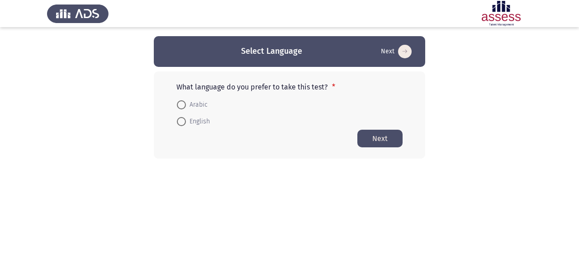
click at [184, 106] on span at bounding box center [181, 104] width 9 height 9
click at [184, 106] on input "Arabic" at bounding box center [181, 104] width 9 height 9
radio input "true"
click at [388, 141] on button "Next" at bounding box center [380, 138] width 45 height 18
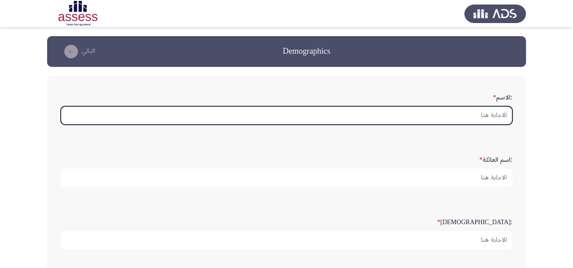
click at [447, 114] on input ":الاسم *" at bounding box center [286, 115] width 451 height 19
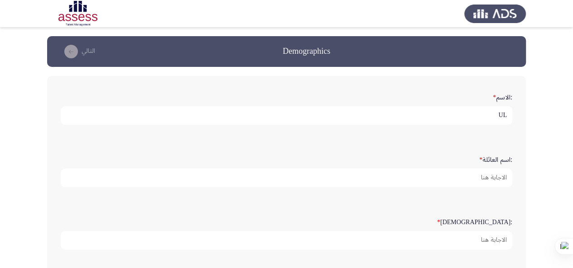
type input "U"
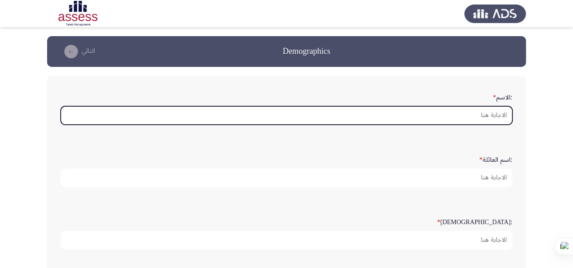
click at [429, 118] on input ":الاسم *" at bounding box center [286, 115] width 451 height 19
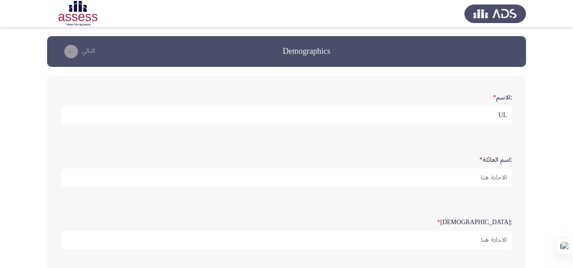
type input "U"
type input "[PERSON_NAME]"
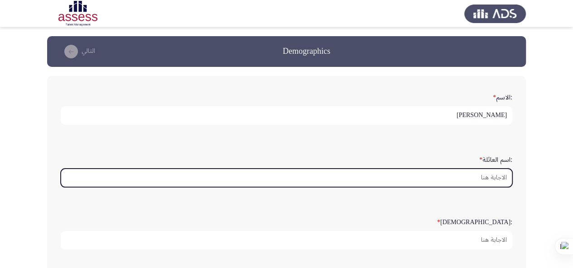
click at [467, 178] on input ":اسم العائلة *" at bounding box center [286, 178] width 451 height 19
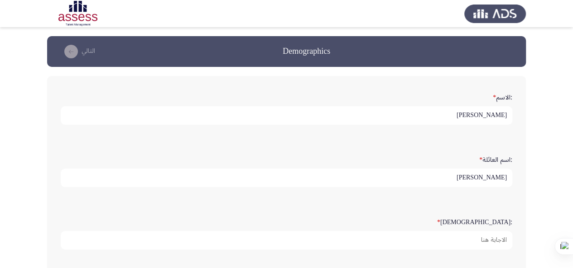
type input "[PERSON_NAME]"
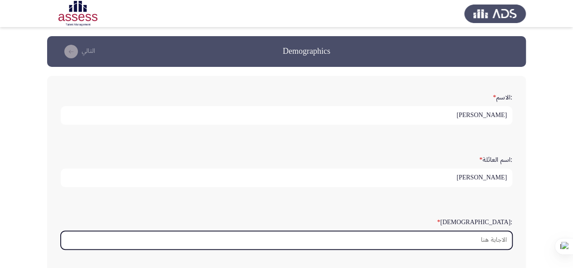
click at [480, 233] on input ":السن *" at bounding box center [286, 240] width 451 height 19
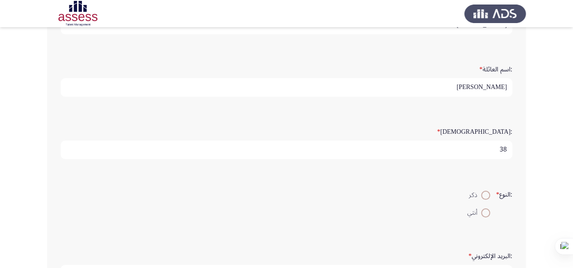
scroll to position [136, 0]
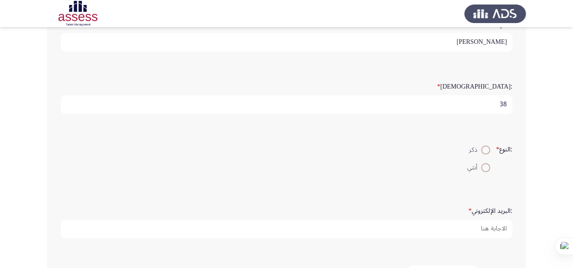
type input "38"
click at [487, 152] on span at bounding box center [485, 150] width 9 height 9
click at [487, 152] on input "ذكر" at bounding box center [485, 150] width 9 height 9
radio input "true"
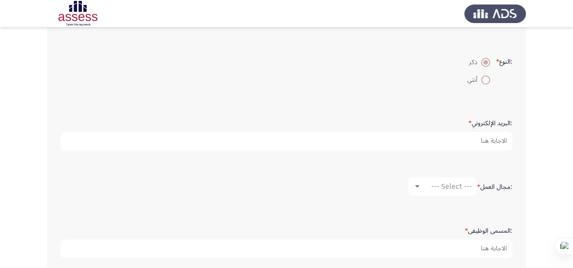
scroll to position [226, 0]
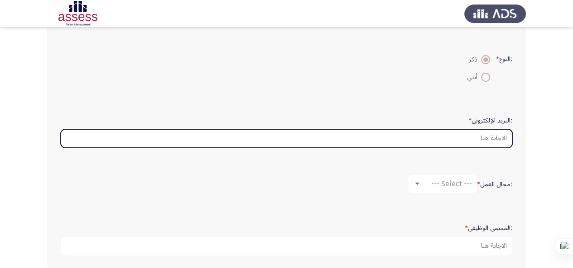
click at [419, 137] on input ":البريد الإلكتروني *" at bounding box center [286, 138] width 451 height 19
type input "ل"
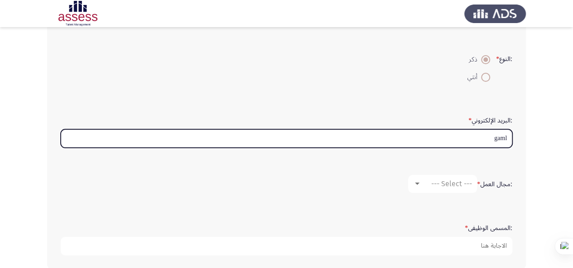
drag, startPoint x: 486, startPoint y: 136, endPoint x: 509, endPoint y: 137, distance: 23.6
click at [509, 137] on input "gaml" at bounding box center [286, 138] width 451 height 19
click at [507, 139] on input "gaml" at bounding box center [286, 138] width 451 height 19
drag, startPoint x: 470, startPoint y: 142, endPoint x: 519, endPoint y: 134, distance: 49.9
click at [519, 134] on div ":الاسم * [PERSON_NAME] :اسم العائلة * [PERSON_NAME] :السن * 38 :النوع * ذكر أنث…" at bounding box center [286, 60] width 478 height 420
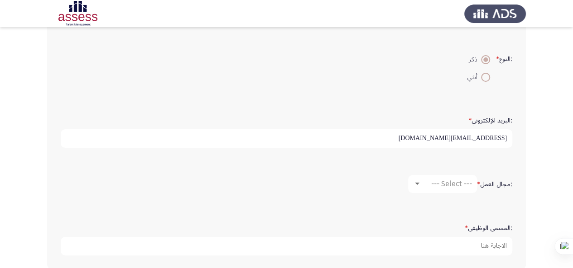
type input "[EMAIL_ADDRESS][DOMAIN_NAME]"
click at [421, 181] on div "--- Select ---" at bounding box center [446, 184] width 51 height 9
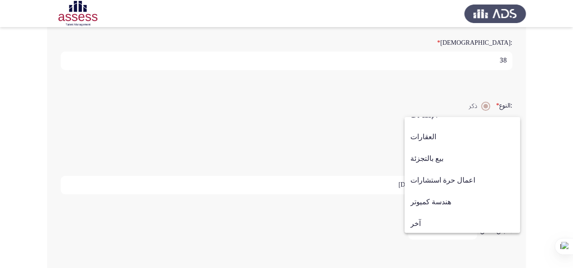
scroll to position [297, 0]
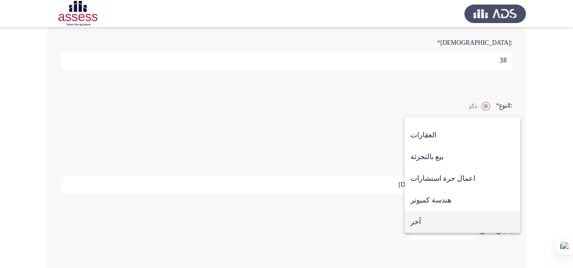
click at [459, 222] on span "آخر" at bounding box center [462, 222] width 104 height 22
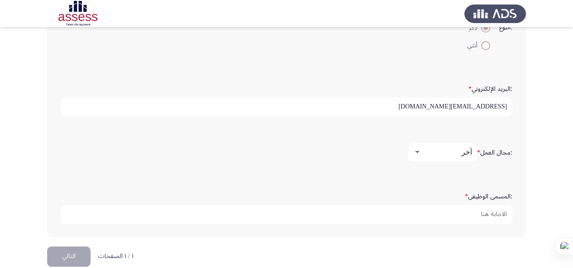
scroll to position [270, 0]
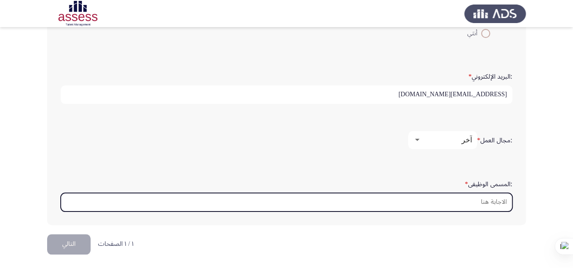
click at [447, 200] on input ":المسمى الوظيفى *" at bounding box center [286, 202] width 451 height 19
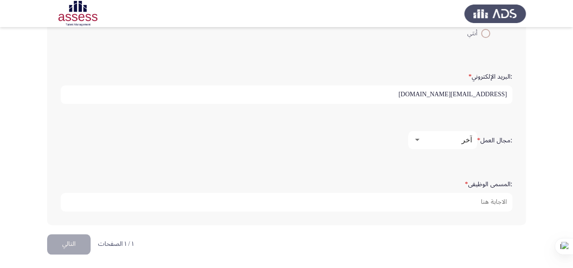
type input "l"
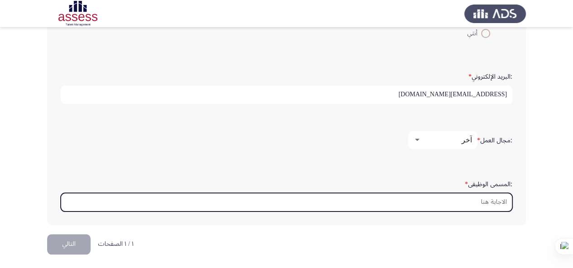
type input "l"
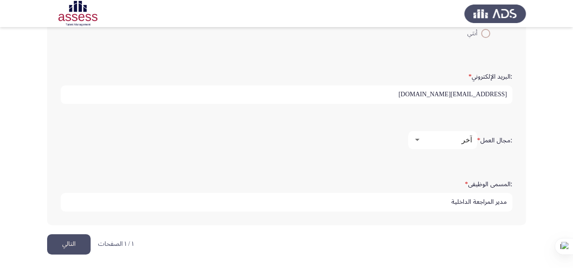
type input "مدير المراجعة الداخلية"
click at [70, 238] on button "التالي" at bounding box center [68, 244] width 43 height 20
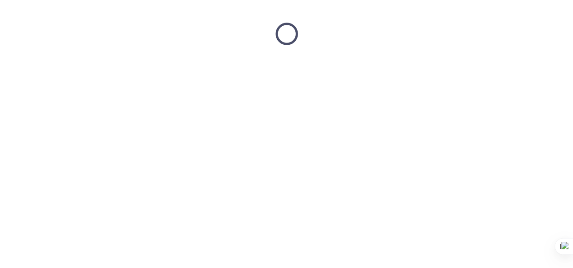
scroll to position [0, 0]
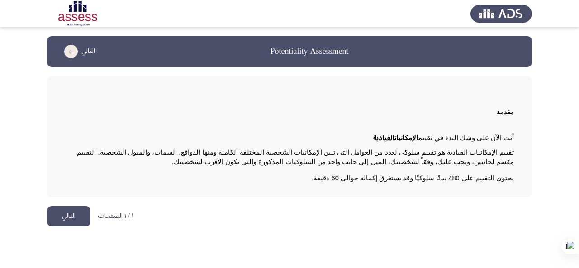
click at [82, 216] on button "التالي" at bounding box center [68, 216] width 43 height 20
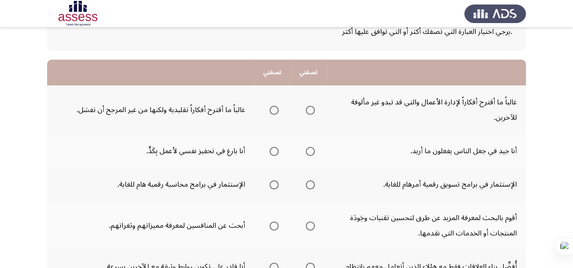
scroll to position [45, 0]
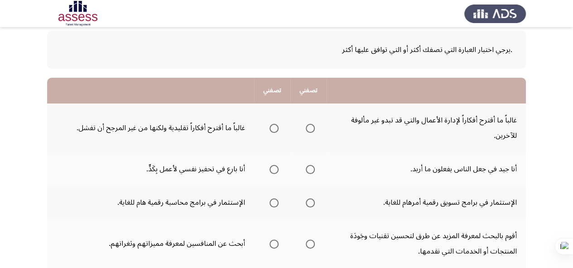
click at [307, 131] on span "Select an option" at bounding box center [310, 128] width 9 height 9
click at [307, 131] on input "Select an option" at bounding box center [310, 128] width 9 height 9
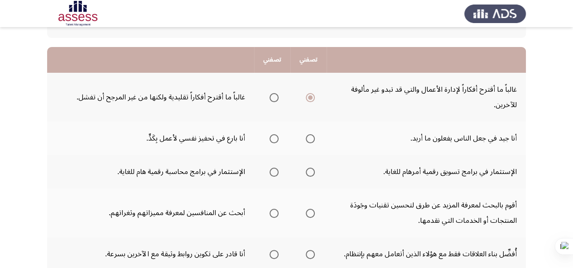
scroll to position [91, 0]
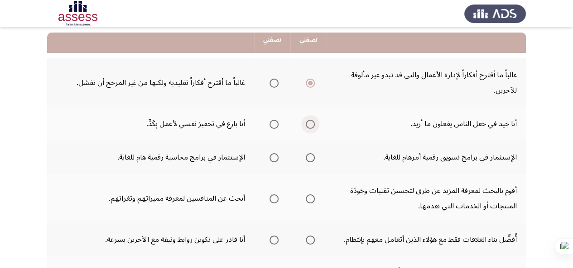
click at [306, 126] on span "Select an option" at bounding box center [310, 124] width 9 height 9
click at [306, 126] on input "Select an option" at bounding box center [310, 124] width 9 height 9
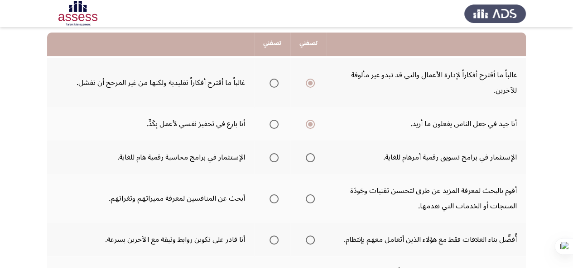
scroll to position [136, 0]
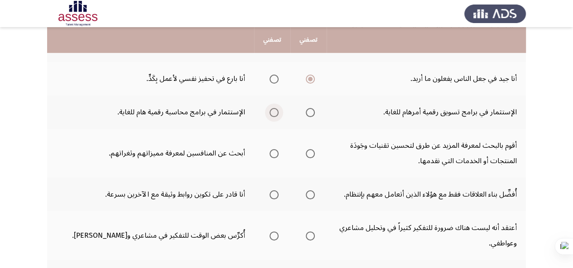
click at [270, 115] on span "Select an option" at bounding box center [273, 112] width 9 height 9
click at [270, 115] on input "Select an option" at bounding box center [273, 112] width 9 height 9
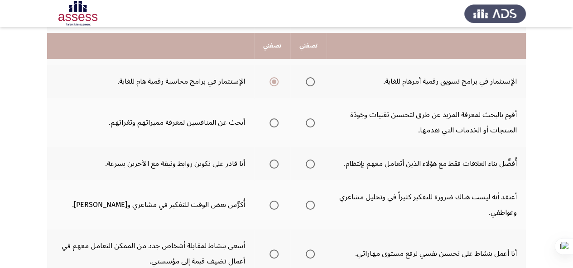
scroll to position [181, 0]
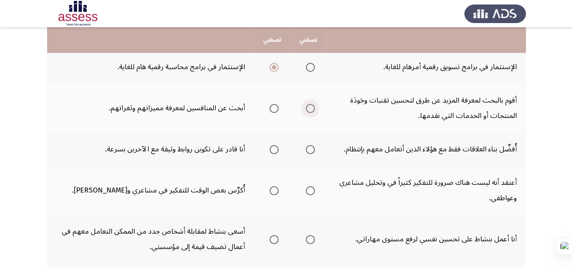
click at [311, 105] on span "Select an option" at bounding box center [310, 108] width 9 height 9
click at [311, 105] on input "Select an option" at bounding box center [310, 108] width 9 height 9
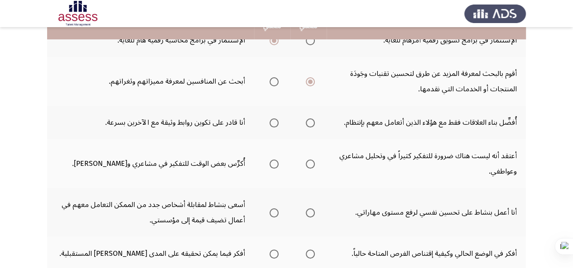
scroll to position [226, 0]
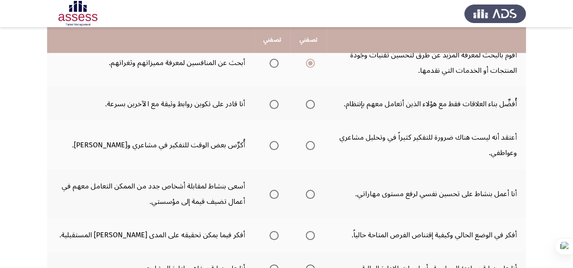
click at [272, 106] on span "Select an option" at bounding box center [273, 104] width 9 height 9
click at [272, 106] on input "Select an option" at bounding box center [273, 104] width 9 height 9
click at [309, 151] on mat-radio-group "Select an option" at bounding box center [308, 145] width 13 height 15
click at [311, 147] on span "Select an option" at bounding box center [310, 145] width 9 height 9
click at [311, 147] on input "Select an option" at bounding box center [310, 145] width 9 height 9
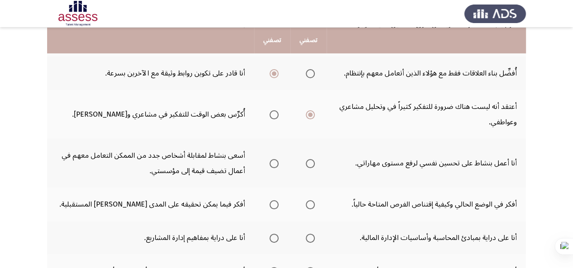
scroll to position [272, 0]
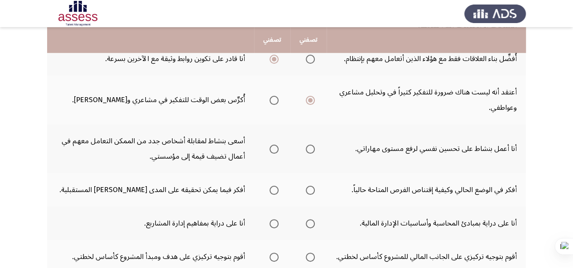
click at [312, 148] on span "Select an option" at bounding box center [310, 149] width 9 height 9
click at [312, 148] on input "Select an option" at bounding box center [310, 149] width 9 height 9
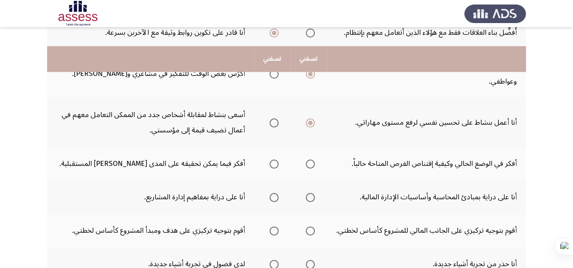
scroll to position [317, 0]
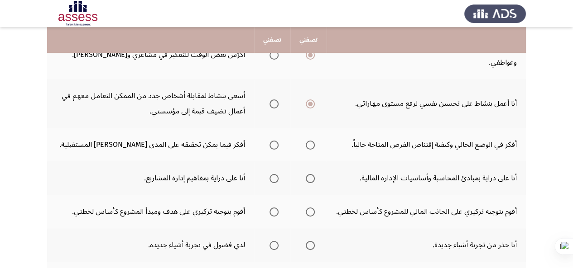
click at [273, 145] on span "Select an option" at bounding box center [273, 145] width 9 height 9
click at [273, 145] on input "Select an option" at bounding box center [273, 145] width 9 height 9
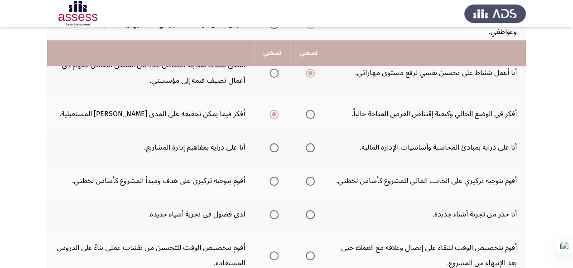
scroll to position [362, 0]
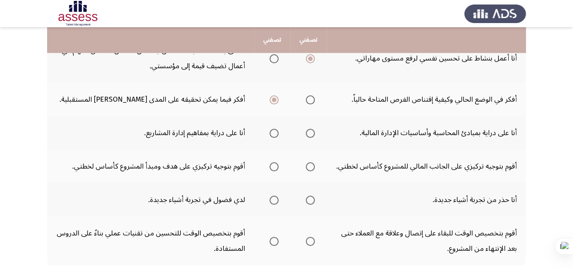
click at [276, 134] on span "Select an option" at bounding box center [273, 133] width 9 height 9
click at [276, 134] on input "Select an option" at bounding box center [273, 133] width 9 height 9
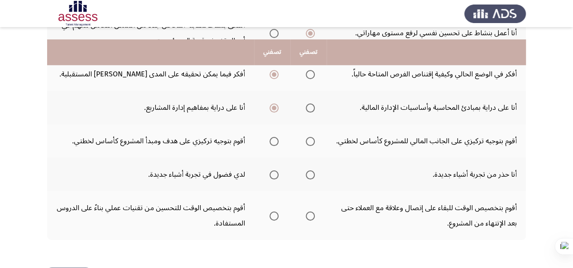
scroll to position [407, 0]
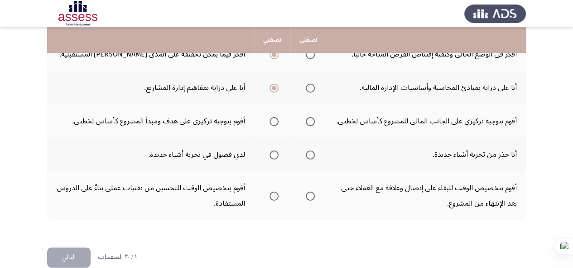
click at [276, 122] on span "Select an option" at bounding box center [273, 121] width 9 height 9
click at [276, 122] on input "Select an option" at bounding box center [273, 121] width 9 height 9
click at [309, 123] on span "Select an option" at bounding box center [310, 121] width 9 height 9
click at [309, 123] on input "Select an option" at bounding box center [310, 121] width 9 height 9
click at [274, 153] on span "Select an option" at bounding box center [273, 155] width 9 height 9
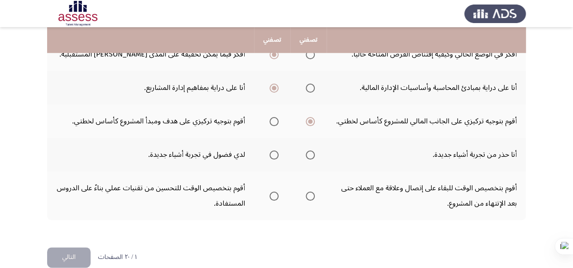
click at [274, 153] on input "Select an option" at bounding box center [273, 155] width 9 height 9
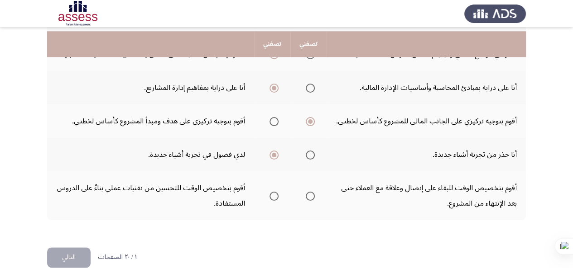
scroll to position [422, 0]
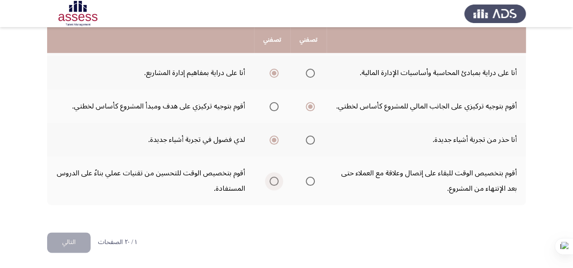
click at [274, 182] on span "Select an option" at bounding box center [273, 181] width 9 height 9
click at [274, 182] on input "Select an option" at bounding box center [273, 181] width 9 height 9
click at [67, 247] on button "التالي" at bounding box center [68, 243] width 43 height 20
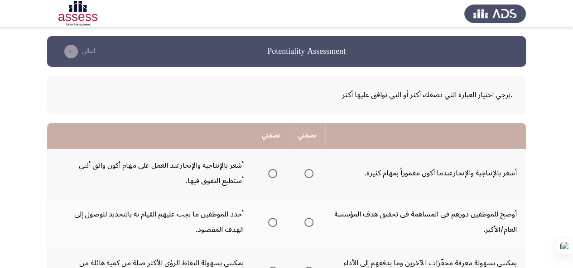
scroll to position [45, 0]
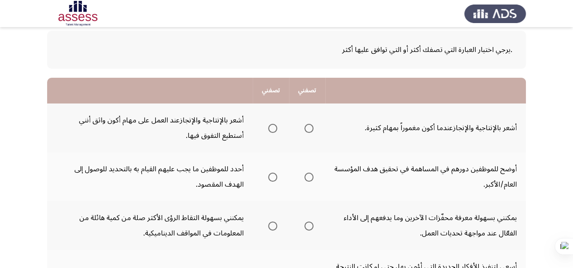
click at [275, 131] on span "Select an option" at bounding box center [272, 128] width 9 height 9
click at [275, 131] on input "Select an option" at bounding box center [272, 128] width 9 height 9
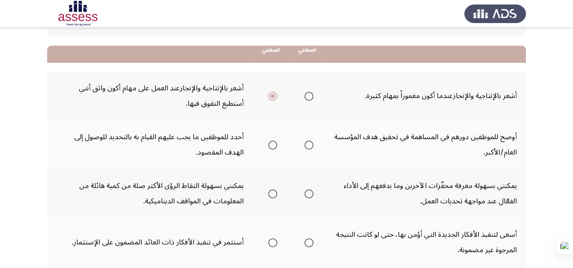
scroll to position [91, 0]
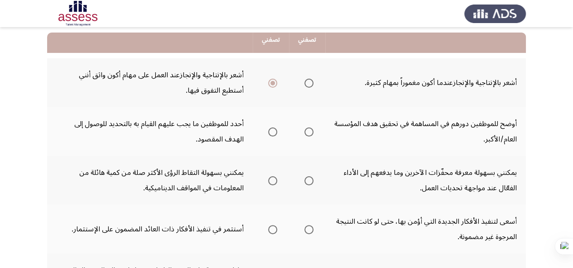
click at [311, 133] on span "Select an option" at bounding box center [308, 132] width 9 height 9
click at [311, 133] on input "Select an option" at bounding box center [308, 132] width 9 height 9
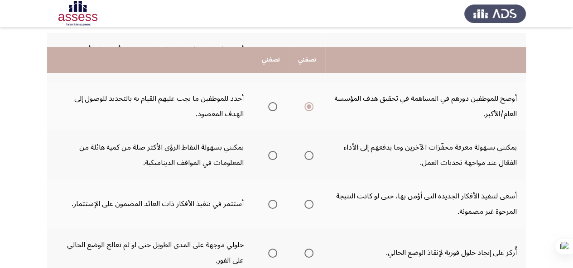
scroll to position [136, 0]
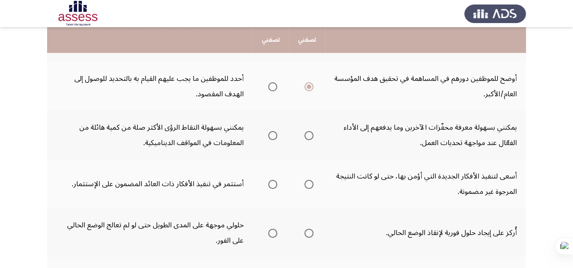
click at [311, 132] on span "Select an option" at bounding box center [308, 135] width 9 height 9
click at [311, 132] on input "Select an option" at bounding box center [308, 135] width 9 height 9
click at [274, 135] on span "Select an option" at bounding box center [272, 135] width 9 height 9
click at [274, 135] on input "Select an option" at bounding box center [272, 135] width 9 height 9
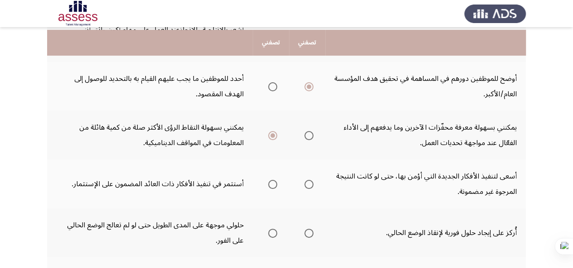
scroll to position [181, 0]
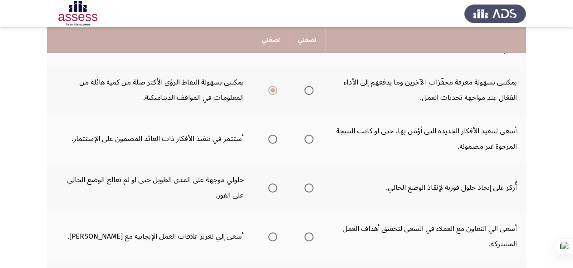
click at [310, 140] on span "Select an option" at bounding box center [308, 139] width 9 height 9
click at [310, 140] on input "Select an option" at bounding box center [308, 139] width 9 height 9
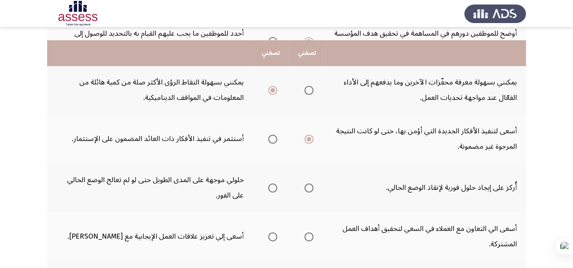
scroll to position [226, 0]
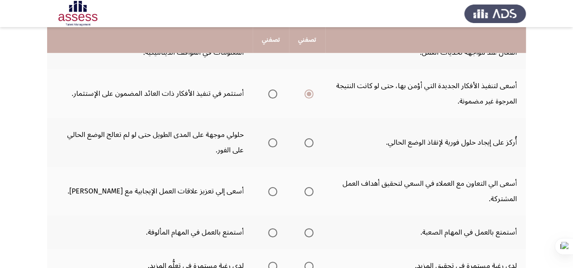
click at [309, 140] on span "Select an option" at bounding box center [308, 143] width 9 height 9
click at [309, 140] on input "Select an option" at bounding box center [308, 143] width 9 height 9
click at [275, 144] on span "Select an option" at bounding box center [272, 143] width 9 height 9
click at [275, 144] on input "Select an option" at bounding box center [272, 143] width 9 height 9
click at [307, 144] on span "Select an option" at bounding box center [308, 143] width 9 height 9
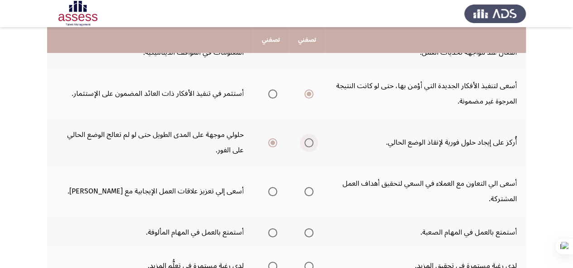
click at [307, 144] on input "Select an option" at bounding box center [308, 143] width 9 height 9
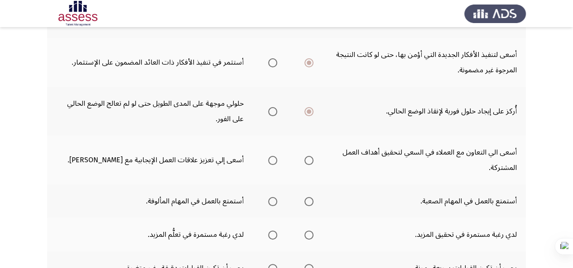
scroll to position [272, 0]
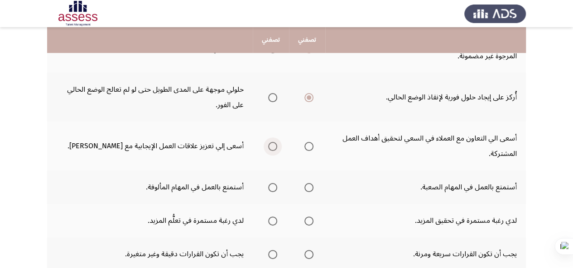
click at [274, 143] on span "Select an option" at bounding box center [272, 146] width 9 height 9
click at [274, 143] on input "Select an option" at bounding box center [272, 146] width 9 height 9
click at [309, 188] on span "Select an option" at bounding box center [308, 187] width 9 height 9
click at [309, 188] on input "Select an option" at bounding box center [308, 187] width 9 height 9
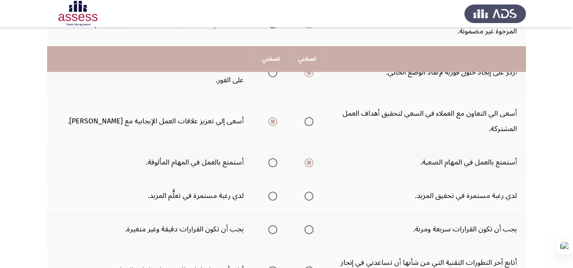
scroll to position [317, 0]
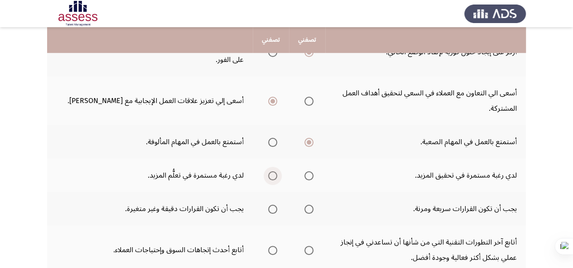
click at [275, 179] on span "Select an option" at bounding box center [272, 176] width 9 height 9
click at [275, 179] on input "Select an option" at bounding box center [272, 176] width 9 height 9
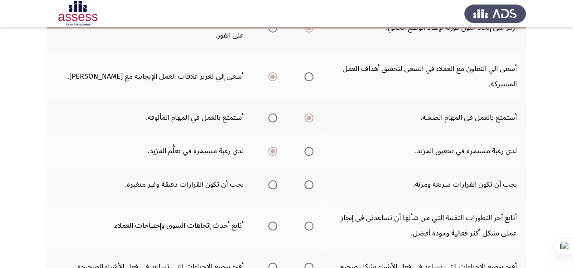
scroll to position [362, 0]
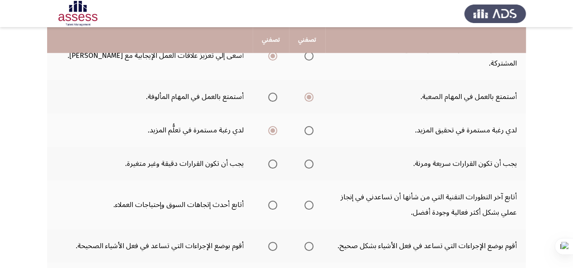
click at [272, 165] on span "Select an option" at bounding box center [272, 164] width 9 height 9
click at [272, 165] on input "Select an option" at bounding box center [272, 164] width 9 height 9
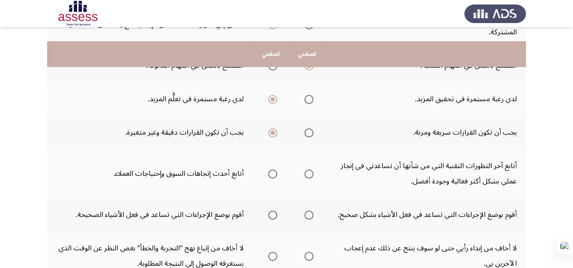
scroll to position [407, 0]
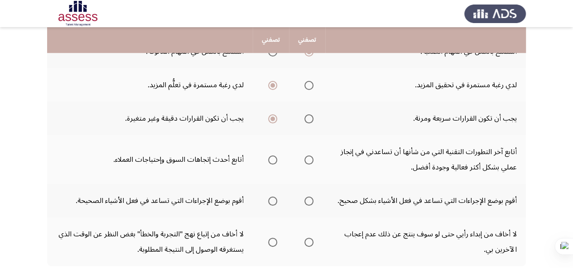
click at [311, 157] on span "Select an option" at bounding box center [308, 160] width 9 height 9
click at [311, 157] on input "Select an option" at bounding box center [308, 160] width 9 height 9
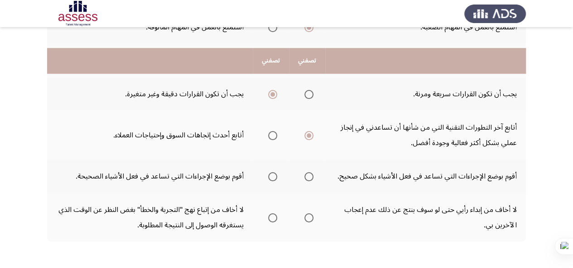
scroll to position [453, 0]
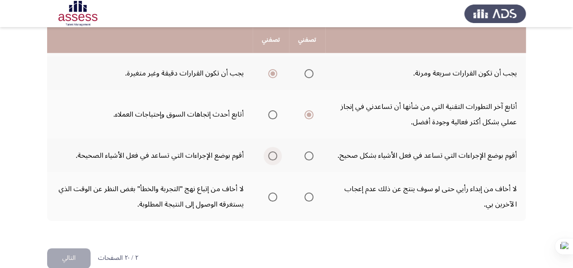
click at [277, 154] on span "Select an option" at bounding box center [272, 156] width 9 height 9
click at [277, 154] on input "Select an option" at bounding box center [272, 156] width 9 height 9
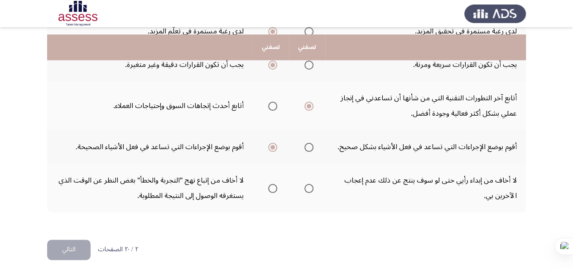
scroll to position [468, 0]
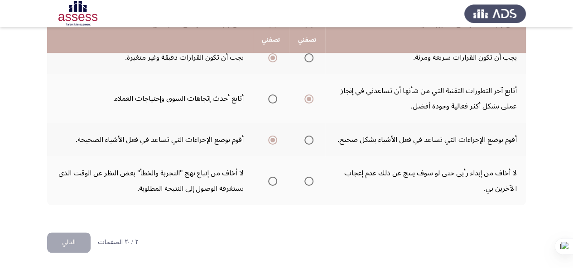
click at [309, 182] on span "Select an option" at bounding box center [308, 181] width 9 height 9
click at [309, 182] on input "Select an option" at bounding box center [308, 181] width 9 height 9
click at [77, 241] on button "التالي" at bounding box center [68, 243] width 43 height 20
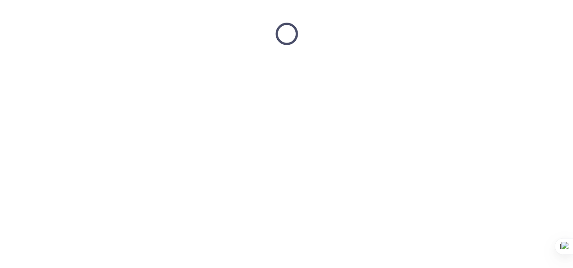
scroll to position [0, 0]
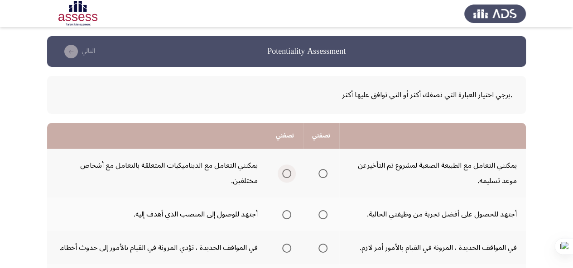
click at [289, 173] on span "Select an option" at bounding box center [286, 173] width 9 height 9
click at [289, 173] on input "Select an option" at bounding box center [286, 173] width 9 height 9
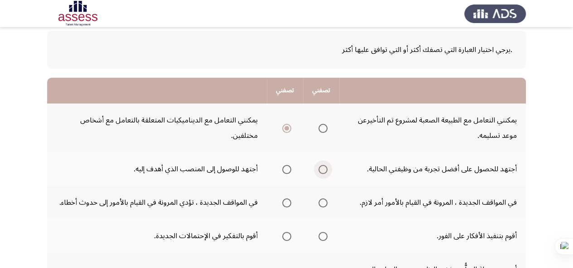
click at [321, 168] on span "Select an option" at bounding box center [322, 169] width 9 height 9
click at [321, 168] on input "Select an option" at bounding box center [322, 169] width 9 height 9
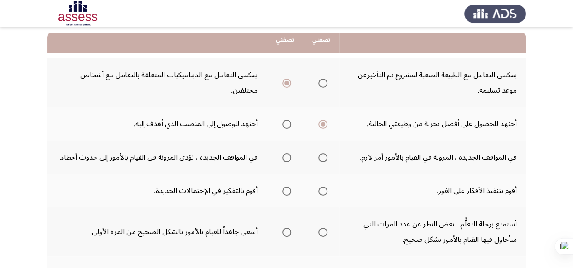
click at [325, 162] on span "Select an option" at bounding box center [322, 157] width 9 height 9
click at [325, 162] on input "Select an option" at bounding box center [322, 157] width 9 height 9
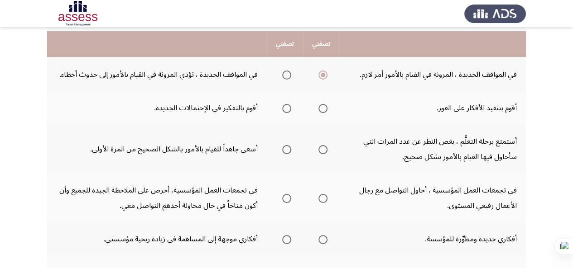
scroll to position [181, 0]
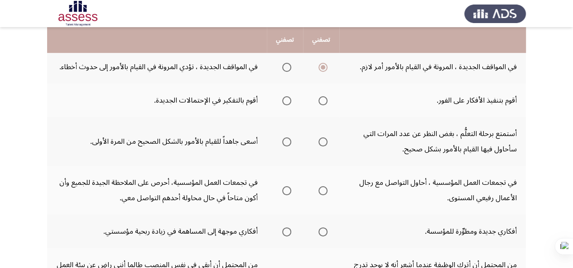
click at [289, 103] on span "Select an option" at bounding box center [286, 100] width 9 height 9
click at [289, 103] on input "Select an option" at bounding box center [286, 100] width 9 height 9
click at [325, 145] on span "Select an option" at bounding box center [322, 142] width 9 height 9
click at [325, 145] on input "Select an option" at bounding box center [322, 142] width 9 height 9
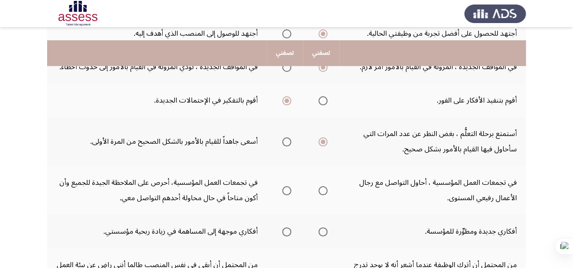
scroll to position [226, 0]
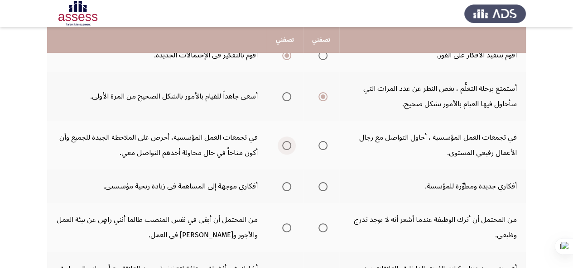
click at [289, 144] on span "Select an option" at bounding box center [286, 145] width 9 height 9
click at [289, 144] on input "Select an option" at bounding box center [286, 145] width 9 height 9
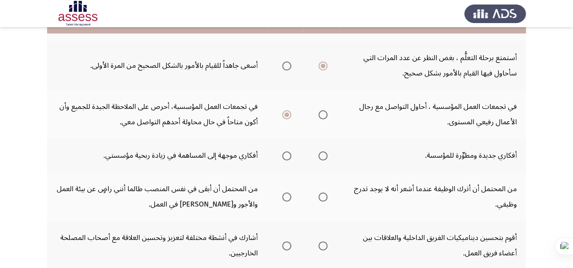
scroll to position [272, 0]
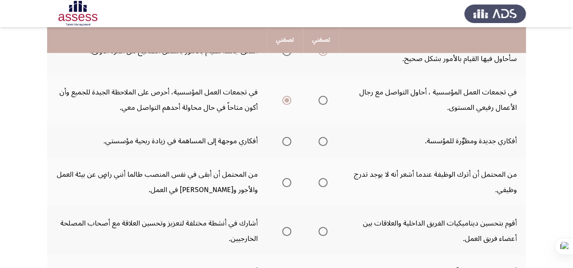
click at [326, 145] on span "Select an option" at bounding box center [322, 141] width 9 height 9
click at [326, 145] on input "Select an option" at bounding box center [322, 141] width 9 height 9
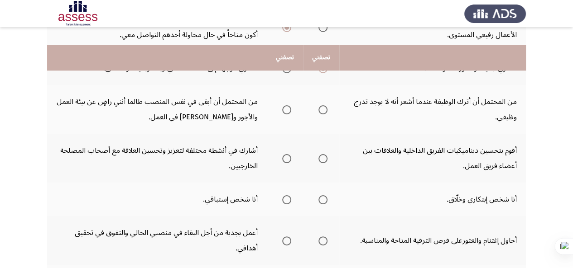
scroll to position [362, 0]
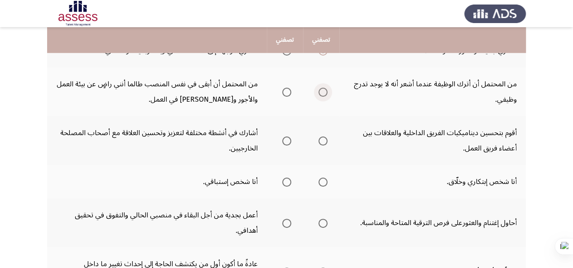
click at [326, 90] on span "Select an option" at bounding box center [322, 92] width 9 height 9
click at [326, 90] on input "Select an option" at bounding box center [322, 92] width 9 height 9
click at [322, 143] on span "Select an option" at bounding box center [322, 141] width 9 height 9
click at [322, 143] on input "Select an option" at bounding box center [322, 141] width 9 height 9
click at [322, 185] on span "Select an option" at bounding box center [322, 182] width 9 height 9
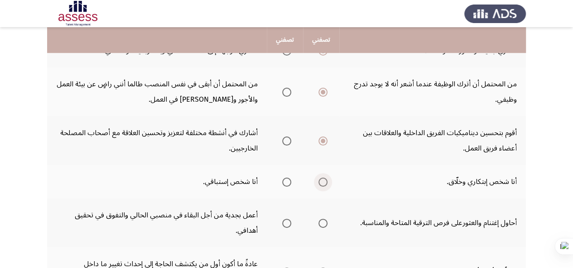
click at [322, 185] on input "Select an option" at bounding box center [322, 182] width 9 height 9
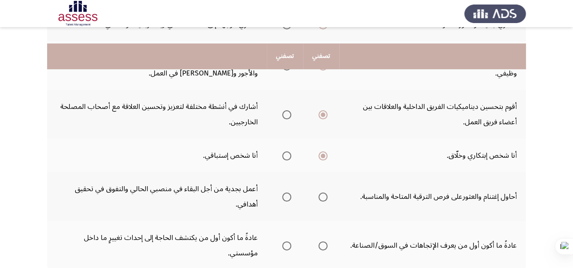
scroll to position [407, 0]
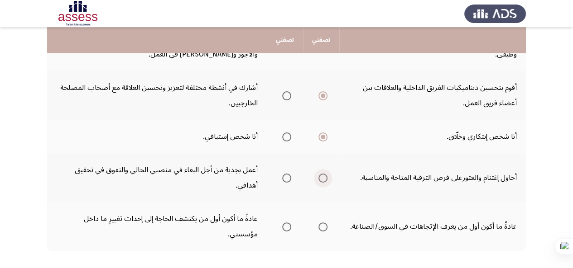
click at [320, 178] on span "Select an option" at bounding box center [322, 178] width 9 height 9
click at [320, 178] on input "Select an option" at bounding box center [322, 178] width 9 height 9
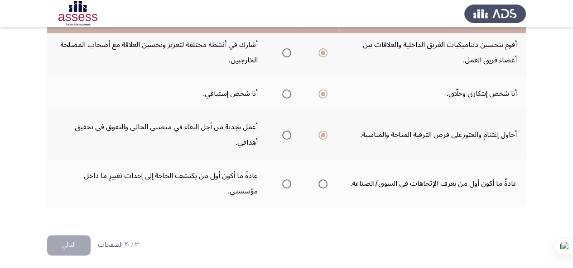
scroll to position [453, 0]
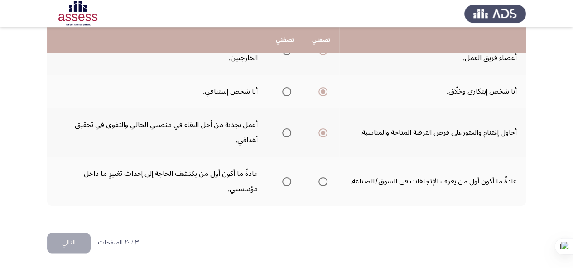
click at [282, 177] on label "Select an option" at bounding box center [284, 181] width 13 height 9
click at [282, 177] on input "Select an option" at bounding box center [286, 181] width 9 height 9
click at [55, 243] on button "التالي" at bounding box center [68, 243] width 43 height 20
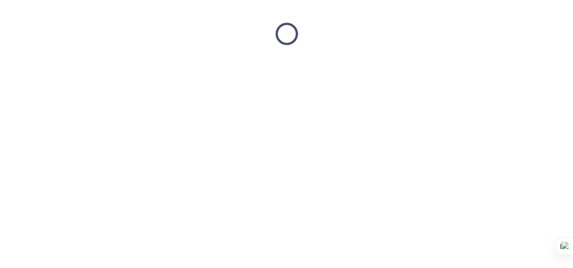
scroll to position [0, 0]
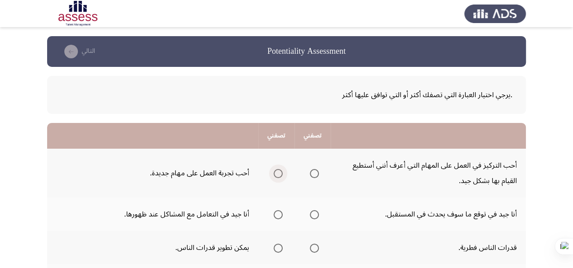
click at [277, 176] on span "Select an option" at bounding box center [277, 173] width 9 height 9
click at [277, 176] on input "Select an option" at bounding box center [277, 173] width 9 height 9
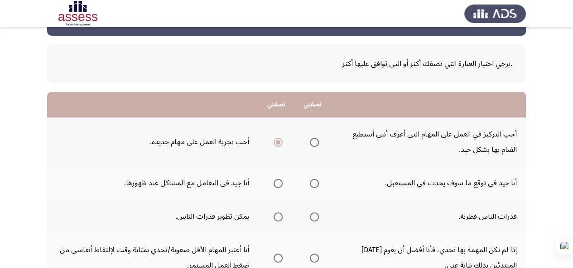
scroll to position [45, 0]
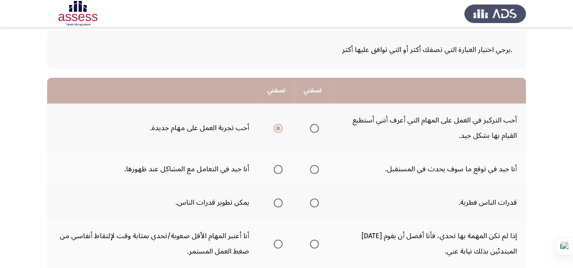
click at [311, 167] on span "Select an option" at bounding box center [314, 169] width 9 height 9
click at [311, 167] on input "Select an option" at bounding box center [314, 169] width 9 height 9
click at [276, 204] on span "Select an option" at bounding box center [277, 203] width 9 height 9
click at [276, 204] on input "Select an option" at bounding box center [277, 203] width 9 height 9
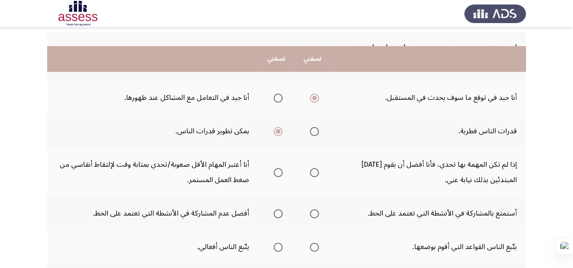
scroll to position [136, 0]
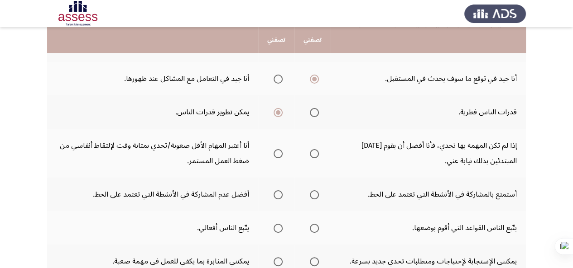
click at [318, 155] on span "Select an option" at bounding box center [314, 153] width 9 height 9
click at [318, 155] on input "Select an option" at bounding box center [314, 153] width 9 height 9
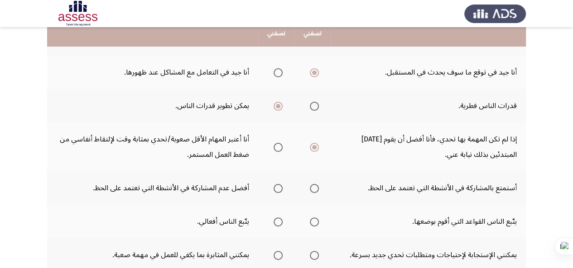
scroll to position [181, 0]
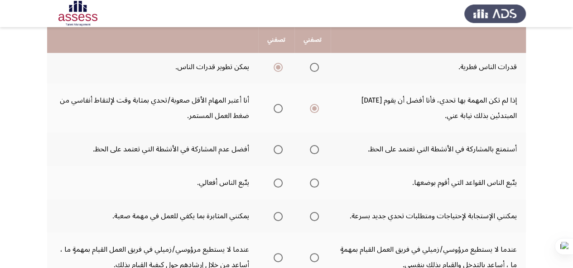
click at [277, 149] on span "Select an option" at bounding box center [277, 149] width 9 height 9
click at [277, 149] on input "Select an option" at bounding box center [277, 149] width 9 height 9
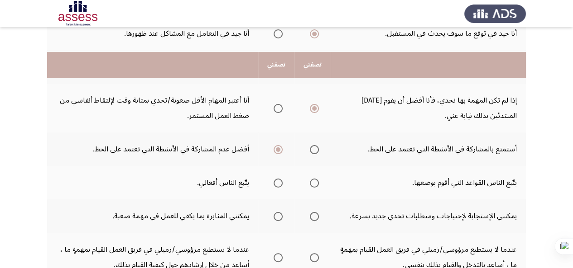
scroll to position [226, 0]
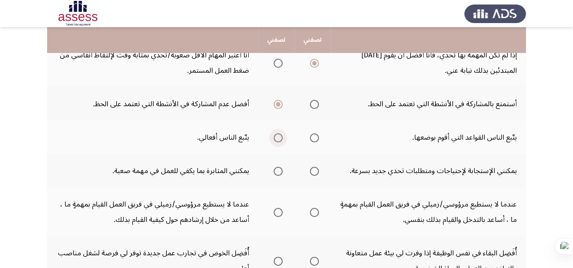
click at [276, 138] on span "Select an option" at bounding box center [277, 138] width 9 height 9
click at [276, 138] on input "Select an option" at bounding box center [277, 138] width 9 height 9
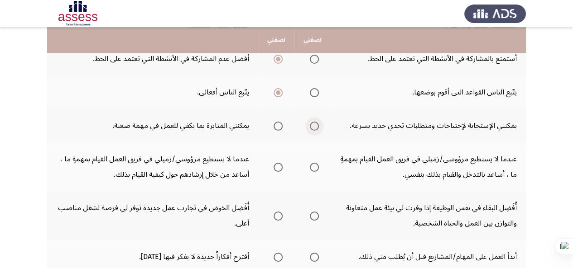
click at [315, 124] on span "Select an option" at bounding box center [314, 126] width 9 height 9
click at [315, 124] on input "Select an option" at bounding box center [314, 126] width 9 height 9
click at [316, 169] on span "Select an option" at bounding box center [314, 167] width 9 height 9
click at [316, 169] on input "Select an option" at bounding box center [314, 167] width 9 height 9
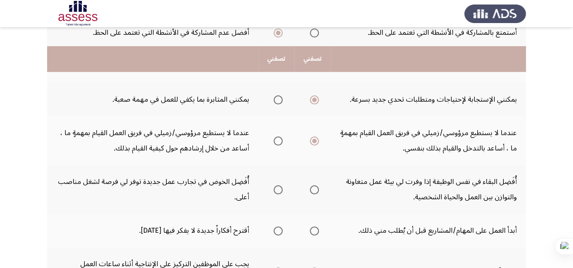
scroll to position [317, 0]
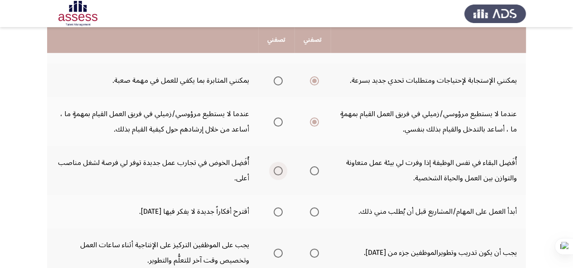
click at [278, 172] on span "Select an option" at bounding box center [277, 171] width 9 height 9
click at [278, 172] on input "Select an option" at bounding box center [277, 171] width 9 height 9
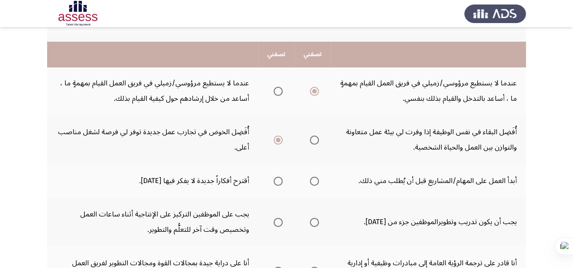
scroll to position [362, 0]
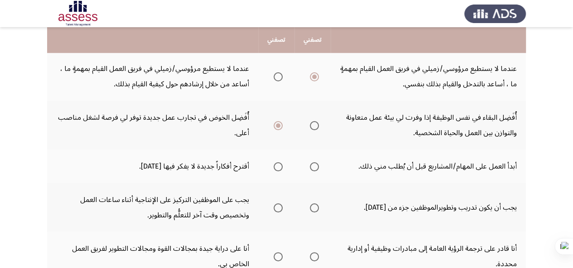
click at [313, 169] on span "Select an option" at bounding box center [314, 166] width 9 height 9
click at [313, 169] on input "Select an option" at bounding box center [314, 166] width 9 height 9
click at [279, 168] on span "Select an option" at bounding box center [277, 166] width 9 height 9
click at [279, 168] on input "Select an option" at bounding box center [277, 166] width 9 height 9
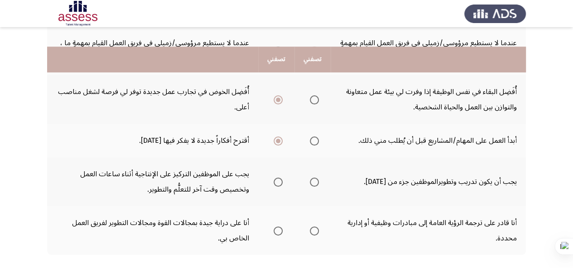
scroll to position [407, 0]
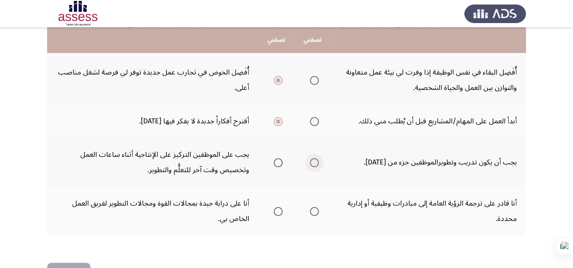
click at [314, 164] on span "Select an option" at bounding box center [314, 162] width 9 height 9
click at [314, 164] on input "Select an option" at bounding box center [314, 162] width 9 height 9
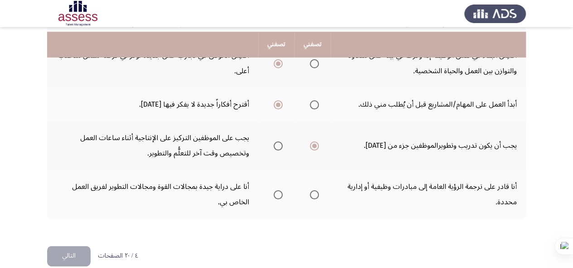
scroll to position [438, 0]
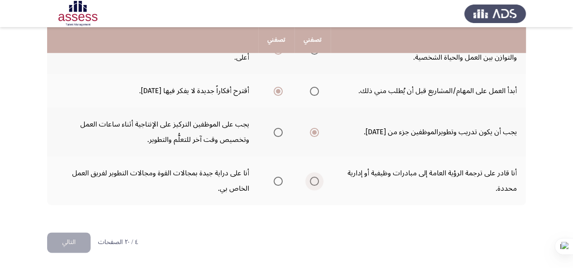
click at [318, 184] on span "Select an option" at bounding box center [314, 181] width 9 height 9
click at [318, 184] on input "Select an option" at bounding box center [314, 181] width 9 height 9
click at [83, 242] on button "التالي" at bounding box center [68, 243] width 43 height 20
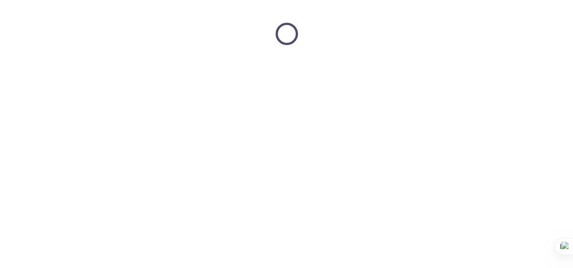
scroll to position [0, 0]
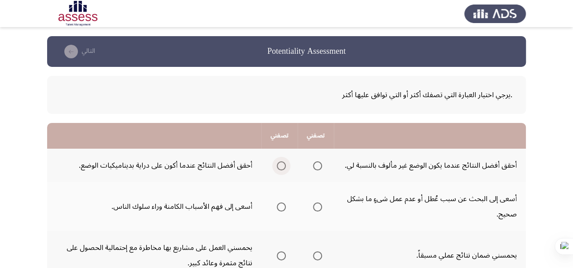
click at [281, 164] on span "Select an option" at bounding box center [281, 166] width 9 height 9
click at [281, 164] on input "Select an option" at bounding box center [281, 166] width 9 height 9
click at [330, 205] on th at bounding box center [315, 206] width 36 height 49
click at [318, 210] on span "Select an option" at bounding box center [317, 207] width 9 height 9
click at [318, 210] on input "Select an option" at bounding box center [317, 207] width 9 height 9
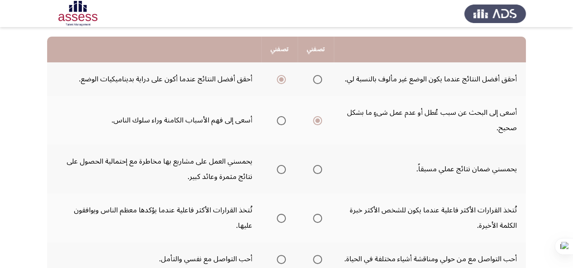
scroll to position [91, 0]
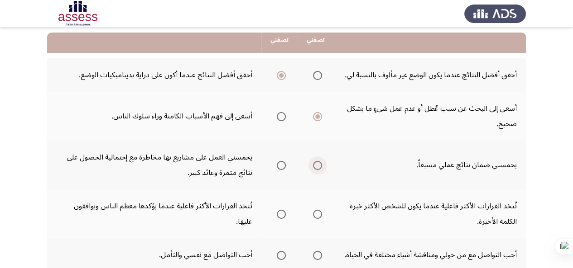
click at [317, 167] on span "Select an option" at bounding box center [317, 165] width 9 height 9
click at [317, 167] on input "Select an option" at bounding box center [317, 165] width 9 height 9
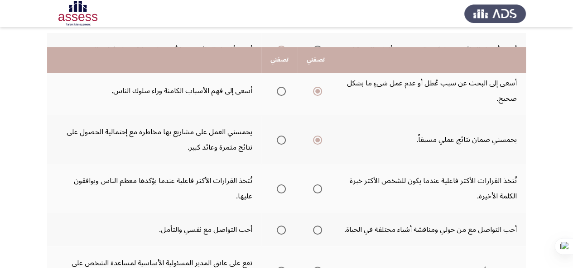
scroll to position [136, 0]
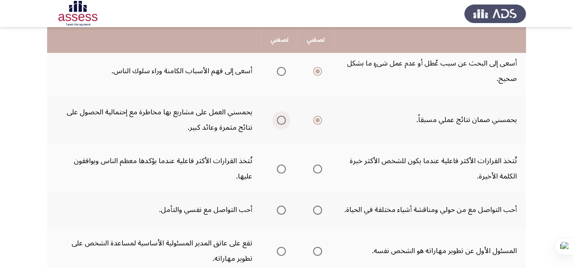
click at [283, 118] on span "Select an option" at bounding box center [281, 120] width 9 height 9
click at [283, 118] on input "Select an option" at bounding box center [281, 120] width 9 height 9
click at [278, 168] on span "Select an option" at bounding box center [281, 169] width 9 height 9
click at [278, 168] on input "Select an option" at bounding box center [281, 169] width 9 height 9
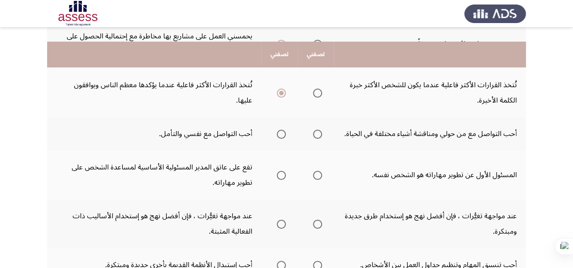
scroll to position [226, 0]
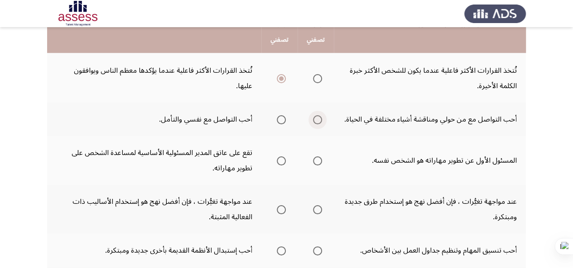
click at [318, 122] on span "Select an option" at bounding box center [317, 119] width 9 height 9
click at [318, 122] on input "Select an option" at bounding box center [317, 119] width 9 height 9
click at [315, 163] on span "Select an option" at bounding box center [317, 161] width 9 height 9
click at [315, 163] on input "Select an option" at bounding box center [317, 161] width 9 height 9
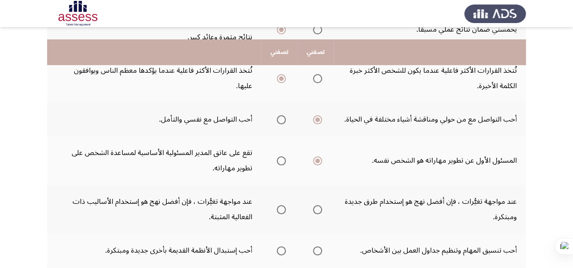
scroll to position [317, 0]
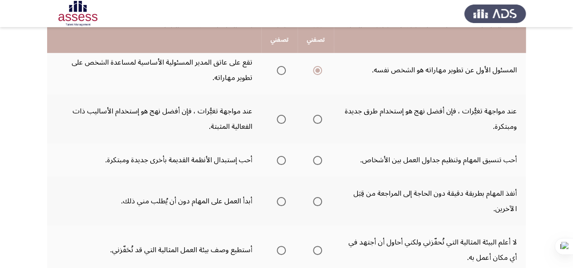
click at [313, 121] on span "Select an option" at bounding box center [317, 119] width 9 height 9
click at [313, 121] on input "Select an option" at bounding box center [317, 119] width 9 height 9
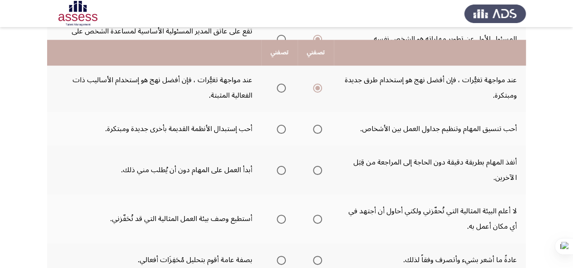
scroll to position [362, 0]
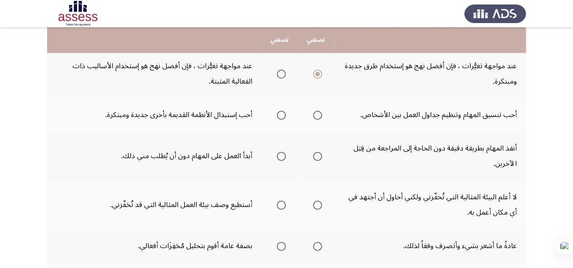
click at [284, 115] on span "Select an option" at bounding box center [281, 115] width 9 height 9
click at [284, 115] on input "Select an option" at bounding box center [281, 115] width 9 height 9
click at [277, 157] on span "Select an option" at bounding box center [281, 156] width 9 height 9
click at [277, 157] on input "Select an option" at bounding box center [281, 156] width 9 height 9
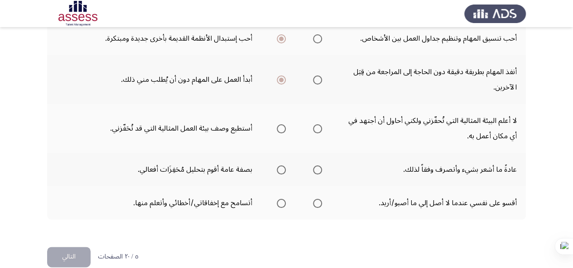
scroll to position [453, 0]
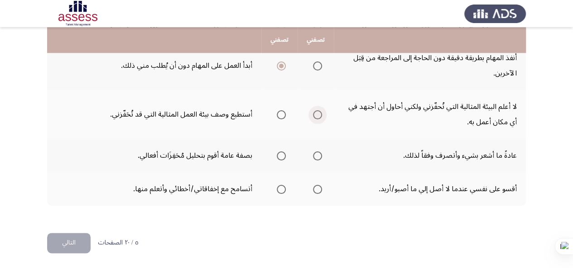
click at [314, 119] on span "Select an option" at bounding box center [317, 114] width 9 height 9
click at [314, 119] on input "Select an option" at bounding box center [317, 114] width 9 height 9
click at [319, 156] on span "Select an option" at bounding box center [317, 156] width 9 height 9
click at [319, 156] on input "Select an option" at bounding box center [317, 156] width 9 height 9
click at [277, 191] on span "Select an option" at bounding box center [281, 189] width 9 height 9
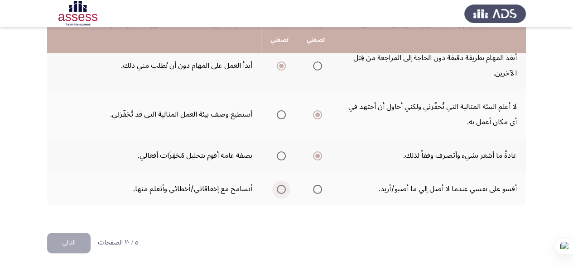
click at [277, 191] on input "Select an option" at bounding box center [281, 189] width 9 height 9
click at [63, 242] on button "التالي" at bounding box center [68, 243] width 43 height 20
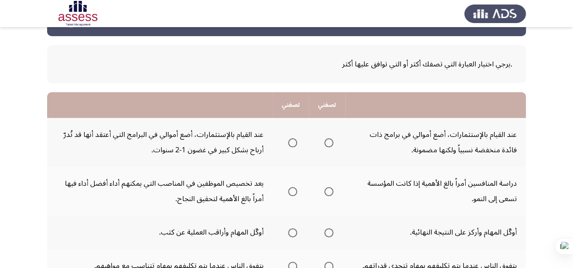
scroll to position [45, 0]
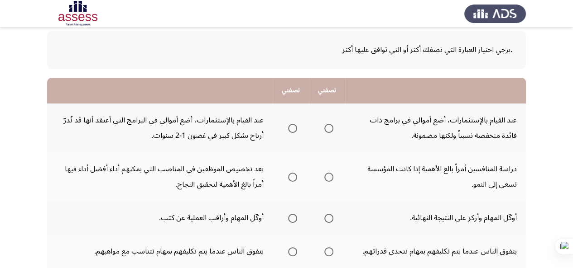
click at [292, 129] on span "Select an option" at bounding box center [292, 128] width 9 height 9
click at [292, 129] on input "Select an option" at bounding box center [292, 128] width 9 height 9
click at [333, 179] on span "Select an option" at bounding box center [328, 177] width 9 height 9
click at [333, 179] on input "Select an option" at bounding box center [328, 177] width 9 height 9
click at [292, 177] on span "Select an option" at bounding box center [292, 177] width 9 height 9
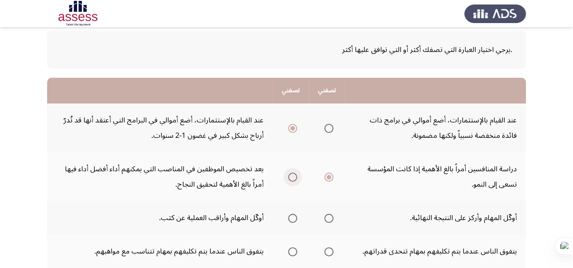
click at [292, 177] on input "Select an option" at bounding box center [292, 177] width 9 height 9
click at [295, 220] on span "Select an option" at bounding box center [292, 218] width 9 height 9
click at [295, 220] on input "Select an option" at bounding box center [292, 218] width 9 height 9
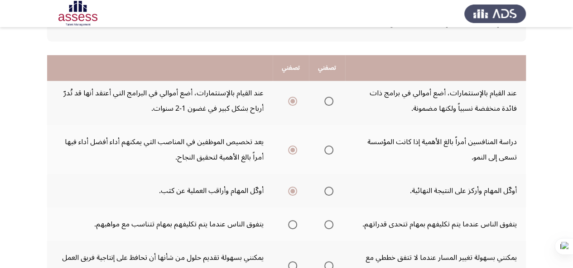
scroll to position [136, 0]
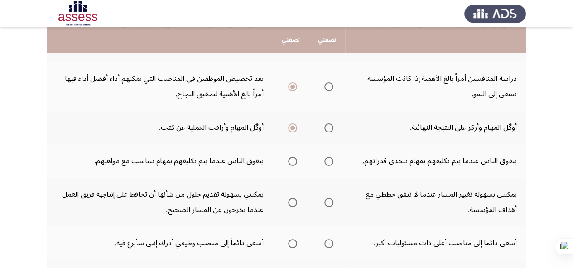
click at [330, 162] on span "Select an option" at bounding box center [328, 161] width 9 height 9
click at [330, 162] on input "Select an option" at bounding box center [328, 161] width 9 height 9
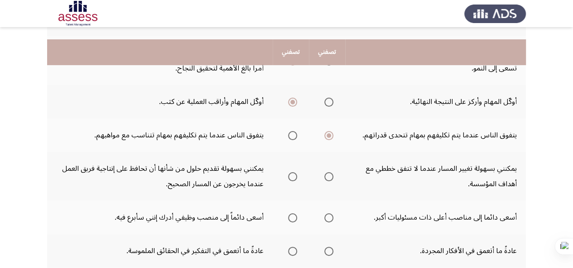
scroll to position [181, 0]
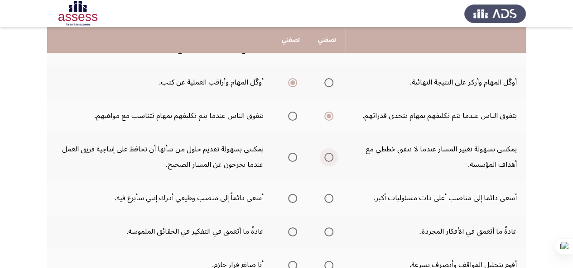
click at [330, 159] on span "Select an option" at bounding box center [328, 157] width 9 height 9
click at [330, 159] on input "Select an option" at bounding box center [328, 157] width 9 height 9
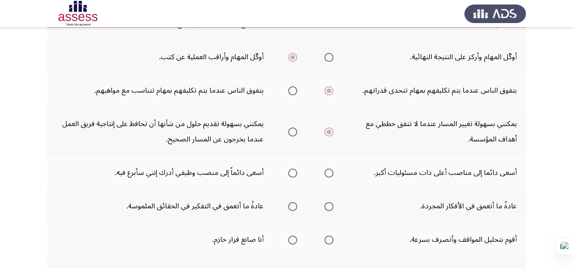
scroll to position [226, 0]
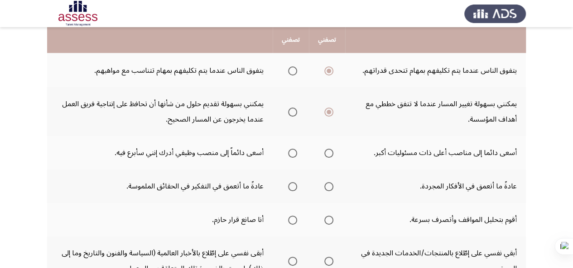
click at [295, 154] on span "Select an option" at bounding box center [292, 153] width 9 height 9
click at [295, 154] on input "Select an option" at bounding box center [292, 153] width 9 height 9
click at [292, 189] on span "Select an option" at bounding box center [292, 186] width 9 height 9
click at [292, 189] on input "Select an option" at bounding box center [292, 186] width 9 height 9
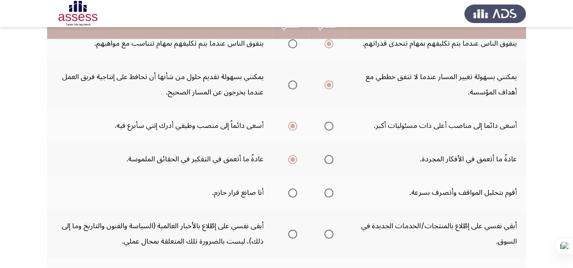
scroll to position [272, 0]
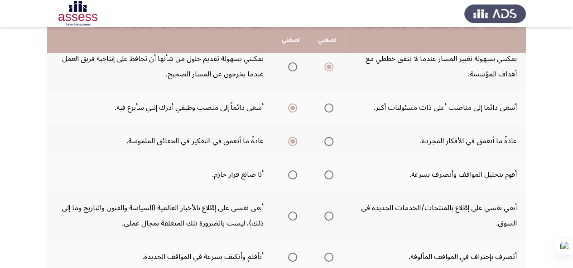
click at [292, 172] on span "Select an option" at bounding box center [292, 175] width 9 height 9
click at [292, 172] on input "Select an option" at bounding box center [292, 175] width 9 height 9
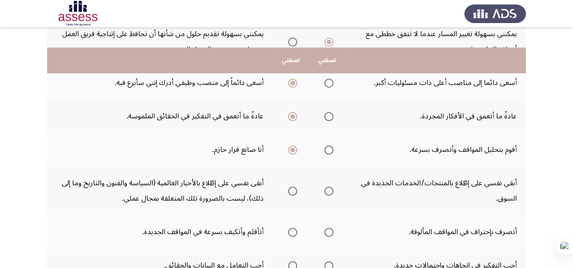
scroll to position [317, 0]
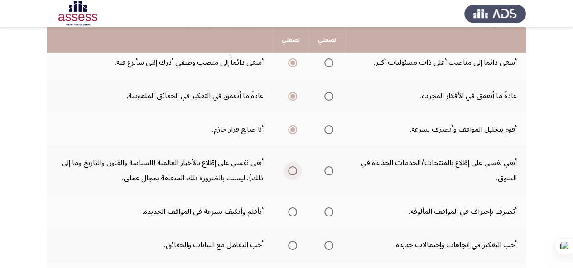
click at [295, 174] on span "Select an option" at bounding box center [292, 171] width 9 height 9
click at [295, 174] on input "Select an option" at bounding box center [292, 171] width 9 height 9
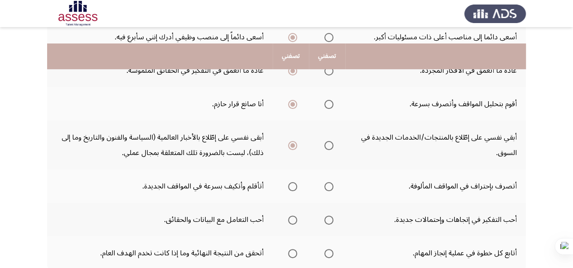
scroll to position [362, 0]
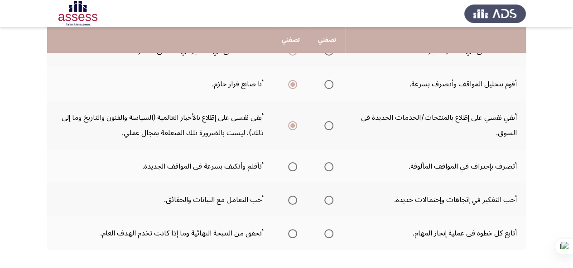
click at [290, 167] on span "Select an option" at bounding box center [292, 166] width 9 height 9
click at [290, 167] on input "Select an option" at bounding box center [292, 166] width 9 height 9
click at [328, 201] on span "Select an option" at bounding box center [328, 200] width 9 height 9
click at [328, 201] on input "Select an option" at bounding box center [328, 200] width 9 height 9
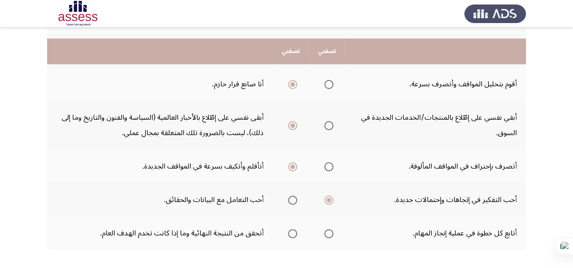
scroll to position [407, 0]
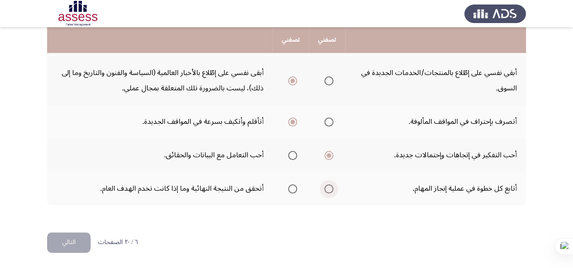
click at [328, 187] on span "Select an option" at bounding box center [328, 189] width 9 height 9
click at [328, 187] on input "Select an option" at bounding box center [328, 189] width 9 height 9
click at [294, 156] on span "Select an option" at bounding box center [292, 155] width 9 height 9
click at [294, 156] on input "Select an option" at bounding box center [292, 155] width 9 height 9
click at [291, 189] on span "Select an option" at bounding box center [292, 189] width 9 height 9
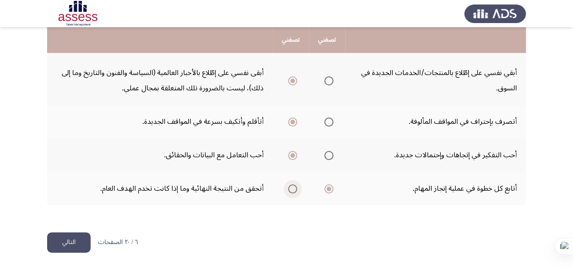
click at [291, 189] on input "Select an option" at bounding box center [292, 189] width 9 height 9
click at [327, 158] on span "Select an option" at bounding box center [328, 155] width 9 height 9
click at [327, 158] on input "Select an option" at bounding box center [328, 155] width 9 height 9
click at [73, 244] on button "التالي" at bounding box center [68, 243] width 43 height 20
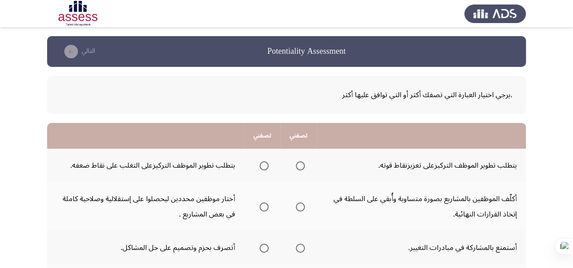
click at [262, 168] on span "Select an option" at bounding box center [263, 166] width 9 height 9
click at [262, 168] on input "Select an option" at bounding box center [263, 166] width 9 height 9
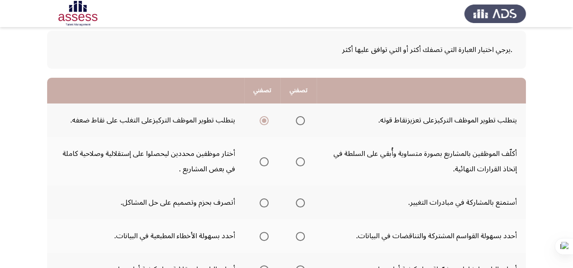
click at [261, 160] on span "Select an option" at bounding box center [263, 162] width 9 height 9
click at [261, 160] on input "Select an option" at bounding box center [263, 162] width 9 height 9
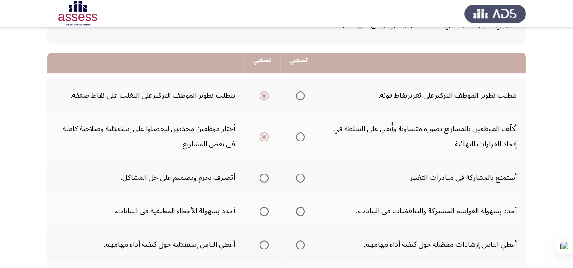
scroll to position [91, 0]
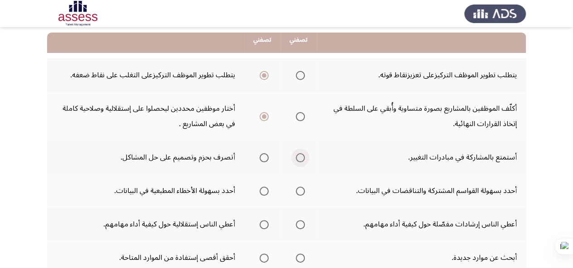
click at [302, 159] on span "Select an option" at bounding box center [300, 157] width 9 height 9
click at [302, 159] on input "Select an option" at bounding box center [300, 157] width 9 height 9
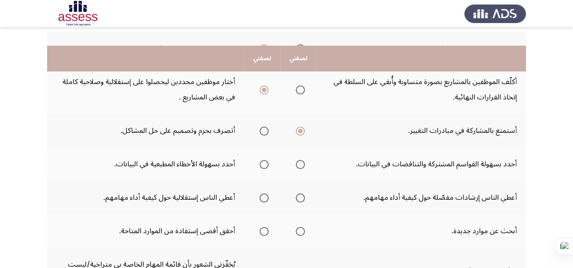
scroll to position [136, 0]
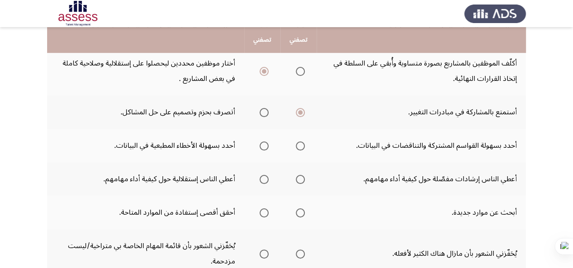
click at [302, 151] on mat-radio-group "Select an option" at bounding box center [298, 145] width 13 height 15
click at [306, 147] on th at bounding box center [298, 145] width 36 height 33
click at [299, 145] on span "Select an option" at bounding box center [300, 146] width 9 height 9
click at [299, 145] on input "Select an option" at bounding box center [300, 146] width 9 height 9
click at [297, 182] on span "Select an option" at bounding box center [300, 179] width 9 height 9
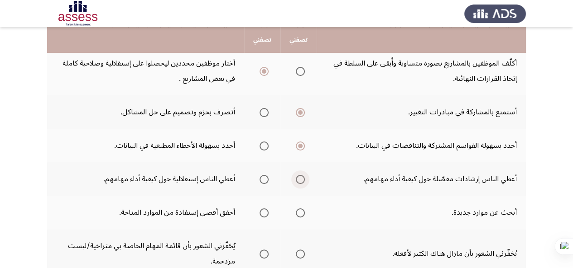
click at [297, 182] on input "Select an option" at bounding box center [300, 179] width 9 height 9
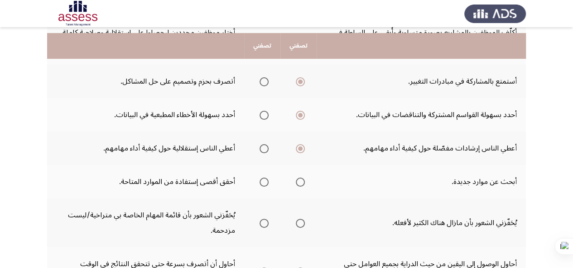
scroll to position [181, 0]
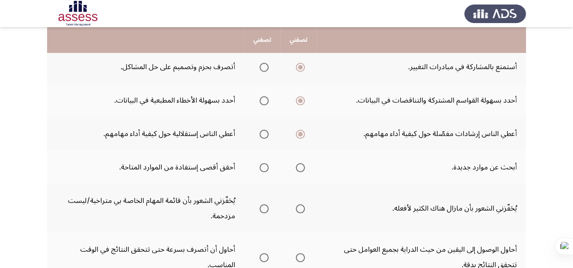
click at [305, 167] on span "Select an option" at bounding box center [300, 167] width 9 height 9
click at [305, 167] on input "Select an option" at bounding box center [300, 167] width 9 height 9
click at [301, 213] on span "Select an option" at bounding box center [300, 209] width 9 height 9
click at [301, 213] on input "Select an option" at bounding box center [300, 209] width 9 height 9
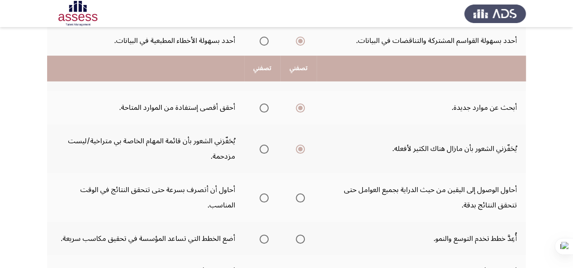
scroll to position [272, 0]
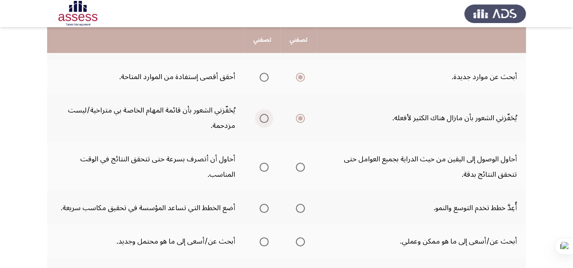
click at [266, 123] on span "Select an option" at bounding box center [263, 118] width 9 height 9
click at [266, 123] on input "Select an option" at bounding box center [263, 118] width 9 height 9
click at [303, 169] on span "Select an option" at bounding box center [300, 167] width 9 height 9
click at [303, 169] on input "Select an option" at bounding box center [300, 167] width 9 height 9
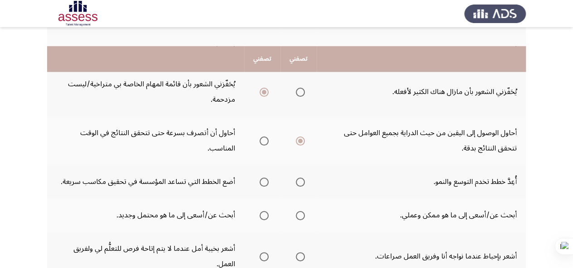
scroll to position [317, 0]
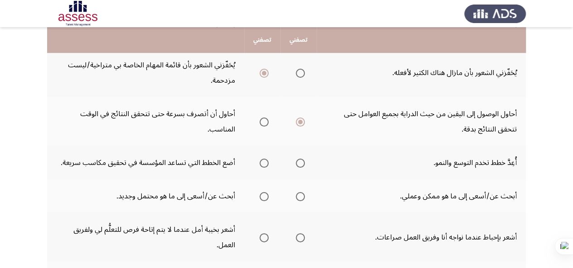
click at [299, 163] on span "Select an option" at bounding box center [300, 163] width 9 height 9
click at [299, 163] on input "Select an option" at bounding box center [300, 163] width 9 height 9
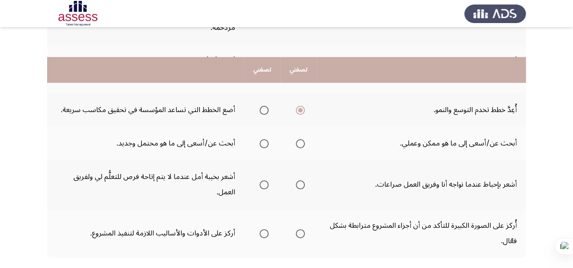
scroll to position [407, 0]
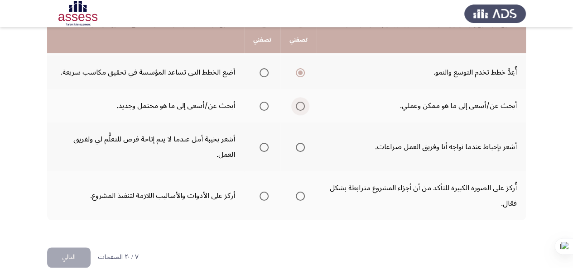
click at [299, 107] on span "Select an option" at bounding box center [300, 106] width 9 height 9
click at [299, 107] on input "Select an option" at bounding box center [300, 106] width 9 height 9
click at [300, 150] on span "Select an option" at bounding box center [300, 147] width 9 height 9
click at [300, 150] on input "Select an option" at bounding box center [300, 147] width 9 height 9
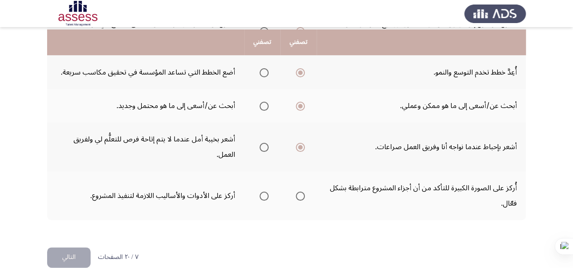
scroll to position [422, 0]
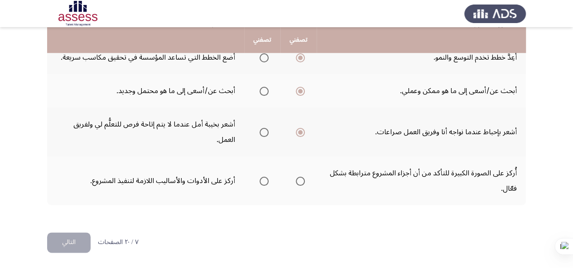
click at [301, 182] on span "Select an option" at bounding box center [300, 181] width 9 height 9
click at [301, 182] on input "Select an option" at bounding box center [300, 181] width 9 height 9
click at [67, 245] on button "التالي" at bounding box center [68, 243] width 43 height 20
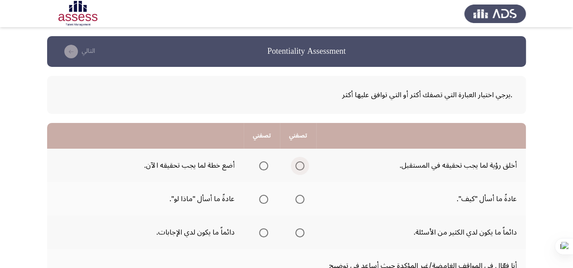
click at [298, 169] on span "Select an option" at bounding box center [299, 166] width 9 height 9
click at [298, 169] on input "Select an option" at bounding box center [299, 166] width 9 height 9
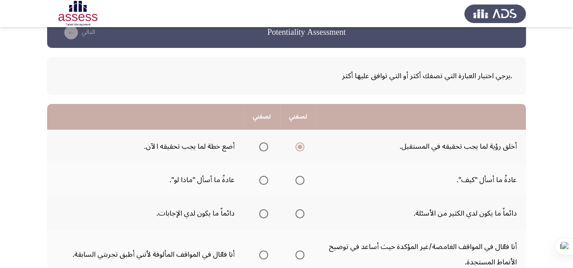
scroll to position [45, 0]
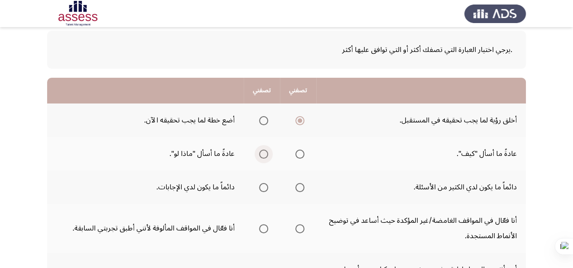
click at [266, 157] on span "Select an option" at bounding box center [263, 154] width 9 height 9
click at [266, 157] on input "Select an option" at bounding box center [263, 154] width 9 height 9
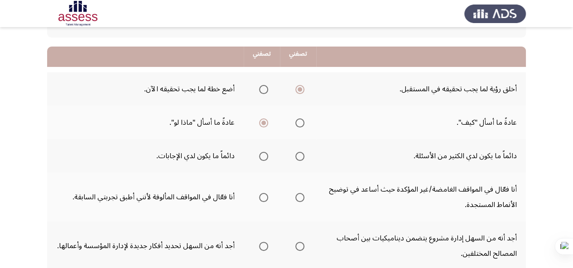
scroll to position [91, 0]
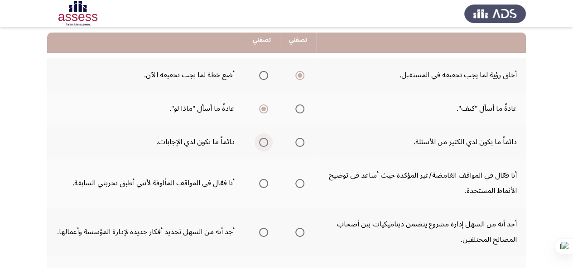
click at [264, 143] on span "Select an option" at bounding box center [263, 142] width 9 height 9
click at [264, 143] on input "Select an option" at bounding box center [263, 142] width 9 height 9
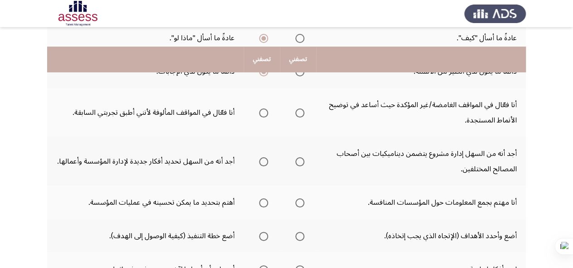
scroll to position [181, 0]
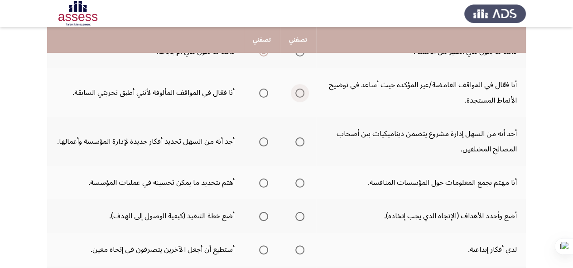
click at [300, 91] on span "Select an option" at bounding box center [299, 93] width 9 height 9
click at [300, 91] on input "Select an option" at bounding box center [299, 93] width 9 height 9
click at [256, 144] on label "Select an option" at bounding box center [261, 142] width 13 height 9
click at [259, 144] on input "Select an option" at bounding box center [263, 142] width 9 height 9
click at [296, 186] on span "Select an option" at bounding box center [299, 183] width 9 height 9
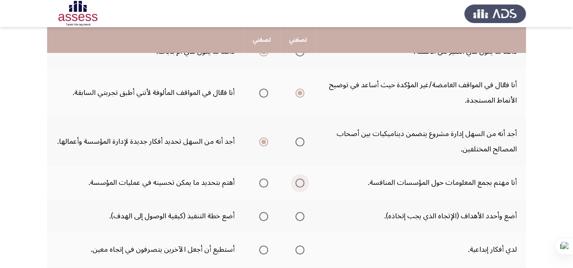
click at [296, 186] on input "Select an option" at bounding box center [299, 183] width 9 height 9
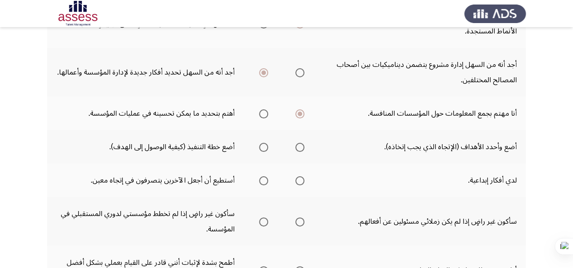
scroll to position [272, 0]
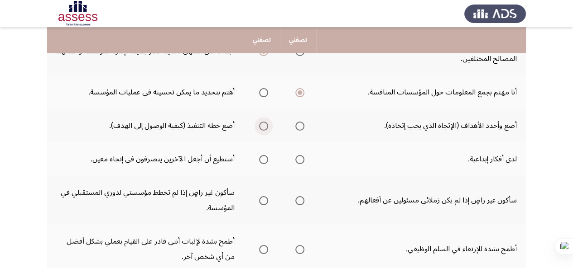
click at [259, 126] on span "Select an option" at bounding box center [263, 126] width 9 height 9
click at [259, 126] on input "Select an option" at bounding box center [263, 126] width 9 height 9
click at [272, 159] on th at bounding box center [262, 159] width 36 height 33
click at [265, 162] on span "Select an option" at bounding box center [263, 159] width 9 height 9
click at [265, 162] on input "Select an option" at bounding box center [263, 159] width 9 height 9
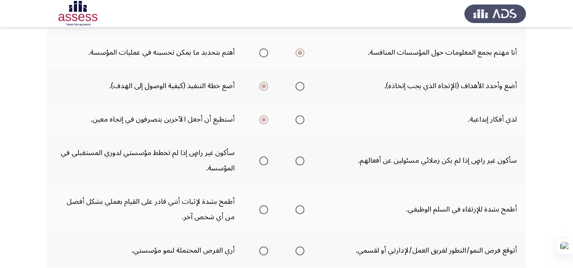
scroll to position [362, 0]
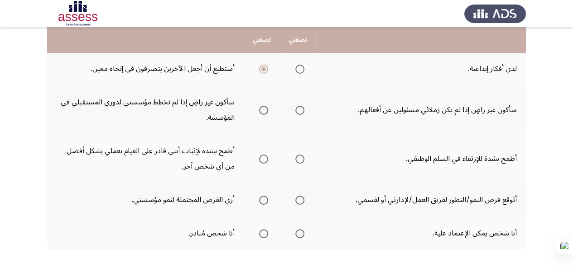
click at [259, 110] on span "Select an option" at bounding box center [263, 110] width 9 height 9
click at [259, 110] on input "Select an option" at bounding box center [263, 110] width 9 height 9
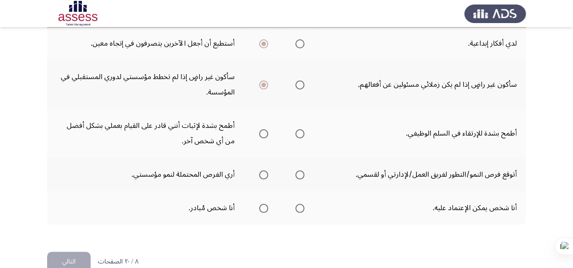
scroll to position [407, 0]
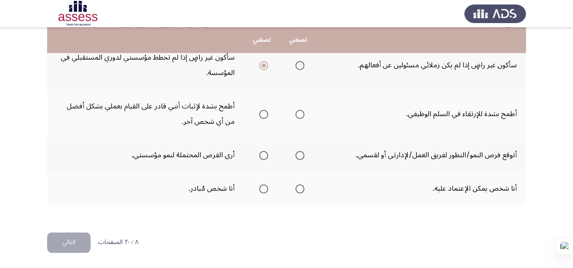
click at [300, 67] on span "Select an option" at bounding box center [299, 65] width 9 height 9
click at [300, 67] on input "Select an option" at bounding box center [299, 65] width 9 height 9
click at [266, 65] on span "Select an option" at bounding box center [263, 65] width 9 height 9
click at [266, 65] on input "Select an option" at bounding box center [263, 65] width 9 height 9
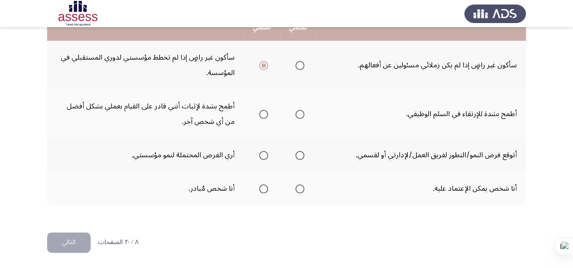
scroll to position [362, 0]
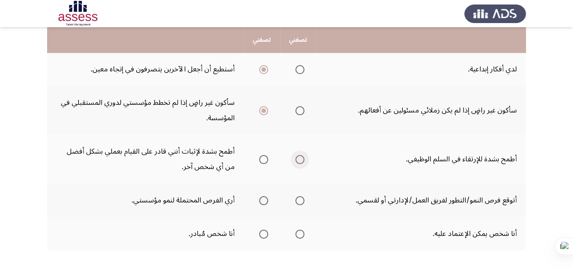
click at [301, 162] on span "Select an option" at bounding box center [299, 159] width 9 height 9
click at [301, 162] on input "Select an option" at bounding box center [299, 159] width 9 height 9
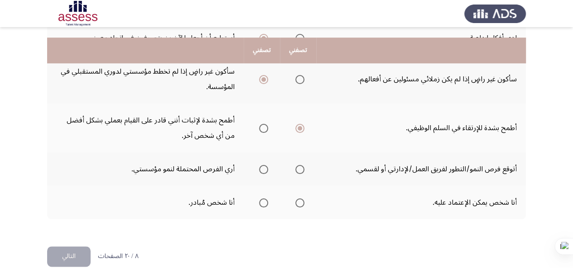
scroll to position [407, 0]
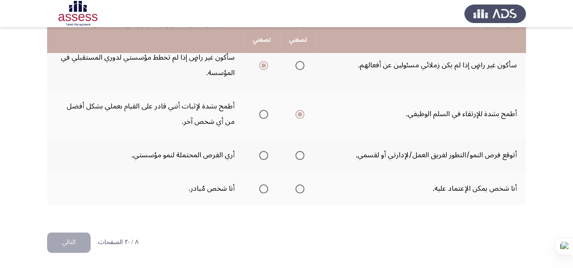
click at [295, 154] on span "Select an option" at bounding box center [299, 155] width 9 height 9
click at [295, 154] on input "Select an option" at bounding box center [299, 155] width 9 height 9
click at [266, 192] on span "Select an option" at bounding box center [263, 189] width 9 height 9
click at [266, 192] on input "Select an option" at bounding box center [263, 189] width 9 height 9
click at [76, 243] on button "التالي" at bounding box center [68, 243] width 43 height 20
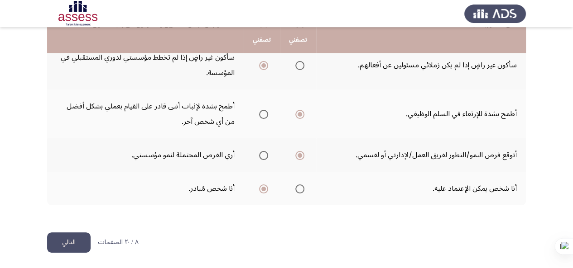
scroll to position [0, 0]
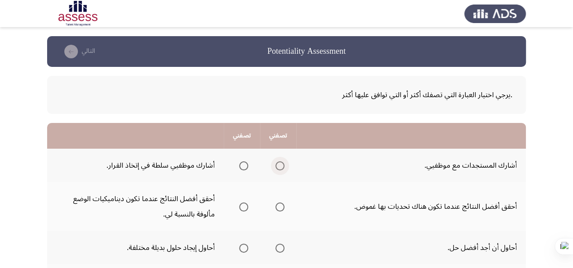
click at [277, 167] on span "Select an option" at bounding box center [279, 166] width 9 height 9
click at [277, 167] on input "Select an option" at bounding box center [279, 166] width 9 height 9
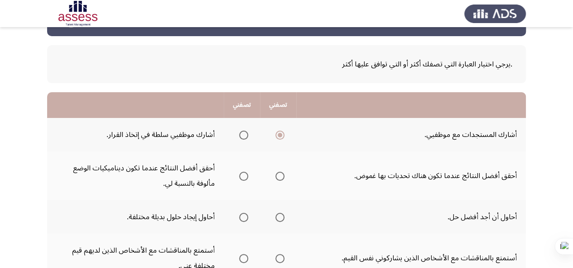
scroll to position [45, 0]
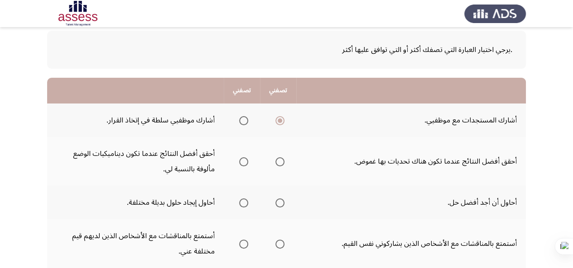
click at [280, 163] on span "Select an option" at bounding box center [279, 162] width 9 height 9
click at [280, 163] on input "Select an option" at bounding box center [279, 162] width 9 height 9
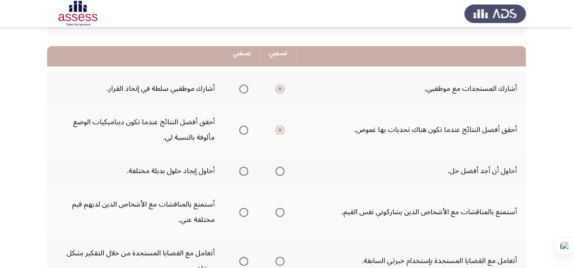
scroll to position [91, 0]
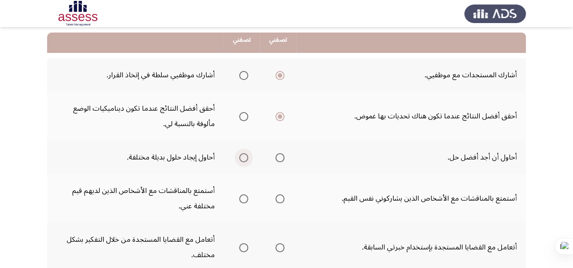
click at [248, 159] on span "Select an option" at bounding box center [243, 157] width 9 height 9
click at [248, 159] on input "Select an option" at bounding box center [243, 157] width 9 height 9
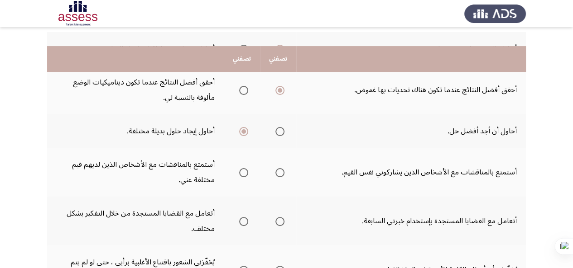
scroll to position [136, 0]
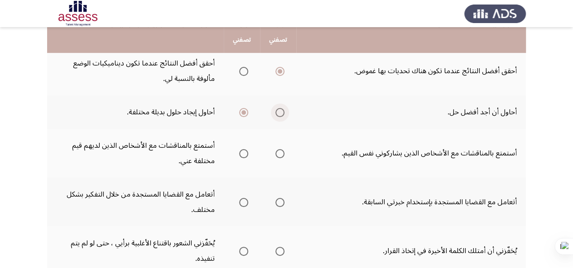
click at [282, 113] on span "Select an option" at bounding box center [279, 112] width 9 height 9
click at [282, 113] on input "Select an option" at bounding box center [279, 112] width 9 height 9
click at [246, 112] on span "Select an option" at bounding box center [243, 112] width 9 height 9
click at [246, 112] on input "Select an option" at bounding box center [243, 112] width 9 height 9
click at [282, 156] on span "Select an option" at bounding box center [279, 153] width 9 height 9
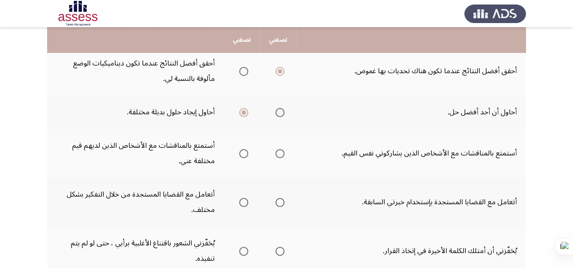
click at [282, 156] on input "Select an option" at bounding box center [279, 153] width 9 height 9
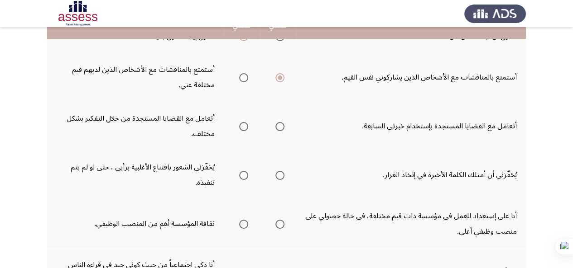
scroll to position [226, 0]
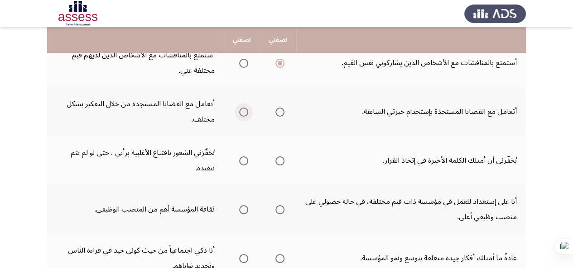
click at [248, 114] on span "Select an option" at bounding box center [243, 112] width 9 height 9
click at [248, 114] on input "Select an option" at bounding box center [243, 112] width 9 height 9
click at [244, 162] on span "Select an option" at bounding box center [243, 161] width 9 height 9
click at [244, 162] on input "Select an option" at bounding box center [243, 161] width 9 height 9
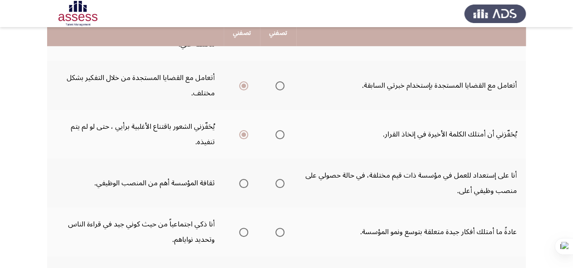
scroll to position [317, 0]
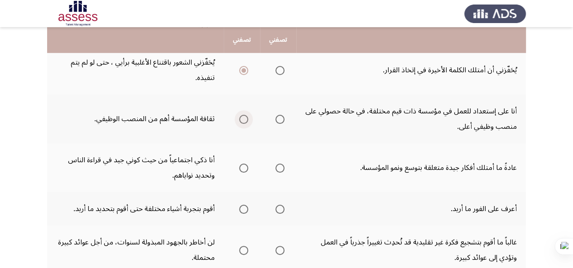
click at [247, 120] on span "Select an option" at bounding box center [243, 119] width 9 height 9
click at [247, 120] on input "Select an option" at bounding box center [243, 119] width 9 height 9
click at [280, 169] on span "Select an option" at bounding box center [279, 168] width 9 height 9
click at [280, 169] on input "Select an option" at bounding box center [279, 168] width 9 height 9
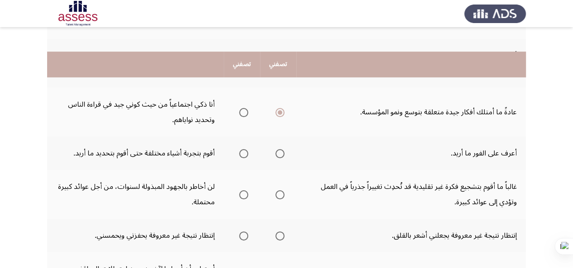
scroll to position [407, 0]
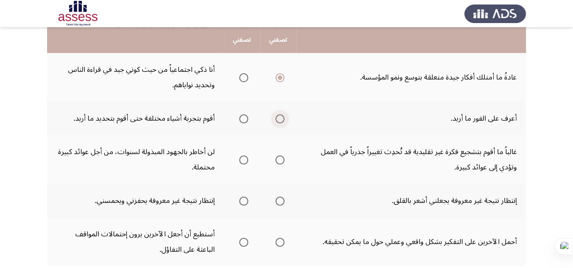
click at [282, 121] on span "Select an option" at bounding box center [279, 119] width 9 height 9
click at [282, 121] on input "Select an option" at bounding box center [279, 119] width 9 height 9
click at [280, 161] on span "Select an option" at bounding box center [279, 160] width 9 height 9
click at [280, 161] on input "Select an option" at bounding box center [279, 160] width 9 height 9
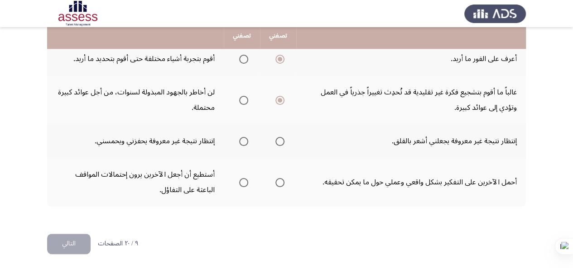
scroll to position [468, 0]
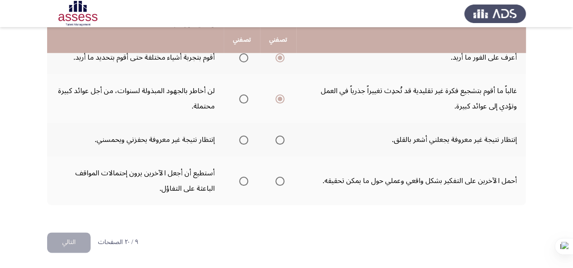
click at [244, 140] on span "Select an option" at bounding box center [244, 140] width 0 height 0
click at [244, 140] on input "Select an option" at bounding box center [243, 140] width 9 height 9
click at [285, 182] on th at bounding box center [278, 181] width 36 height 49
click at [279, 182] on span "Select an option" at bounding box center [279, 181] width 9 height 9
click at [279, 182] on input "Select an option" at bounding box center [279, 181] width 9 height 9
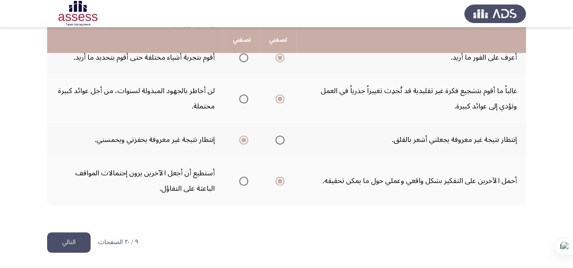
click at [74, 241] on button "التالي" at bounding box center [68, 243] width 43 height 20
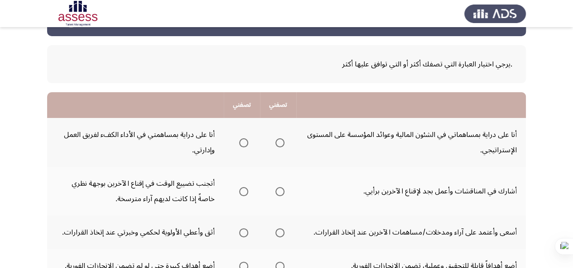
scroll to position [45, 0]
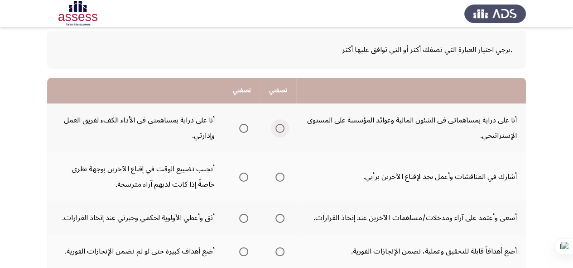
click at [275, 129] on span "Select an option" at bounding box center [279, 128] width 9 height 9
click at [275, 129] on input "Select an option" at bounding box center [279, 128] width 9 height 9
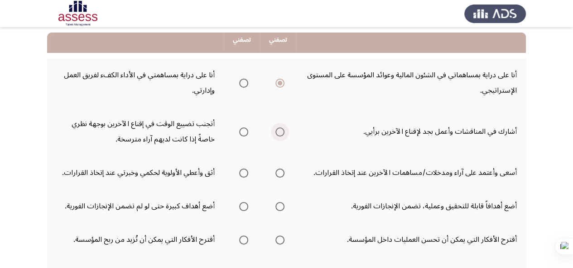
click at [280, 132] on span "Select an option" at bounding box center [280, 132] width 0 height 0
click at [279, 132] on input "Select an option" at bounding box center [279, 132] width 9 height 9
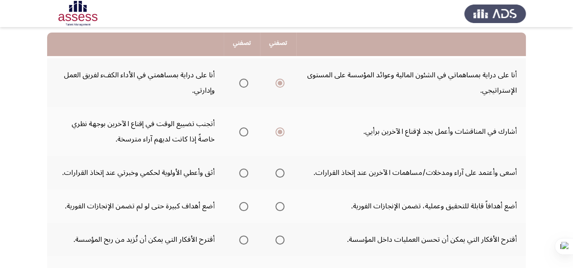
scroll to position [136, 0]
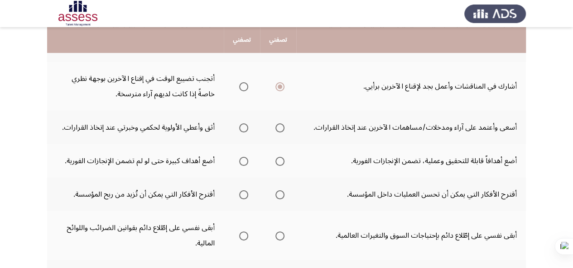
click at [245, 127] on span "Select an option" at bounding box center [243, 128] width 9 height 9
click at [245, 127] on input "Select an option" at bounding box center [243, 128] width 9 height 9
click at [281, 160] on span "Select an option" at bounding box center [279, 161] width 9 height 9
click at [281, 160] on input "Select an option" at bounding box center [279, 161] width 9 height 9
click at [281, 193] on span "Select an option" at bounding box center [279, 195] width 9 height 9
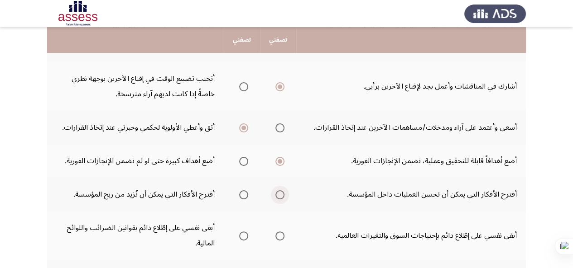
click at [281, 193] on input "Select an option" at bounding box center [279, 195] width 9 height 9
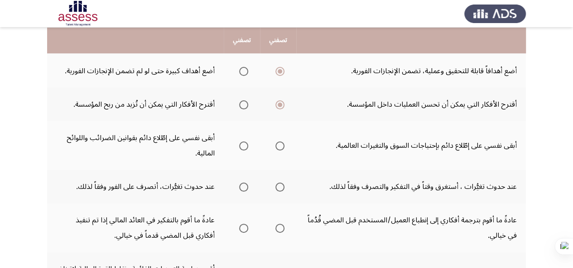
scroll to position [226, 0]
click at [276, 147] on span "Select an option" at bounding box center [279, 145] width 9 height 9
click at [276, 147] on input "Select an option" at bounding box center [279, 145] width 9 height 9
click at [283, 188] on span "Select an option" at bounding box center [279, 186] width 9 height 9
click at [283, 188] on input "Select an option" at bounding box center [279, 186] width 9 height 9
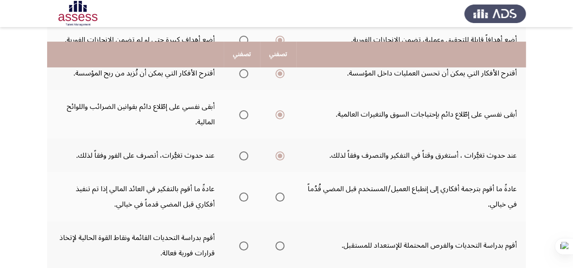
scroll to position [272, 0]
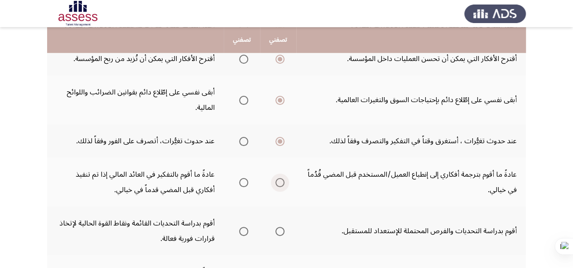
click at [277, 183] on span "Select an option" at bounding box center [279, 182] width 9 height 9
click at [277, 183] on input "Select an option" at bounding box center [279, 182] width 9 height 9
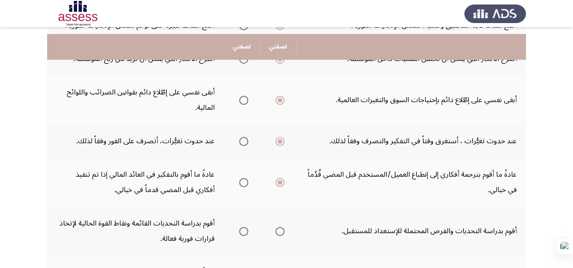
scroll to position [317, 0]
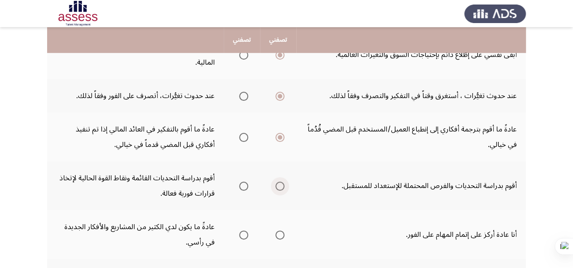
click at [280, 186] on span "Select an option" at bounding box center [279, 186] width 9 height 9
click at [280, 186] on input "Select an option" at bounding box center [279, 186] width 9 height 9
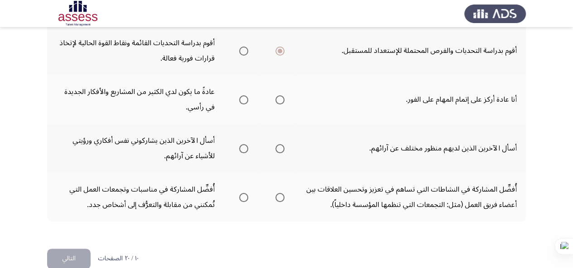
scroll to position [453, 0]
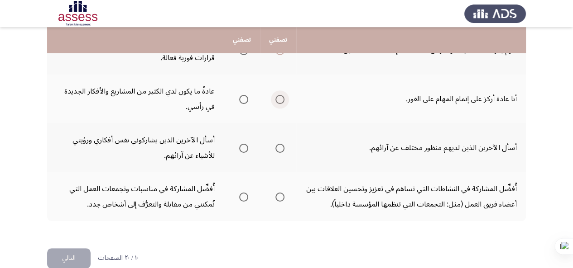
click at [279, 102] on span "Select an option" at bounding box center [279, 99] width 9 height 9
click at [279, 102] on input "Select an option" at bounding box center [279, 99] width 9 height 9
click at [241, 150] on span "Select an option" at bounding box center [243, 148] width 9 height 9
click at [241, 150] on input "Select an option" at bounding box center [243, 148] width 9 height 9
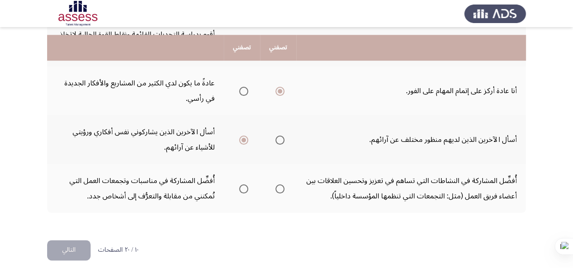
scroll to position [468, 0]
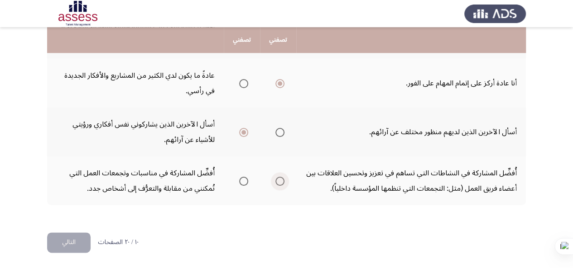
click at [281, 182] on span "Select an option" at bounding box center [279, 181] width 9 height 9
click at [281, 182] on input "Select an option" at bounding box center [279, 181] width 9 height 9
click at [73, 241] on button "التالي" at bounding box center [68, 243] width 43 height 20
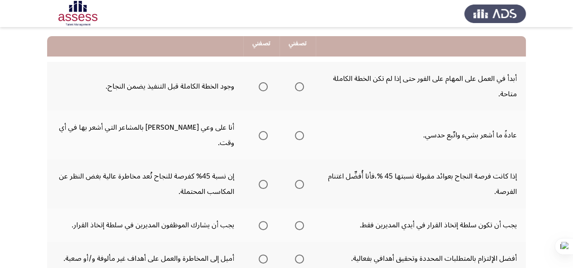
scroll to position [91, 0]
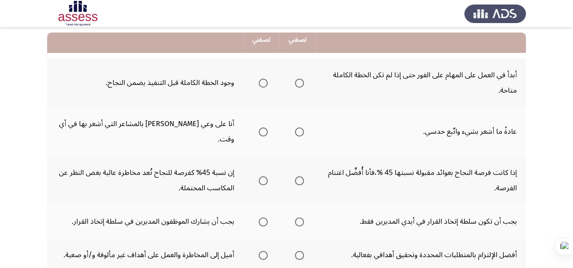
click at [269, 79] on th at bounding box center [261, 82] width 36 height 49
click at [266, 83] on span "Select an option" at bounding box center [262, 83] width 9 height 9
click at [266, 83] on input "Select an option" at bounding box center [262, 83] width 9 height 9
click at [300, 128] on span "Select an option" at bounding box center [299, 132] width 9 height 9
click at [300, 128] on input "Select an option" at bounding box center [299, 132] width 9 height 9
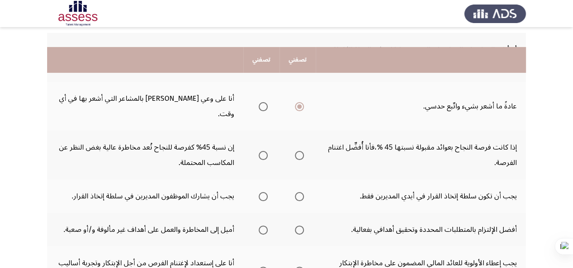
scroll to position [136, 0]
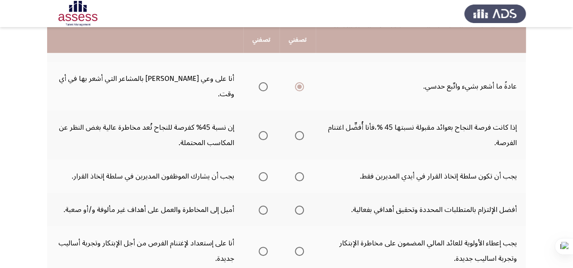
click at [296, 131] on span "Select an option" at bounding box center [299, 135] width 9 height 9
click at [296, 131] on input "Select an option" at bounding box center [299, 135] width 9 height 9
drag, startPoint x: 271, startPoint y: 164, endPoint x: 266, endPoint y: 162, distance: 4.7
click at [270, 164] on th at bounding box center [261, 176] width 36 height 33
click at [263, 172] on span "Select an option" at bounding box center [262, 176] width 9 height 9
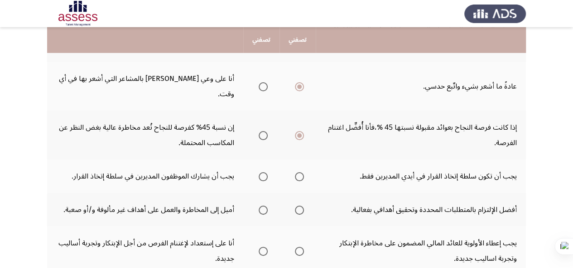
click at [263, 172] on input "Select an option" at bounding box center [262, 176] width 9 height 9
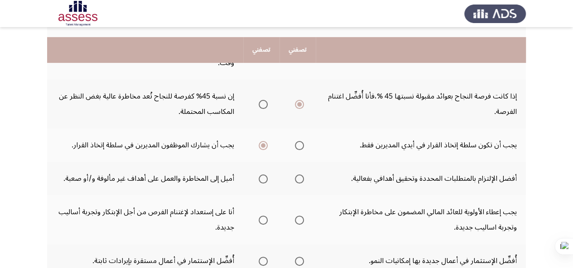
scroll to position [181, 0]
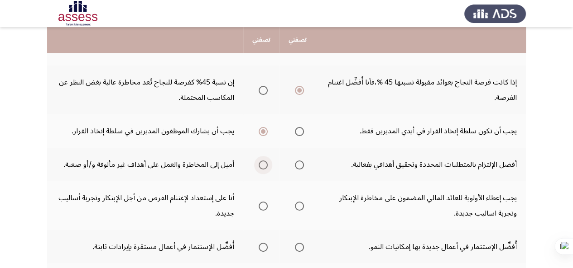
click at [263, 161] on span "Select an option" at bounding box center [262, 165] width 9 height 9
click at [263, 161] on input "Select an option" at bounding box center [262, 165] width 9 height 9
click at [259, 202] on span "Select an option" at bounding box center [262, 206] width 9 height 9
click at [259, 202] on input "Select an option" at bounding box center [262, 206] width 9 height 9
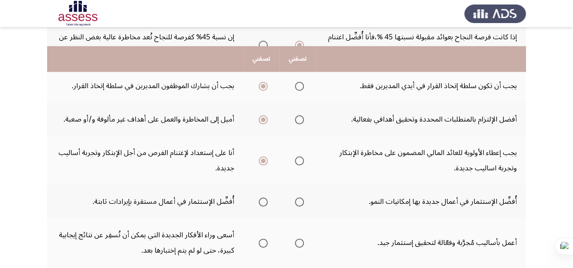
scroll to position [272, 0]
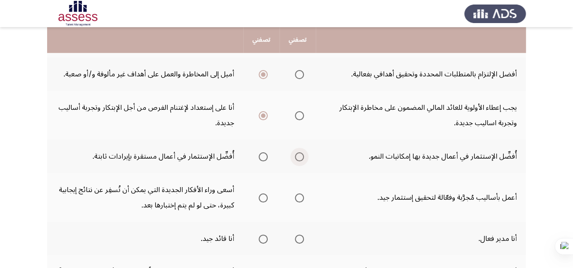
click at [303, 153] on span "Select an option" at bounding box center [299, 157] width 9 height 9
click at [303, 153] on input "Select an option" at bounding box center [299, 157] width 9 height 9
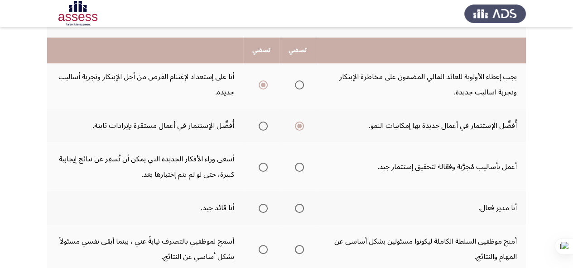
scroll to position [317, 0]
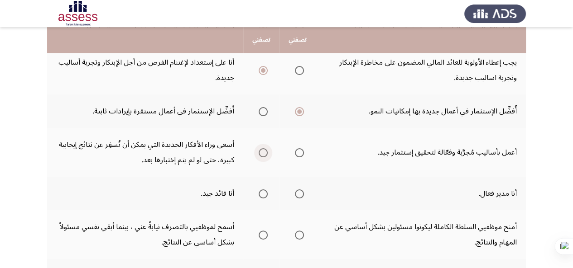
click at [263, 148] on span "Select an option" at bounding box center [262, 152] width 9 height 9
click at [263, 148] on input "Select an option" at bounding box center [262, 152] width 9 height 9
click at [263, 186] on mat-radio-group "Select an option" at bounding box center [261, 193] width 13 height 15
click at [263, 194] on span "Select an option" at bounding box center [263, 194] width 0 height 0
click at [263, 190] on input "Select an option" at bounding box center [262, 194] width 9 height 9
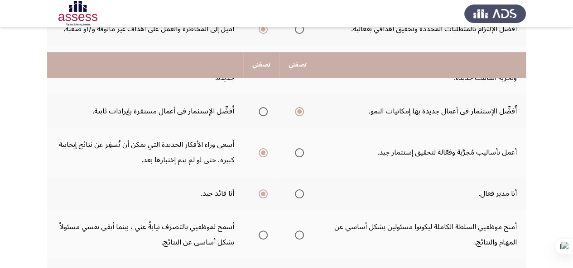
scroll to position [362, 0]
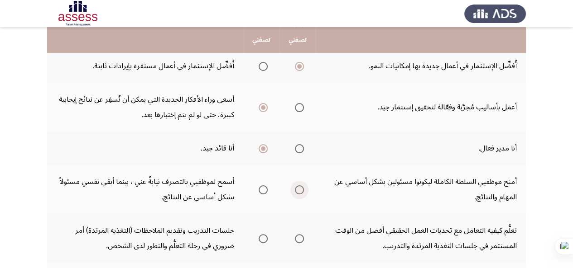
click at [297, 186] on span "Select an option" at bounding box center [299, 190] width 9 height 9
click at [297, 186] on input "Select an option" at bounding box center [299, 190] width 9 height 9
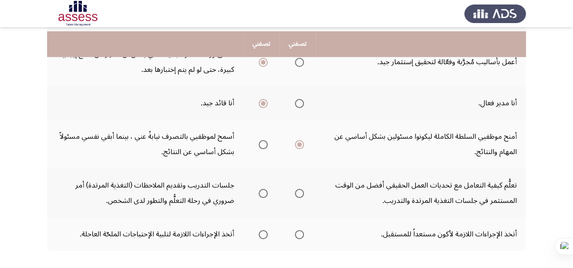
scroll to position [438, 0]
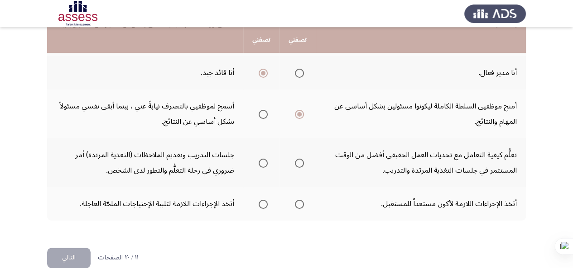
click at [297, 159] on span "Select an option" at bounding box center [299, 163] width 9 height 9
click at [297, 159] on input "Select an option" at bounding box center [299, 163] width 9 height 9
click at [297, 200] on span "Select an option" at bounding box center [299, 204] width 9 height 9
click at [297, 200] on input "Select an option" at bounding box center [299, 204] width 9 height 9
click at [67, 248] on button "التالي" at bounding box center [68, 258] width 43 height 20
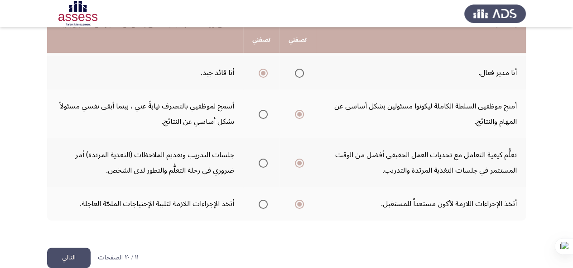
scroll to position [0, 0]
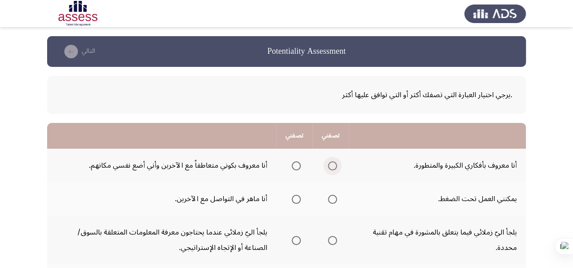
click at [335, 163] on span "Select an option" at bounding box center [332, 166] width 9 height 9
click at [335, 163] on input "Select an option" at bounding box center [332, 166] width 9 height 9
click at [328, 201] on span "Select an option" at bounding box center [332, 199] width 9 height 9
click at [328, 201] on input "Select an option" at bounding box center [332, 199] width 9 height 9
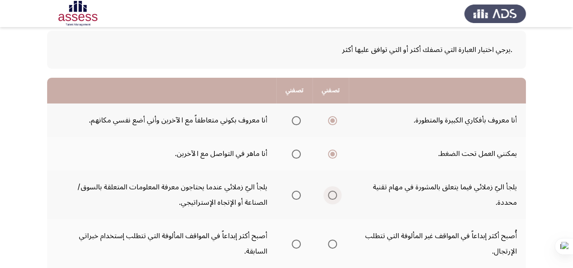
click at [326, 196] on label "Select an option" at bounding box center [330, 195] width 13 height 9
click at [328, 196] on input "Select an option" at bounding box center [332, 195] width 9 height 9
click at [295, 199] on span "Select an option" at bounding box center [296, 195] width 9 height 9
click at [295, 199] on input "Select an option" at bounding box center [296, 195] width 9 height 9
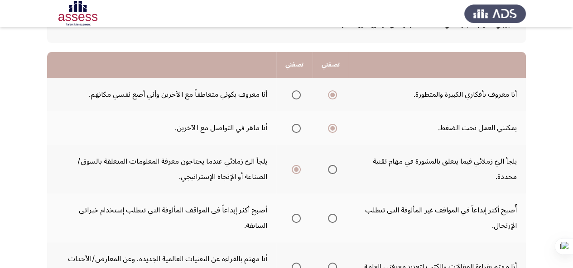
scroll to position [91, 0]
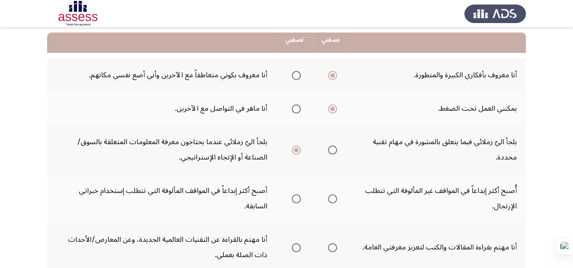
click at [338, 199] on th at bounding box center [330, 198] width 36 height 49
click at [335, 198] on span "Select an option" at bounding box center [332, 199] width 9 height 9
click at [335, 198] on input "Select an option" at bounding box center [332, 199] width 9 height 9
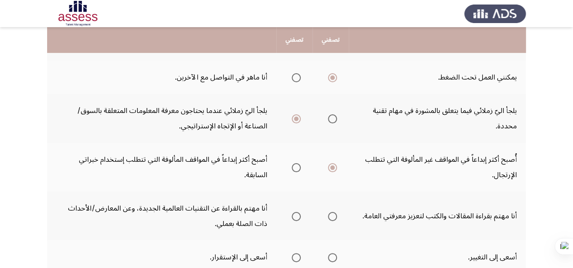
scroll to position [136, 0]
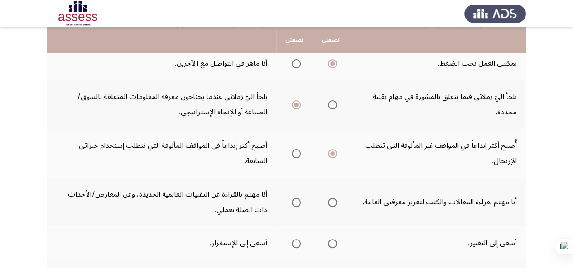
click at [296, 205] on span "Select an option" at bounding box center [296, 202] width 9 height 9
click at [296, 205] on input "Select an option" at bounding box center [296, 202] width 9 height 9
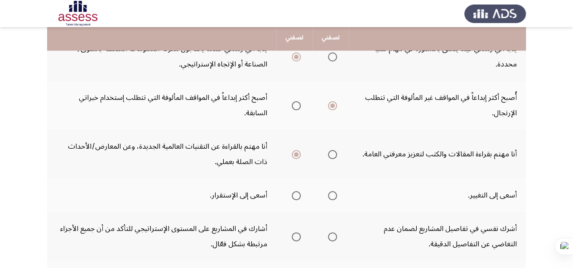
scroll to position [226, 0]
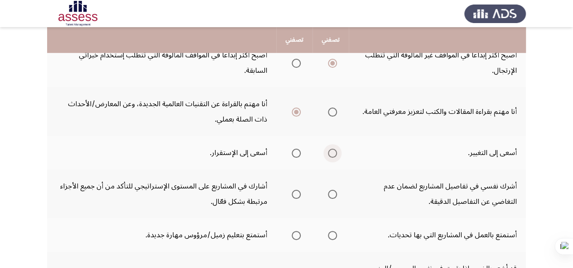
click at [334, 154] on span "Select an option" at bounding box center [332, 153] width 9 height 9
click at [334, 154] on input "Select an option" at bounding box center [332, 153] width 9 height 9
click at [296, 194] on span "Select an option" at bounding box center [296, 194] width 9 height 9
click at [296, 194] on input "Select an option" at bounding box center [296, 194] width 9 height 9
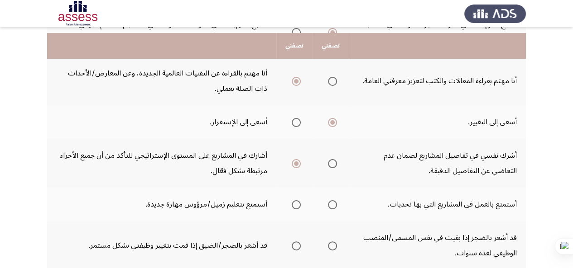
scroll to position [272, 0]
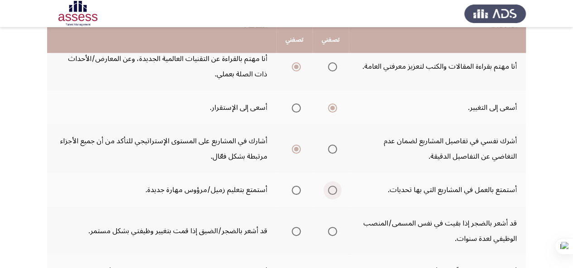
click at [333, 191] on span "Select an option" at bounding box center [332, 190] width 9 height 9
click at [333, 191] on input "Select an option" at bounding box center [332, 190] width 9 height 9
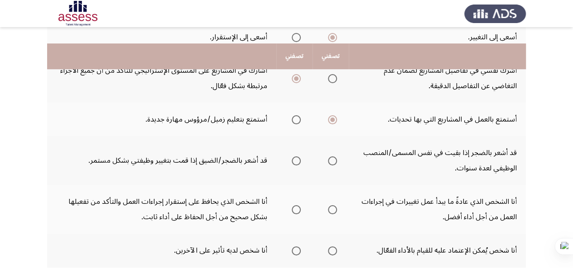
scroll to position [362, 0]
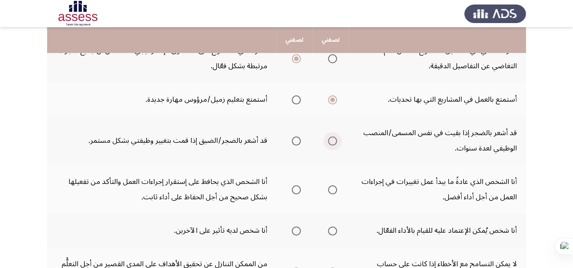
click at [326, 144] on label "Select an option" at bounding box center [330, 141] width 13 height 9
click at [328, 144] on input "Select an option" at bounding box center [332, 141] width 9 height 9
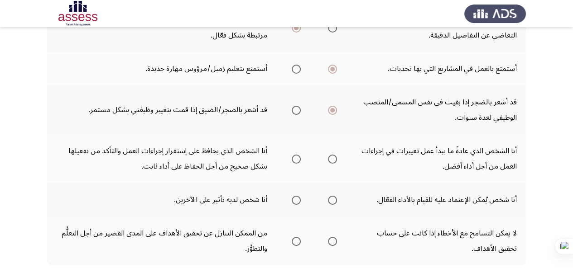
scroll to position [407, 0]
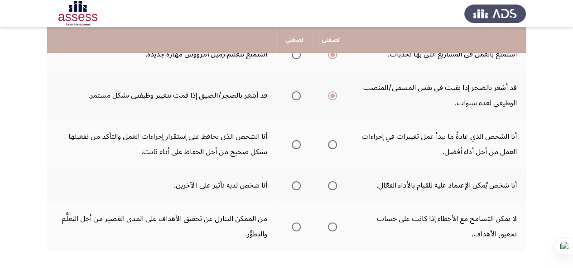
click at [330, 147] on span "Select an option" at bounding box center [332, 144] width 9 height 9
click at [330, 147] on input "Select an option" at bounding box center [332, 144] width 9 height 9
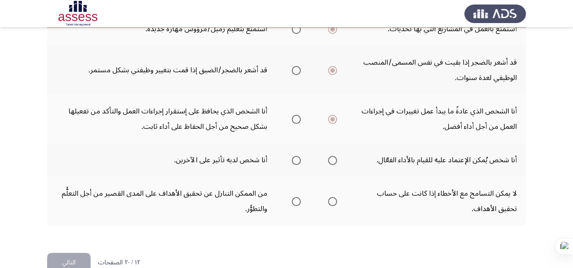
scroll to position [453, 0]
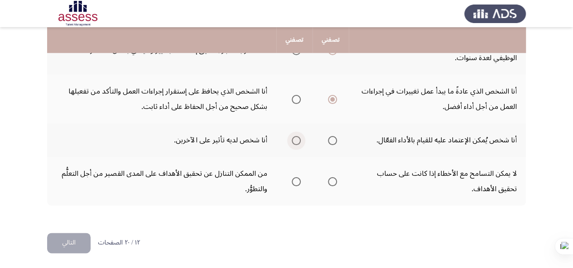
click at [290, 142] on label "Select an option" at bounding box center [294, 140] width 13 height 9
click at [292, 142] on input "Select an option" at bounding box center [296, 140] width 9 height 9
click at [332, 185] on span "Select an option" at bounding box center [332, 181] width 9 height 9
click at [332, 185] on input "Select an option" at bounding box center [332, 181] width 9 height 9
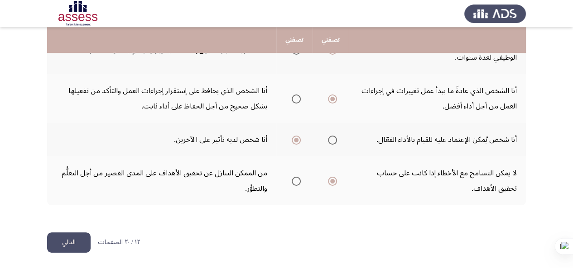
click at [65, 242] on button "التالي" at bounding box center [68, 243] width 43 height 20
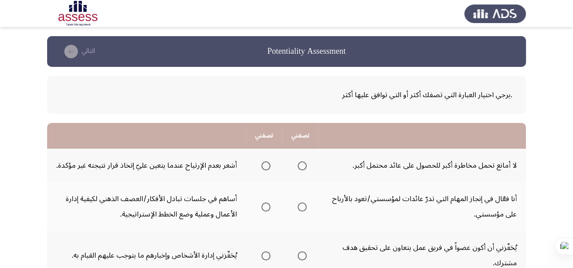
scroll to position [45, 0]
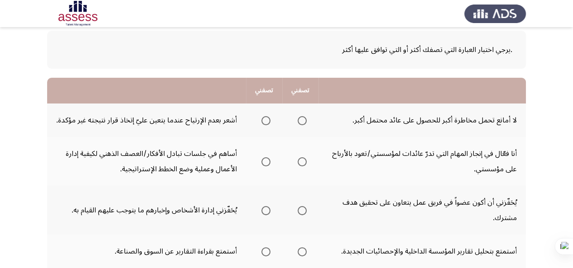
click at [303, 119] on span "Select an option" at bounding box center [301, 120] width 9 height 9
click at [303, 119] on input "Select an option" at bounding box center [301, 120] width 9 height 9
click at [265, 163] on span "Select an option" at bounding box center [265, 162] width 9 height 9
click at [265, 163] on input "Select an option" at bounding box center [265, 162] width 9 height 9
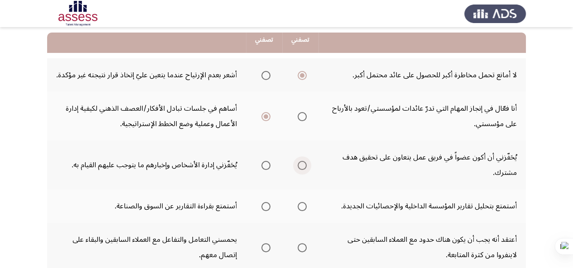
click at [301, 169] on span "Select an option" at bounding box center [301, 165] width 9 height 9
click at [301, 169] on input "Select an option" at bounding box center [301, 165] width 9 height 9
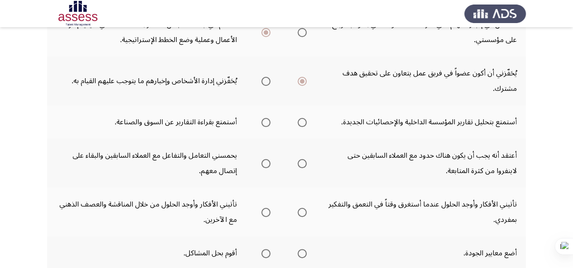
scroll to position [181, 0]
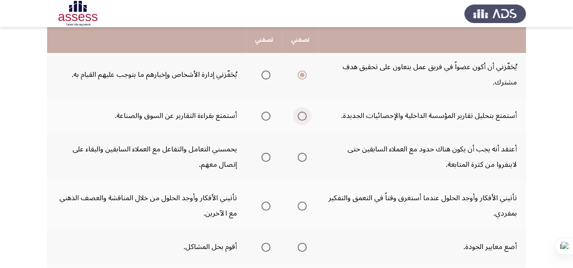
click at [301, 117] on span "Select an option" at bounding box center [301, 116] width 9 height 9
click at [301, 117] on input "Select an option" at bounding box center [301, 116] width 9 height 9
click at [269, 157] on th at bounding box center [264, 157] width 36 height 49
click at [268, 161] on span "Select an option" at bounding box center [265, 157] width 9 height 9
click at [268, 161] on input "Select an option" at bounding box center [265, 157] width 9 height 9
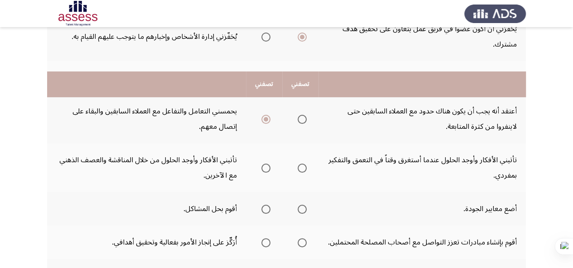
scroll to position [272, 0]
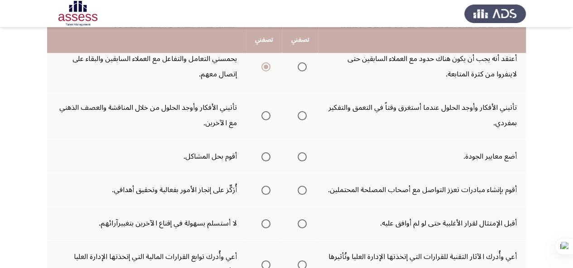
click at [306, 113] on span "Select an option" at bounding box center [301, 115] width 9 height 9
click at [306, 113] on input "Select an option" at bounding box center [301, 115] width 9 height 9
click at [267, 158] on span "Select an option" at bounding box center [265, 157] width 9 height 9
click at [267, 158] on input "Select an option" at bounding box center [265, 157] width 9 height 9
click at [265, 190] on span "Select an option" at bounding box center [265, 190] width 9 height 9
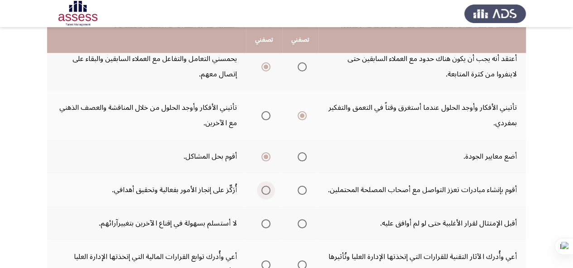
click at [265, 190] on input "Select an option" at bounding box center [265, 190] width 9 height 9
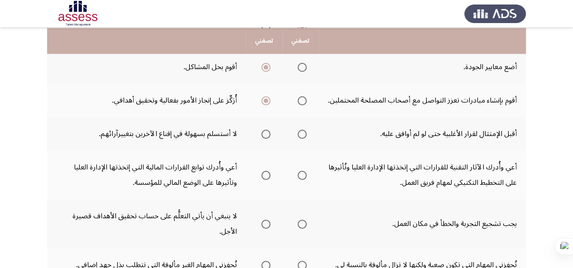
scroll to position [362, 0]
click at [301, 134] on span "Select an option" at bounding box center [301, 133] width 9 height 9
click at [301, 134] on input "Select an option" at bounding box center [301, 133] width 9 height 9
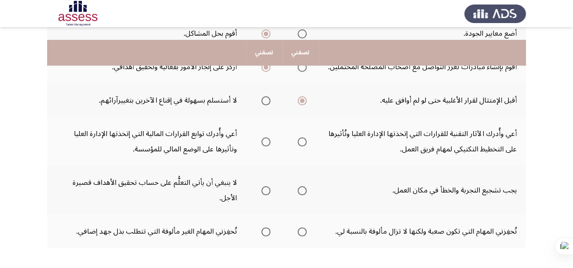
scroll to position [407, 0]
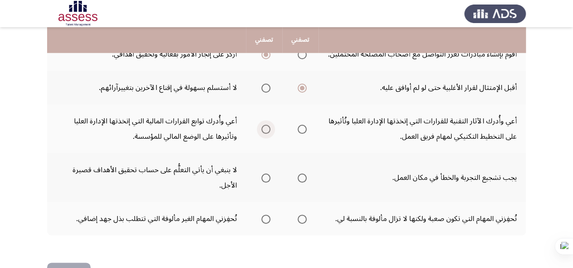
click at [263, 128] on span "Select an option" at bounding box center [265, 129] width 9 height 9
click at [263, 128] on input "Select an option" at bounding box center [265, 129] width 9 height 9
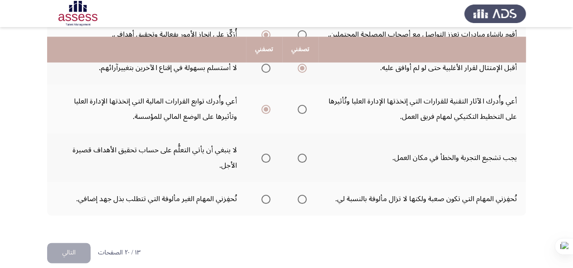
scroll to position [438, 0]
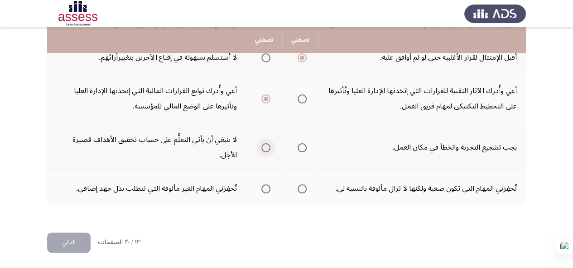
click at [265, 149] on span "Select an option" at bounding box center [265, 147] width 9 height 9
click at [265, 149] on input "Select an option" at bounding box center [265, 147] width 9 height 9
click at [266, 191] on span "Select an option" at bounding box center [265, 189] width 9 height 9
click at [266, 191] on input "Select an option" at bounding box center [265, 189] width 9 height 9
click at [75, 239] on button "التالي" at bounding box center [68, 243] width 43 height 20
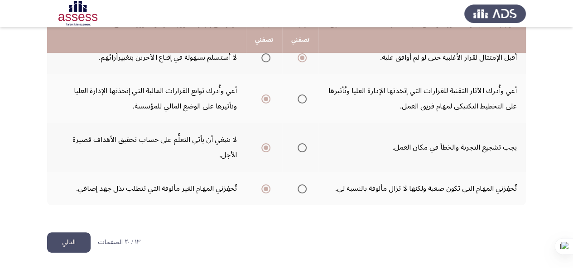
scroll to position [0, 0]
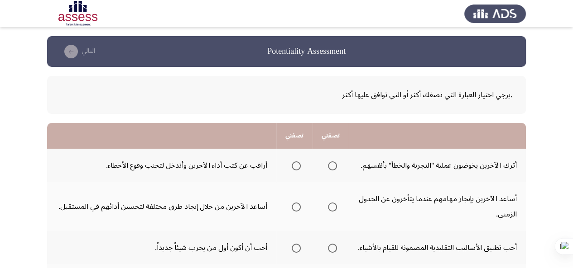
click at [294, 164] on span "Select an option" at bounding box center [296, 166] width 9 height 9
click at [294, 164] on input "Select an option" at bounding box center [296, 166] width 9 height 9
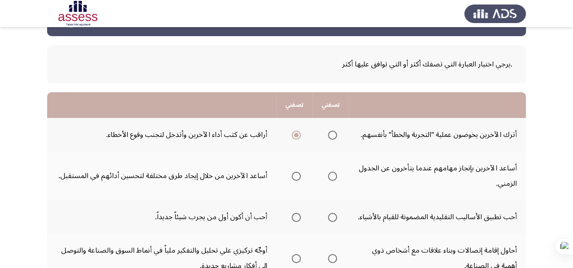
scroll to position [45, 0]
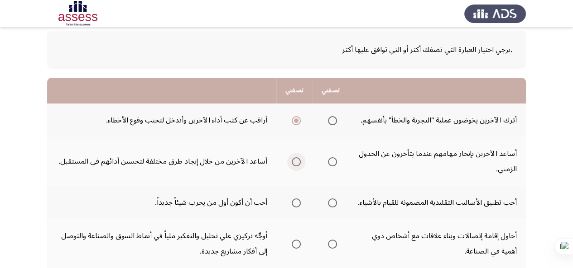
click at [295, 162] on span "Select an option" at bounding box center [296, 162] width 9 height 9
click at [295, 162] on input "Select an option" at bounding box center [296, 162] width 9 height 9
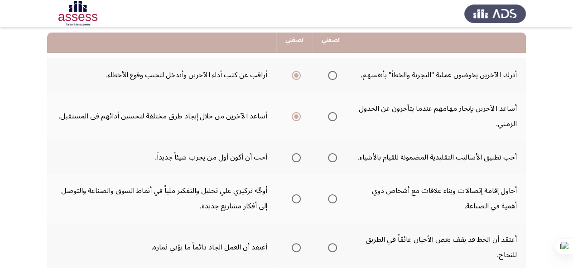
click at [298, 166] on th at bounding box center [294, 157] width 36 height 33
click at [297, 162] on span "Select an option" at bounding box center [296, 157] width 9 height 9
click at [297, 162] on input "Select an option" at bounding box center [296, 157] width 9 height 9
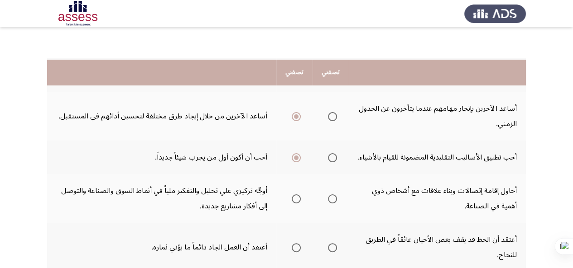
scroll to position [181, 0]
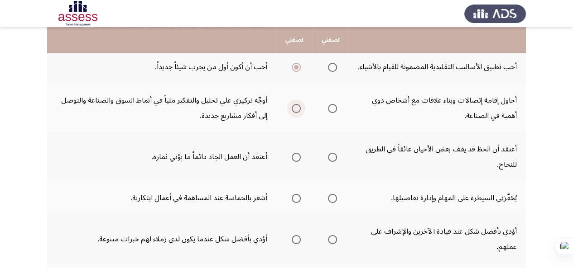
click at [296, 113] on span "Select an option" at bounding box center [296, 108] width 9 height 9
click at [296, 113] on input "Select an option" at bounding box center [296, 108] width 9 height 9
click at [295, 162] on span "Select an option" at bounding box center [296, 157] width 9 height 9
click at [295, 162] on input "Select an option" at bounding box center [296, 157] width 9 height 9
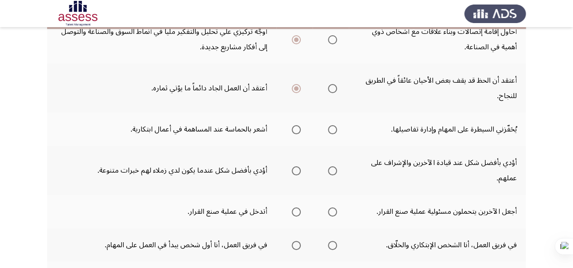
scroll to position [272, 0]
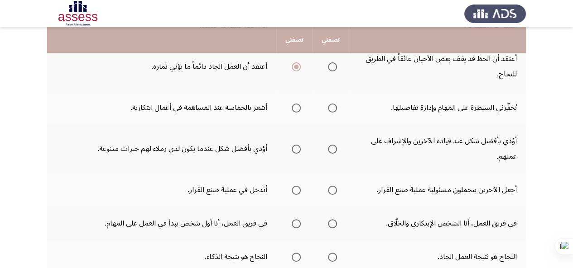
click at [296, 113] on span "Select an option" at bounding box center [296, 108] width 9 height 9
click at [296, 113] on input "Select an option" at bounding box center [296, 108] width 9 height 9
click at [330, 154] on span "Select an option" at bounding box center [332, 149] width 9 height 9
click at [330, 154] on input "Select an option" at bounding box center [332, 149] width 9 height 9
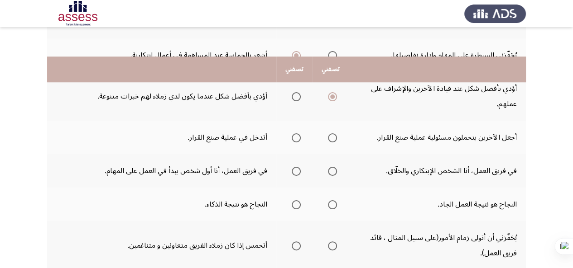
scroll to position [362, 0]
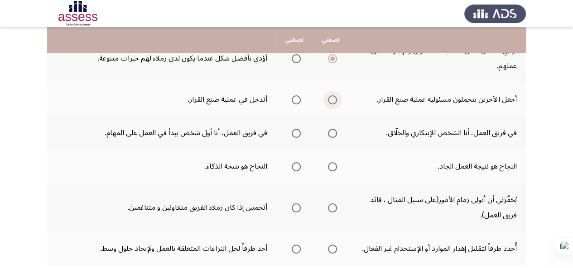
click at [335, 105] on span "Select an option" at bounding box center [332, 100] width 9 height 9
click at [335, 105] on input "Select an option" at bounding box center [332, 100] width 9 height 9
click at [294, 105] on span "Select an option" at bounding box center [296, 100] width 9 height 9
click at [294, 105] on input "Select an option" at bounding box center [296, 100] width 9 height 9
click at [333, 138] on span "Select an option" at bounding box center [332, 133] width 9 height 9
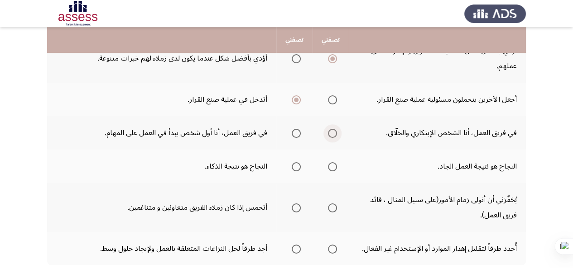
click at [333, 138] on input "Select an option" at bounding box center [332, 133] width 9 height 9
click at [292, 172] on span "Select an option" at bounding box center [296, 166] width 9 height 9
click at [292, 172] on input "Select an option" at bounding box center [296, 166] width 9 height 9
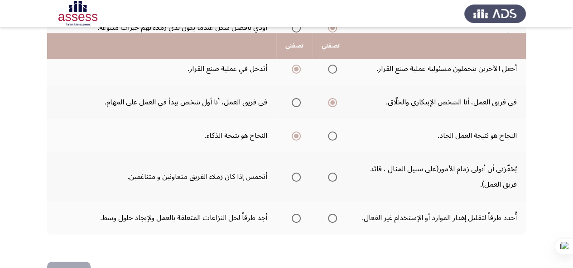
scroll to position [407, 0]
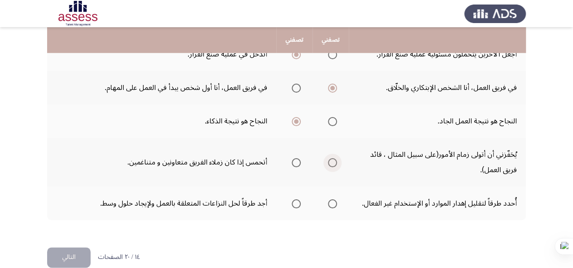
click at [335, 167] on span "Select an option" at bounding box center [332, 162] width 9 height 9
click at [335, 167] on input "Select an option" at bounding box center [332, 162] width 9 height 9
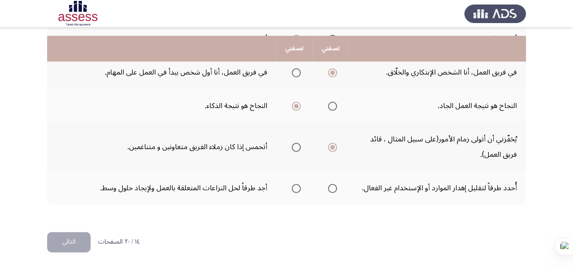
scroll to position [438, 0]
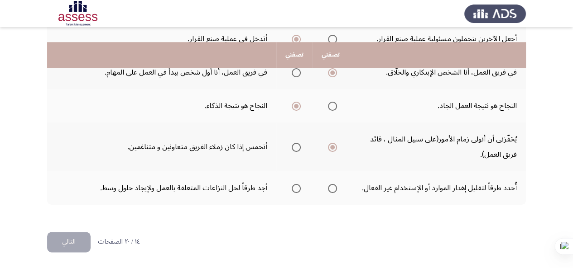
click at [326, 192] on label "Select an option" at bounding box center [330, 188] width 13 height 9
click at [328, 192] on input "Select an option" at bounding box center [332, 188] width 9 height 9
click at [58, 241] on button "التالي" at bounding box center [68, 242] width 43 height 20
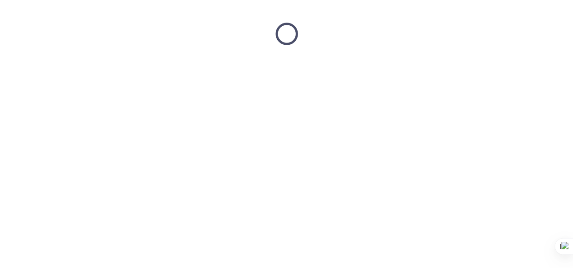
scroll to position [0, 0]
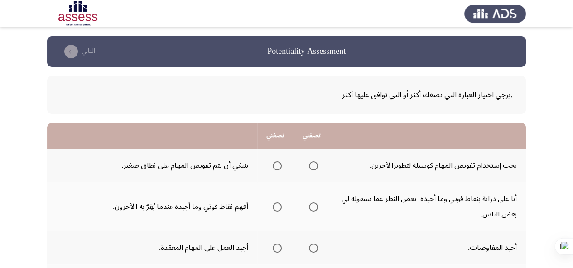
click at [314, 166] on span "Select an option" at bounding box center [313, 166] width 9 height 9
click at [314, 166] on input "Select an option" at bounding box center [313, 166] width 9 height 9
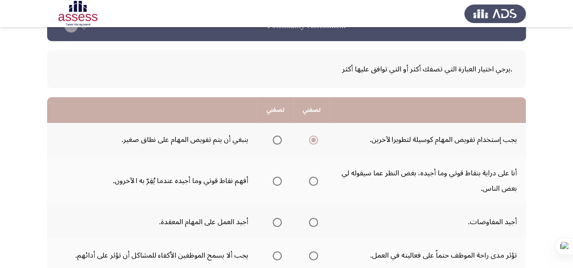
scroll to position [45, 0]
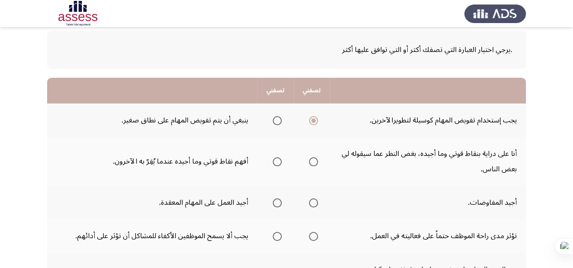
click at [311, 162] on span "Select an option" at bounding box center [313, 162] width 9 height 9
click at [311, 162] on input "Select an option" at bounding box center [313, 162] width 9 height 9
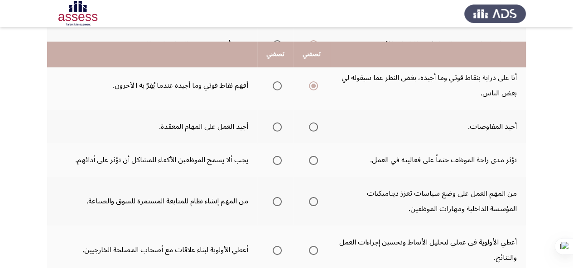
scroll to position [136, 0]
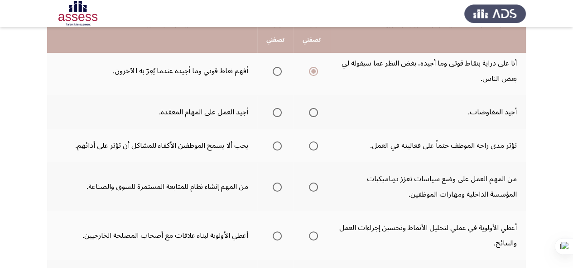
click at [281, 112] on span "Select an option" at bounding box center [276, 112] width 9 height 9
click at [281, 112] on input "Select an option" at bounding box center [276, 112] width 9 height 9
click at [311, 145] on span "Select an option" at bounding box center [313, 146] width 9 height 9
click at [311, 145] on input "Select an option" at bounding box center [313, 146] width 9 height 9
click at [277, 142] on span "Select an option" at bounding box center [276, 146] width 9 height 9
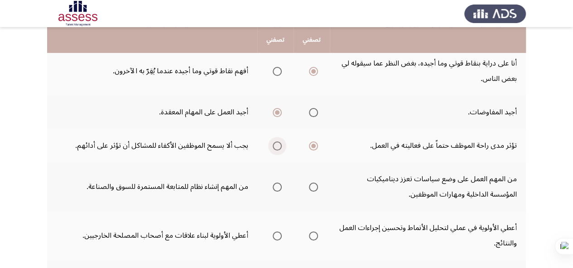
click at [277, 142] on input "Select an option" at bounding box center [276, 146] width 9 height 9
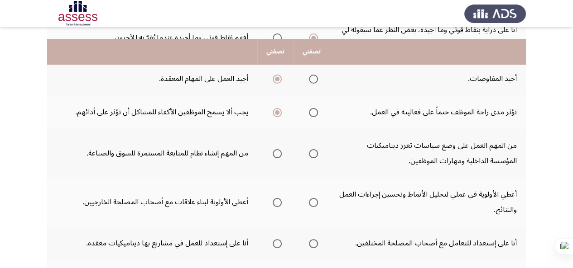
scroll to position [181, 0]
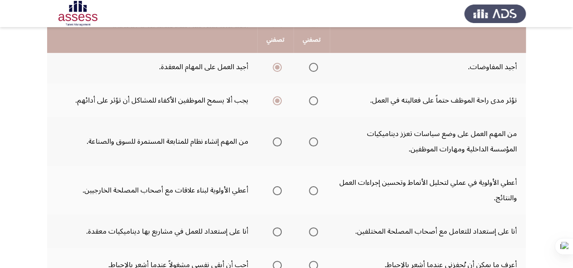
click at [315, 143] on span "Select an option" at bounding box center [313, 142] width 9 height 9
click at [315, 143] on input "Select an option" at bounding box center [313, 142] width 9 height 9
click at [314, 190] on span "Select an option" at bounding box center [313, 190] width 9 height 9
click at [314, 190] on input "Select an option" at bounding box center [313, 190] width 9 height 9
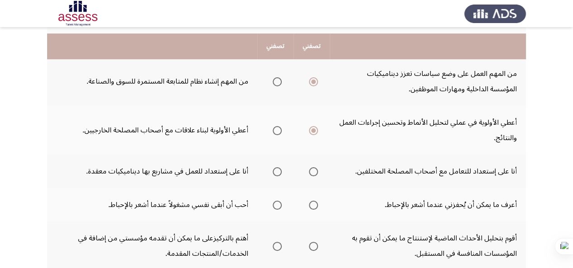
scroll to position [272, 0]
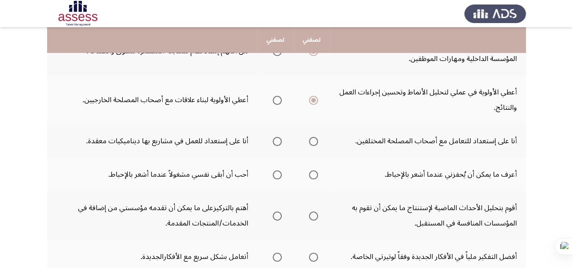
click at [280, 139] on span "Select an option" at bounding box center [276, 141] width 9 height 9
click at [280, 139] on input "Select an option" at bounding box center [276, 141] width 9 height 9
click at [315, 142] on span "Select an option" at bounding box center [313, 141] width 9 height 9
click at [315, 142] on input "Select an option" at bounding box center [313, 141] width 9 height 9
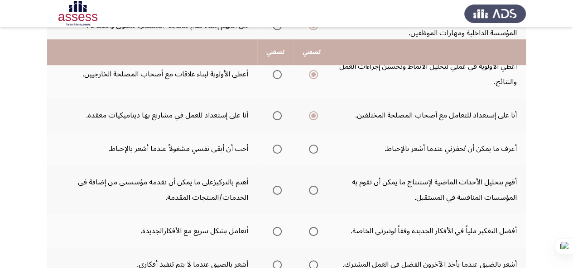
scroll to position [317, 0]
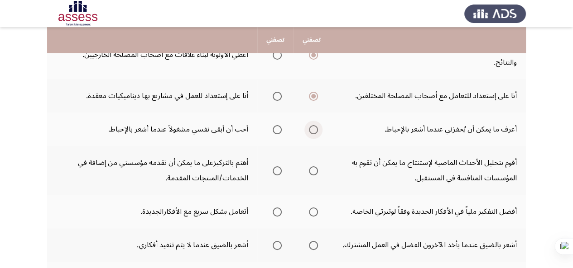
click at [316, 132] on span "Select an option" at bounding box center [313, 129] width 9 height 9
click at [316, 132] on input "Select an option" at bounding box center [313, 129] width 9 height 9
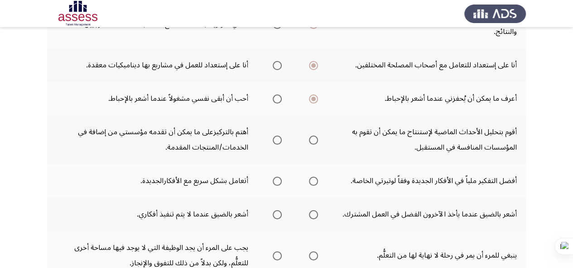
scroll to position [362, 0]
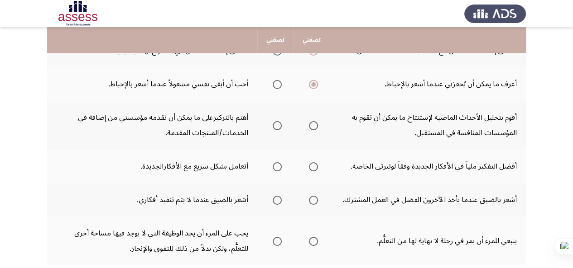
click at [278, 126] on span "Select an option" at bounding box center [276, 125] width 9 height 9
click at [278, 126] on input "Select an option" at bounding box center [276, 125] width 9 height 9
click at [316, 165] on span "Select an option" at bounding box center [313, 166] width 9 height 9
click at [316, 165] on input "Select an option" at bounding box center [313, 166] width 9 height 9
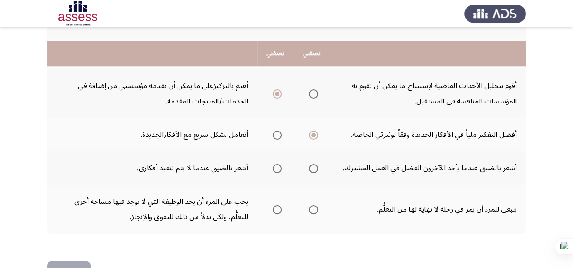
scroll to position [407, 0]
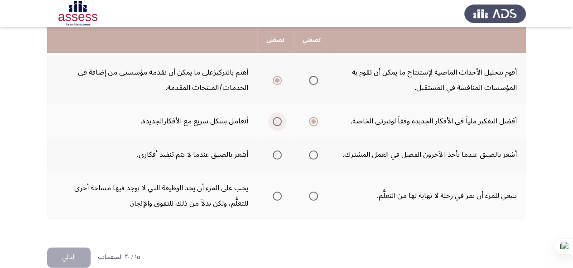
click at [277, 124] on span "Select an option" at bounding box center [276, 121] width 9 height 9
click at [277, 124] on input "Select an option" at bounding box center [276, 121] width 9 height 9
click at [277, 155] on span "Select an option" at bounding box center [276, 155] width 9 height 9
click at [277, 155] on input "Select an option" at bounding box center [276, 155] width 9 height 9
click at [313, 199] on span "Select an option" at bounding box center [313, 196] width 9 height 9
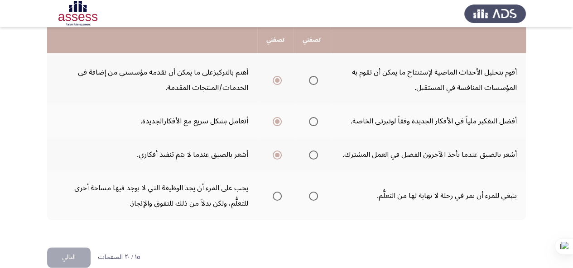
click at [313, 199] on input "Select an option" at bounding box center [313, 196] width 9 height 9
click at [277, 201] on mat-radio-group "Select an option" at bounding box center [275, 195] width 13 height 15
click at [277, 197] on span "Select an option" at bounding box center [276, 196] width 9 height 9
click at [277, 197] on input "Select an option" at bounding box center [276, 196] width 9 height 9
click at [315, 195] on span "Select an option" at bounding box center [313, 196] width 9 height 9
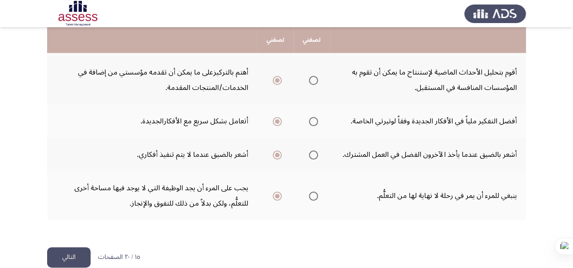
click at [315, 195] on input "Select an option" at bounding box center [313, 196] width 9 height 9
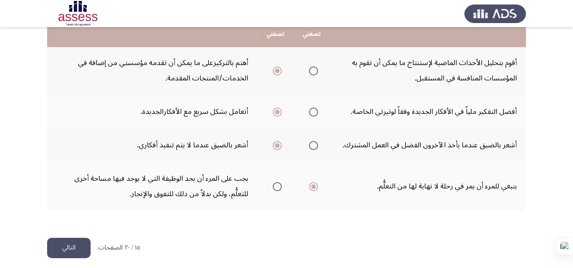
scroll to position [422, 0]
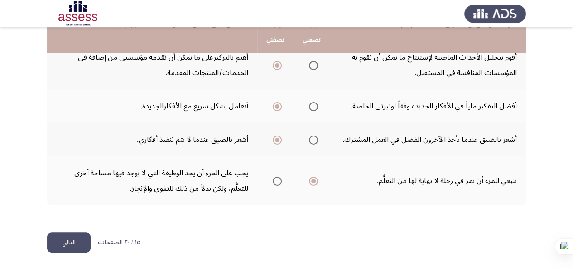
click at [72, 240] on button "التالي" at bounding box center [68, 243] width 43 height 20
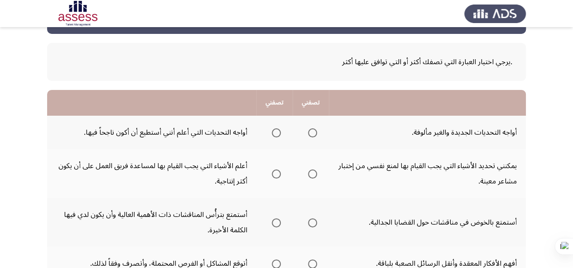
scroll to position [45, 0]
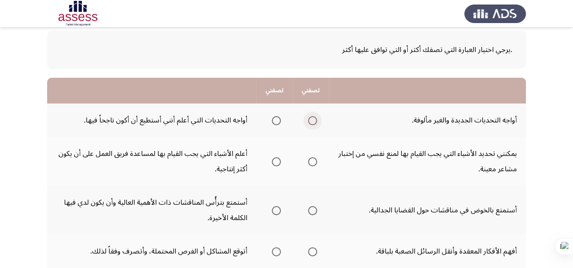
click at [310, 121] on span "Select an option" at bounding box center [312, 120] width 9 height 9
click at [310, 121] on input "Select an option" at bounding box center [312, 120] width 9 height 9
click at [311, 162] on span "Select an option" at bounding box center [312, 162] width 9 height 9
click at [311, 162] on input "Select an option" at bounding box center [312, 162] width 9 height 9
click at [274, 213] on span "Select an option" at bounding box center [276, 210] width 9 height 9
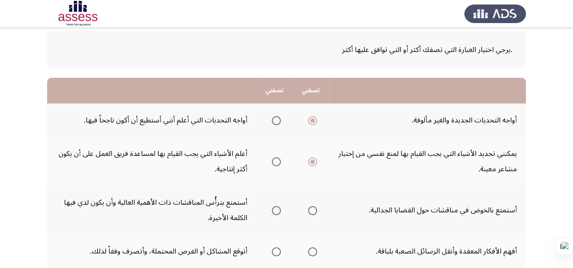
click at [274, 213] on input "Select an option" at bounding box center [276, 210] width 9 height 9
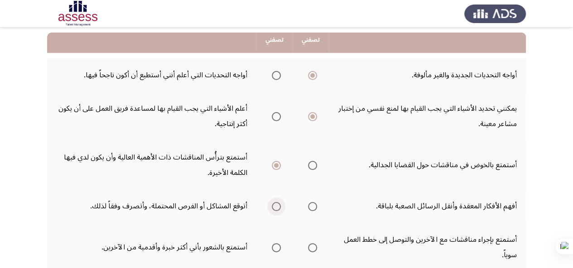
click at [278, 207] on span "Select an option" at bounding box center [276, 206] width 9 height 9
click at [278, 207] on input "Select an option" at bounding box center [276, 206] width 9 height 9
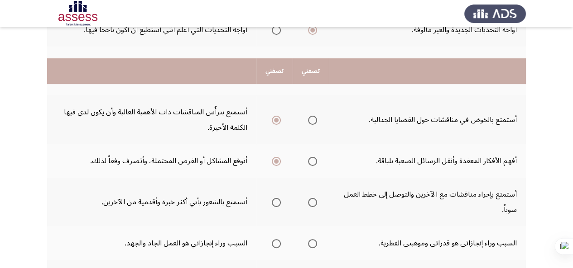
scroll to position [181, 0]
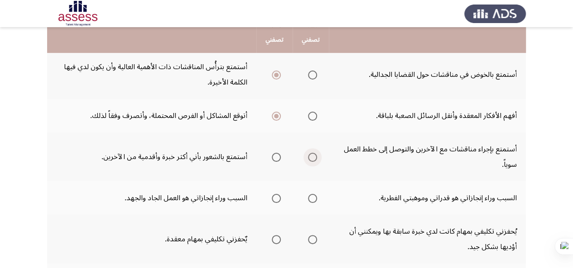
click at [311, 158] on span "Select an option" at bounding box center [312, 157] width 9 height 9
click at [311, 158] on input "Select an option" at bounding box center [312, 157] width 9 height 9
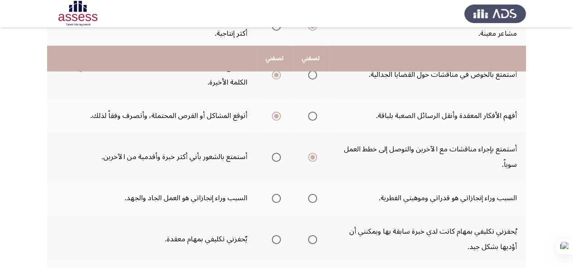
scroll to position [226, 0]
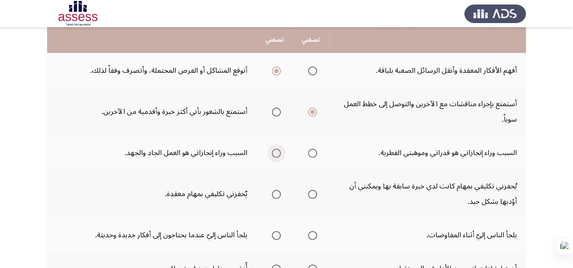
click at [272, 153] on span "Select an option" at bounding box center [276, 153] width 9 height 9
click at [272, 153] on input "Select an option" at bounding box center [276, 153] width 9 height 9
click at [313, 195] on span "Select an option" at bounding box center [312, 194] width 9 height 9
click at [313, 195] on input "Select an option" at bounding box center [312, 194] width 9 height 9
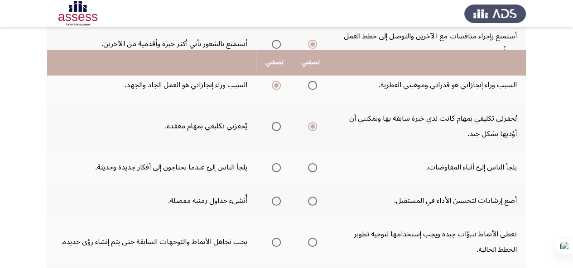
scroll to position [317, 0]
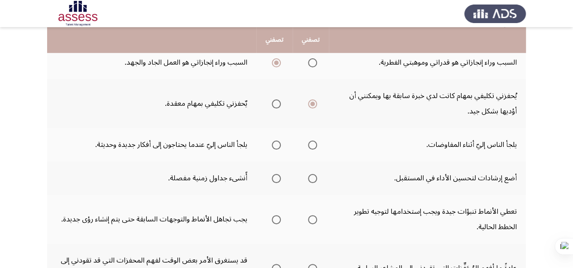
click at [278, 148] on span "Select an option" at bounding box center [276, 145] width 9 height 9
click at [278, 148] on input "Select an option" at bounding box center [276, 145] width 9 height 9
click at [309, 182] on span "Select an option" at bounding box center [312, 178] width 9 height 9
click at [309, 182] on input "Select an option" at bounding box center [312, 178] width 9 height 9
click at [272, 183] on span "Select an option" at bounding box center [276, 178] width 9 height 9
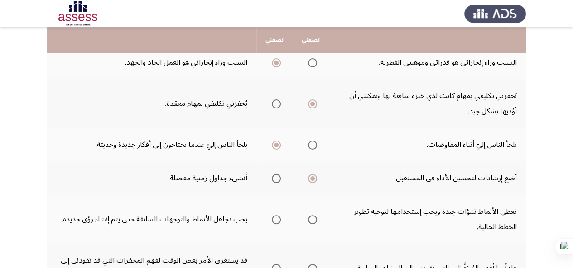
click at [272, 183] on input "Select an option" at bounding box center [276, 178] width 9 height 9
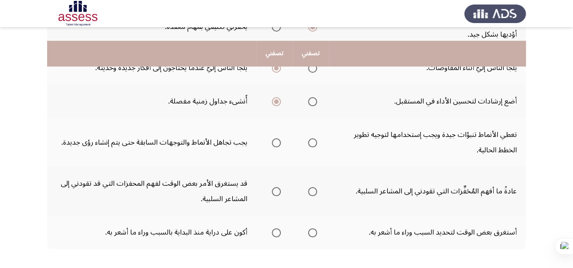
scroll to position [407, 0]
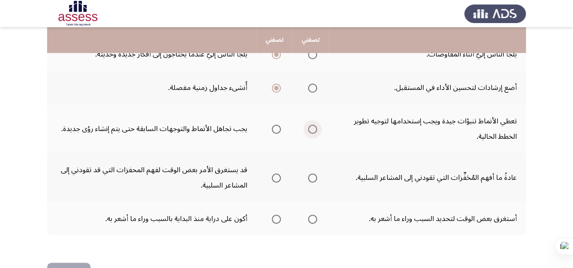
click at [309, 129] on span "Select an option" at bounding box center [312, 129] width 9 height 9
click at [309, 129] on input "Select an option" at bounding box center [312, 129] width 9 height 9
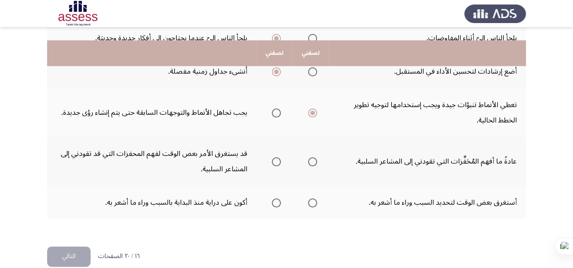
scroll to position [438, 0]
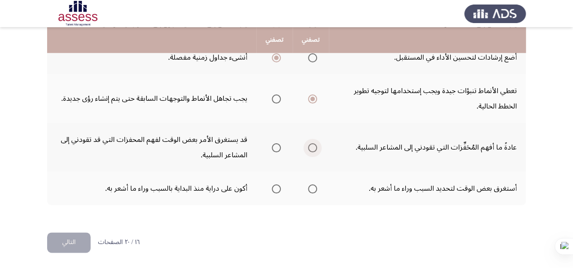
click at [313, 146] on span "Select an option" at bounding box center [312, 147] width 9 height 9
click at [313, 146] on input "Select an option" at bounding box center [312, 147] width 9 height 9
click at [273, 190] on span "Select an option" at bounding box center [276, 189] width 9 height 9
click at [273, 190] on input "Select an option" at bounding box center [276, 189] width 9 height 9
click at [73, 239] on button "التالي" at bounding box center [68, 243] width 43 height 20
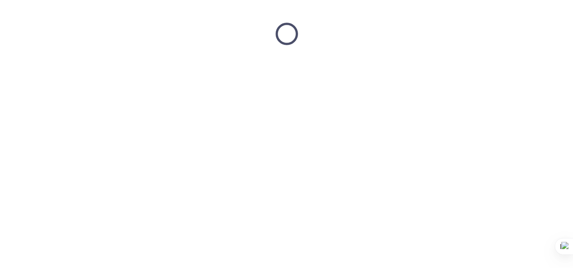
scroll to position [0, 0]
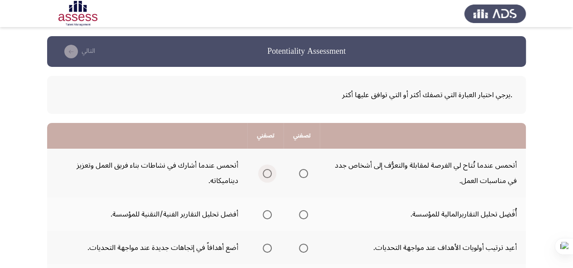
click at [265, 174] on span "Select an option" at bounding box center [267, 173] width 9 height 9
click at [265, 174] on input "Select an option" at bounding box center [267, 173] width 9 height 9
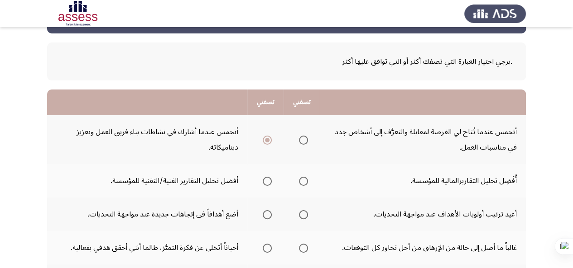
scroll to position [45, 0]
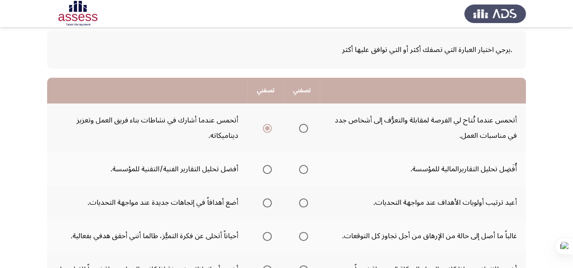
click at [297, 170] on label "Select an option" at bounding box center [301, 169] width 13 height 9
click at [299, 170] on input "Select an option" at bounding box center [303, 169] width 9 height 9
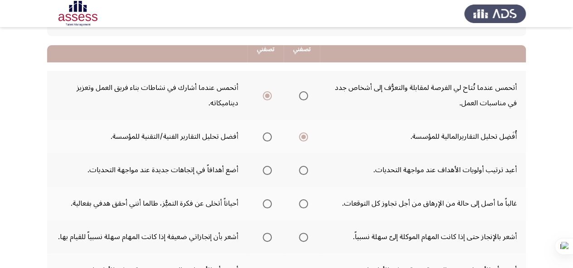
scroll to position [91, 0]
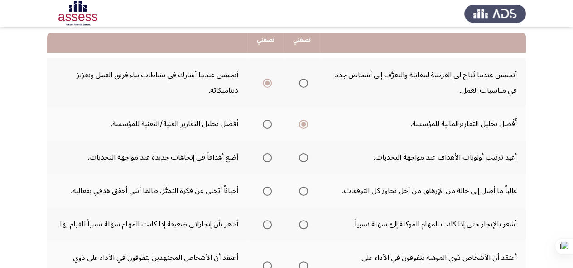
click at [267, 160] on span "Select an option" at bounding box center [267, 157] width 9 height 9
click at [267, 160] on input "Select an option" at bounding box center [267, 157] width 9 height 9
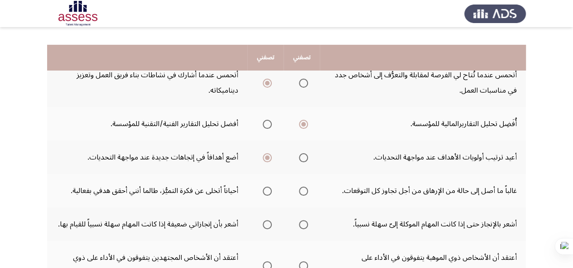
scroll to position [136, 0]
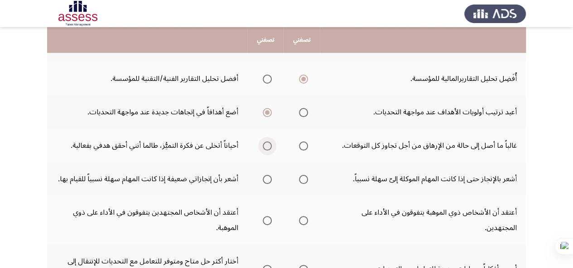
click at [265, 145] on span "Select an option" at bounding box center [267, 146] width 9 height 9
click at [265, 145] on input "Select an option" at bounding box center [267, 146] width 9 height 9
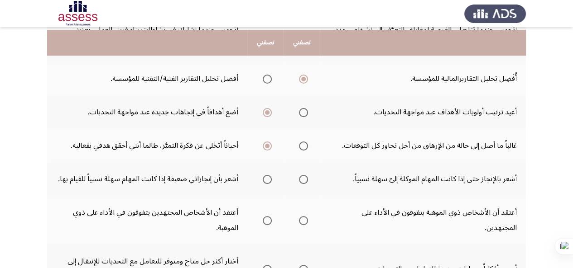
scroll to position [181, 0]
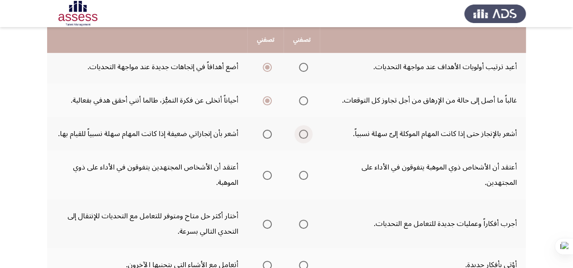
click at [300, 136] on span "Select an option" at bounding box center [303, 134] width 9 height 9
click at [300, 136] on input "Select an option" at bounding box center [303, 134] width 9 height 9
click at [303, 178] on span "Select an option" at bounding box center [303, 175] width 9 height 9
click at [303, 178] on input "Select an option" at bounding box center [303, 175] width 9 height 9
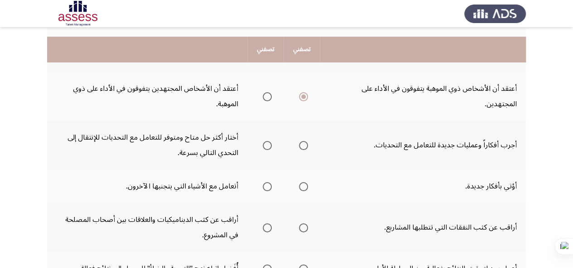
scroll to position [272, 0]
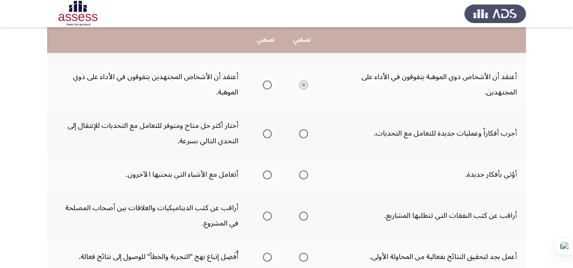
click at [303, 137] on span "Select an option" at bounding box center [303, 133] width 9 height 9
click at [303, 137] on input "Select an option" at bounding box center [303, 133] width 9 height 9
click at [297, 173] on label "Select an option" at bounding box center [301, 175] width 13 height 9
click at [299, 173] on input "Select an option" at bounding box center [303, 175] width 9 height 9
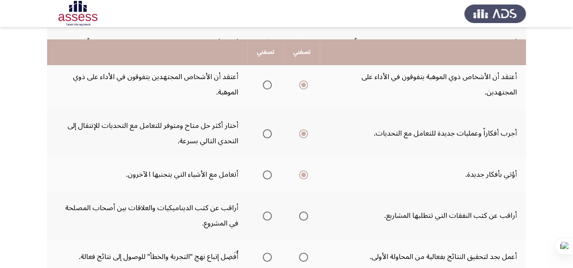
scroll to position [317, 0]
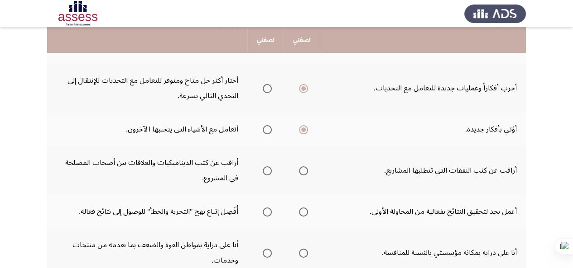
click at [266, 171] on span "Select an option" at bounding box center [267, 171] width 9 height 9
click at [266, 171] on input "Select an option" at bounding box center [267, 171] width 9 height 9
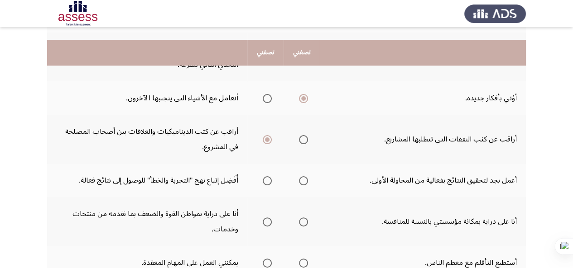
scroll to position [362, 0]
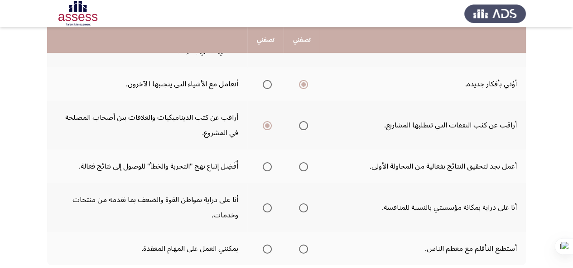
click at [301, 169] on span "Select an option" at bounding box center [303, 166] width 9 height 9
click at [301, 169] on input "Select an option" at bounding box center [303, 166] width 9 height 9
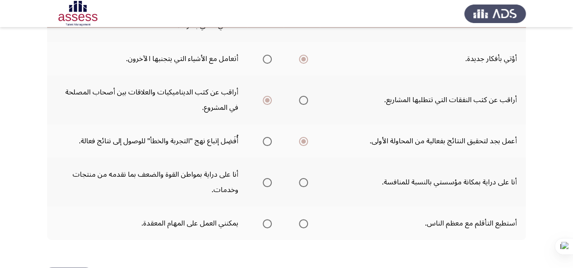
scroll to position [407, 0]
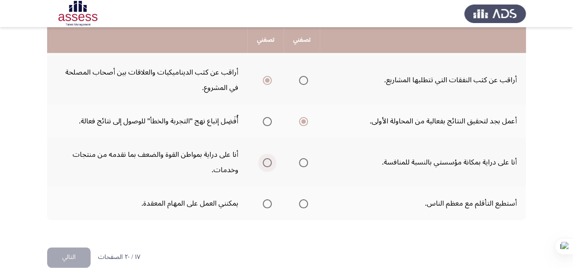
click at [266, 165] on span "Select an option" at bounding box center [267, 162] width 9 height 9
click at [266, 165] on input "Select an option" at bounding box center [267, 162] width 9 height 9
click at [299, 202] on span "Select an option" at bounding box center [303, 204] width 9 height 9
click at [299, 202] on input "Select an option" at bounding box center [303, 204] width 9 height 9
click at [72, 260] on button "التالي" at bounding box center [68, 258] width 43 height 20
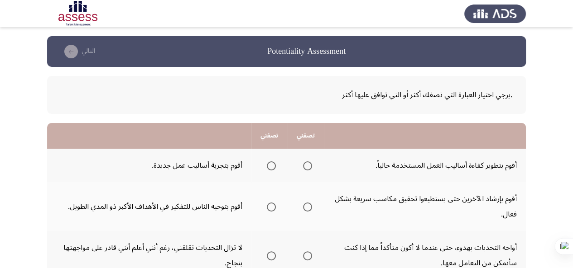
scroll to position [45, 0]
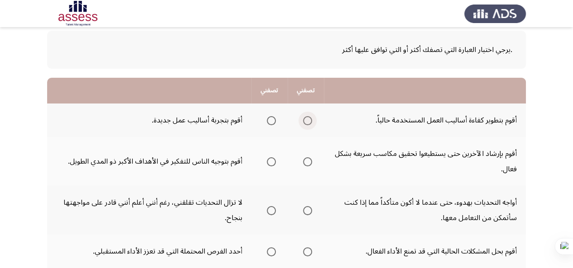
click at [303, 124] on span "Select an option" at bounding box center [307, 120] width 9 height 9
click at [303, 124] on input "Select an option" at bounding box center [307, 120] width 9 height 9
click at [271, 120] on span "Select an option" at bounding box center [271, 120] width 9 height 9
click at [271, 120] on input "Select an option" at bounding box center [271, 120] width 9 height 9
click at [269, 162] on span "Select an option" at bounding box center [271, 162] width 9 height 9
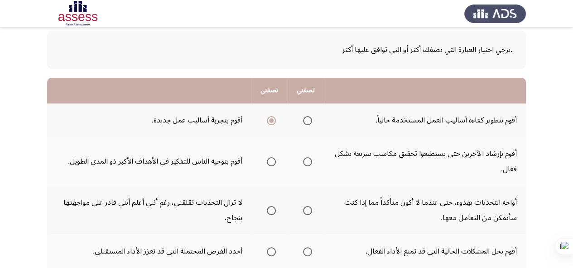
click at [269, 162] on input "Select an option" at bounding box center [271, 162] width 9 height 9
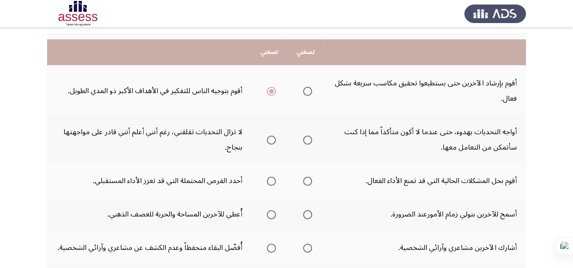
scroll to position [136, 0]
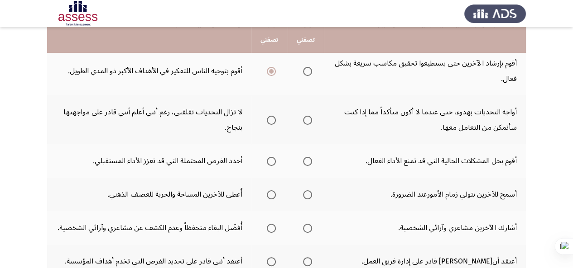
click at [305, 125] on mat-radio-group "Select an option" at bounding box center [305, 119] width 13 height 15
click at [310, 121] on span "Select an option" at bounding box center [307, 120] width 9 height 9
click at [310, 121] on input "Select an option" at bounding box center [307, 120] width 9 height 9
click at [304, 162] on span "Select an option" at bounding box center [307, 161] width 9 height 9
click at [304, 162] on input "Select an option" at bounding box center [307, 161] width 9 height 9
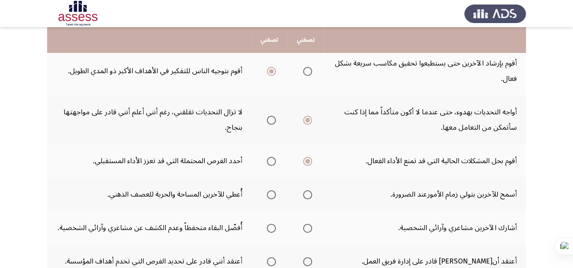
click at [306, 194] on span "Select an option" at bounding box center [307, 195] width 9 height 9
click at [306, 194] on input "Select an option" at bounding box center [307, 195] width 9 height 9
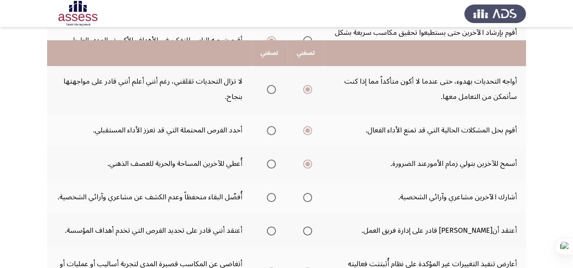
scroll to position [181, 0]
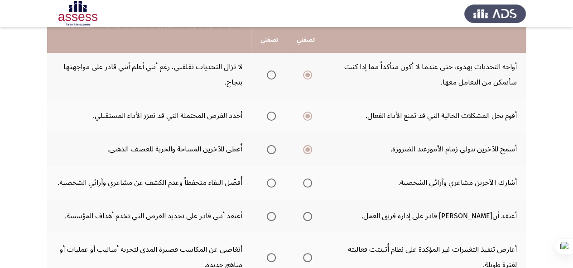
click at [309, 186] on span "Select an option" at bounding box center [307, 183] width 9 height 9
click at [309, 186] on input "Select an option" at bounding box center [307, 183] width 9 height 9
click at [272, 218] on span "Select an option" at bounding box center [271, 216] width 9 height 9
click at [272, 218] on input "Select an option" at bounding box center [271, 216] width 9 height 9
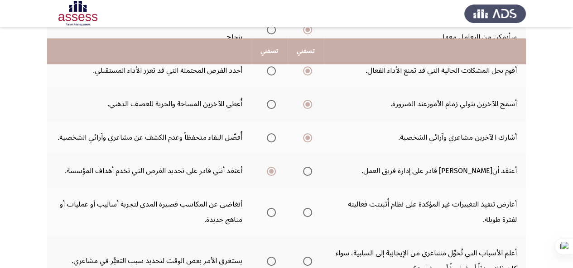
scroll to position [272, 0]
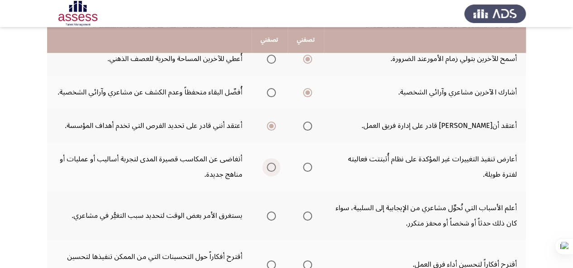
click at [271, 167] on span "Select an option" at bounding box center [271, 167] width 0 height 0
click at [271, 167] on input "Select an option" at bounding box center [271, 167] width 9 height 9
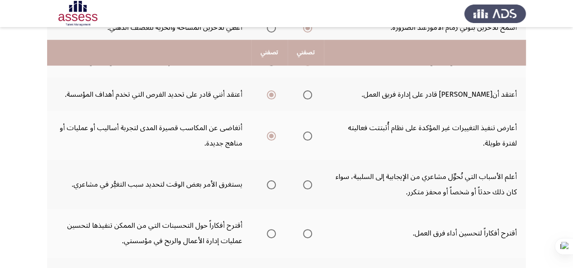
scroll to position [317, 0]
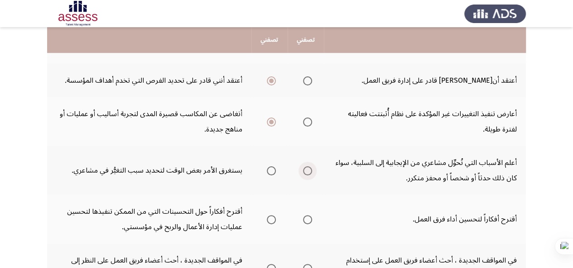
click at [305, 173] on span "Select an option" at bounding box center [307, 171] width 9 height 9
click at [305, 173] on input "Select an option" at bounding box center [307, 171] width 9 height 9
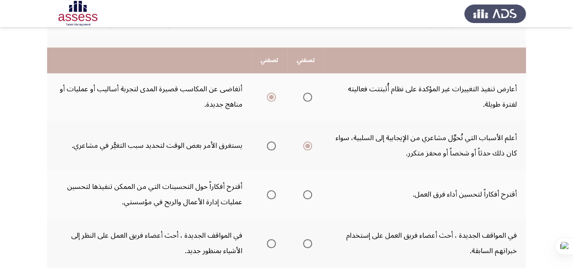
scroll to position [362, 0]
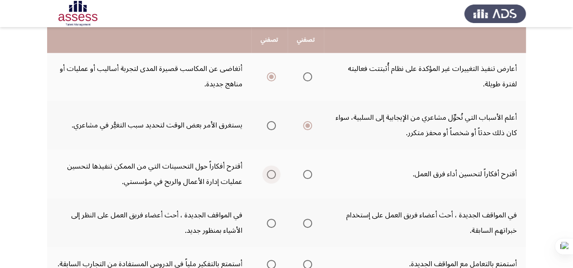
click at [272, 176] on span "Select an option" at bounding box center [271, 174] width 9 height 9
click at [272, 176] on input "Select an option" at bounding box center [271, 174] width 9 height 9
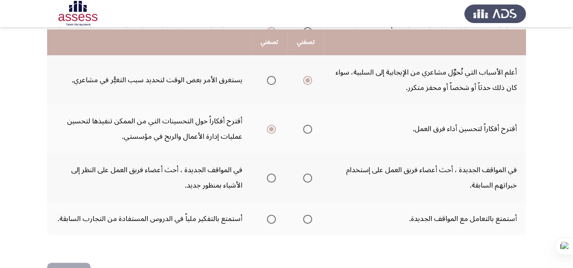
scroll to position [438, 0]
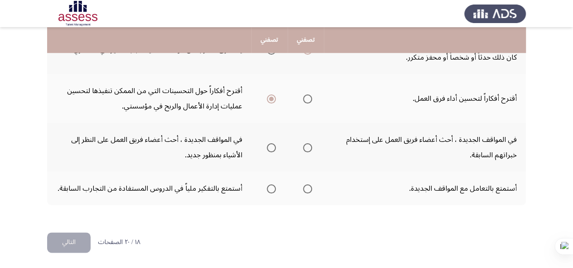
click at [273, 149] on span "Select an option" at bounding box center [271, 147] width 9 height 9
click at [273, 149] on input "Select an option" at bounding box center [271, 147] width 9 height 9
click at [305, 191] on span "Select an option" at bounding box center [307, 189] width 9 height 9
click at [305, 191] on input "Select an option" at bounding box center [307, 189] width 9 height 9
click at [70, 246] on button "التالي" at bounding box center [68, 243] width 43 height 20
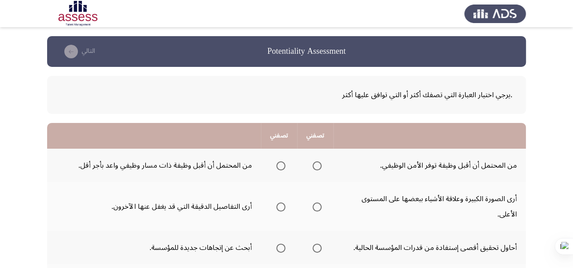
scroll to position [45, 0]
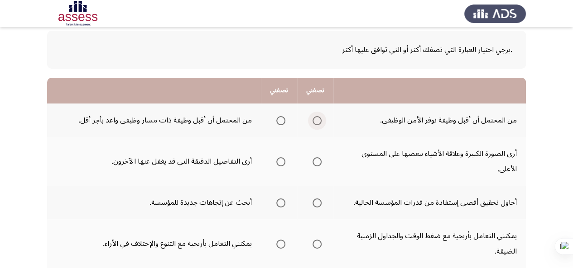
click at [314, 123] on span "Select an option" at bounding box center [316, 120] width 9 height 9
click at [314, 123] on input "Select an option" at bounding box center [316, 120] width 9 height 9
click at [279, 159] on span "Select an option" at bounding box center [280, 162] width 9 height 9
click at [279, 159] on input "Select an option" at bounding box center [280, 162] width 9 height 9
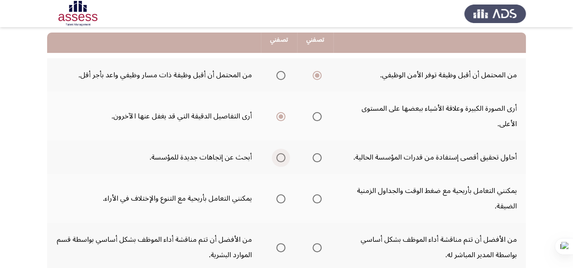
click at [277, 159] on span "Select an option" at bounding box center [280, 157] width 9 height 9
click at [277, 159] on input "Select an option" at bounding box center [280, 157] width 9 height 9
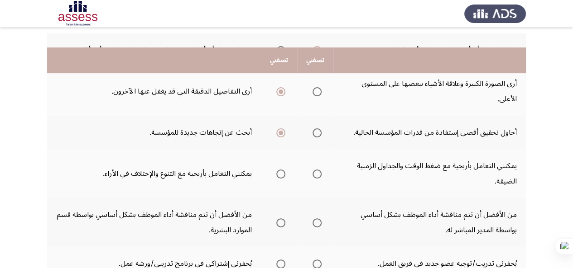
scroll to position [136, 0]
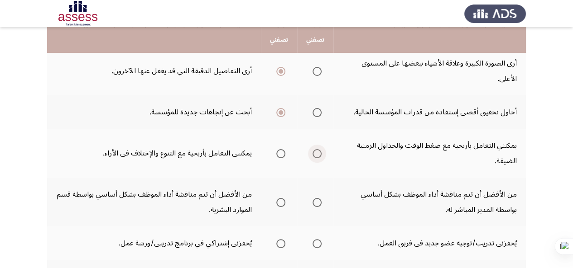
click at [314, 154] on span "Select an option" at bounding box center [316, 153] width 9 height 9
click at [314, 154] on input "Select an option" at bounding box center [316, 153] width 9 height 9
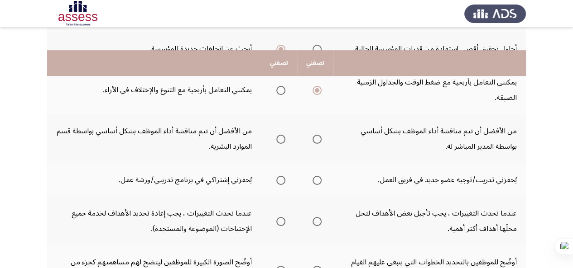
scroll to position [226, 0]
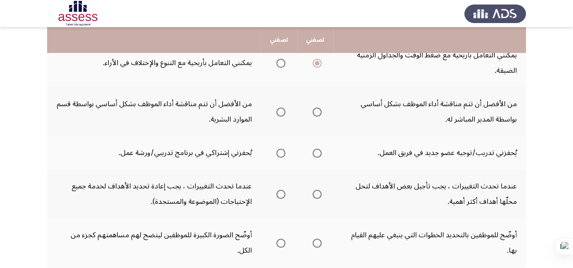
click at [324, 110] on th at bounding box center [315, 111] width 36 height 49
click at [314, 113] on span "Select an option" at bounding box center [316, 112] width 9 height 9
click at [314, 113] on input "Select an option" at bounding box center [316, 112] width 9 height 9
click at [312, 153] on span "Select an option" at bounding box center [316, 153] width 9 height 9
click at [312, 153] on input "Select an option" at bounding box center [316, 153] width 9 height 9
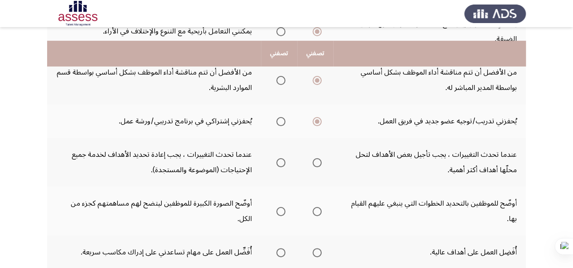
scroll to position [272, 0]
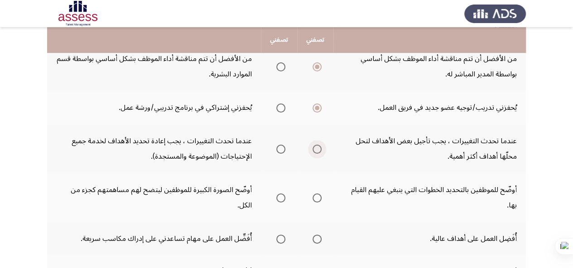
click at [313, 149] on span "Select an option" at bounding box center [316, 149] width 9 height 9
click at [313, 149] on input "Select an option" at bounding box center [316, 149] width 9 height 9
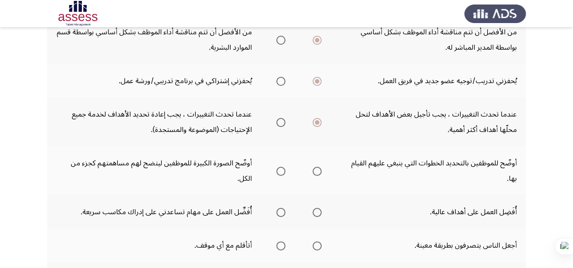
scroll to position [317, 0]
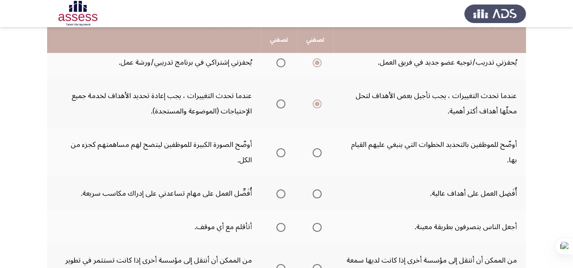
click at [276, 105] on span "Select an option" at bounding box center [280, 104] width 9 height 9
click at [276, 105] on input "Select an option" at bounding box center [280, 104] width 9 height 9
click at [314, 153] on span "Select an option" at bounding box center [316, 152] width 9 height 9
click at [314, 153] on input "Select an option" at bounding box center [316, 152] width 9 height 9
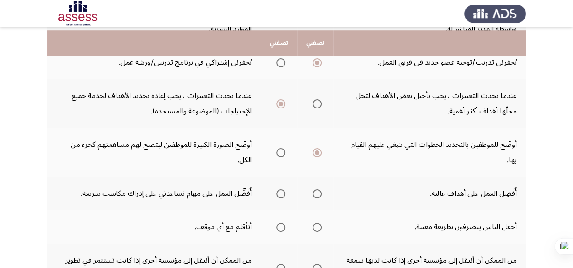
scroll to position [362, 0]
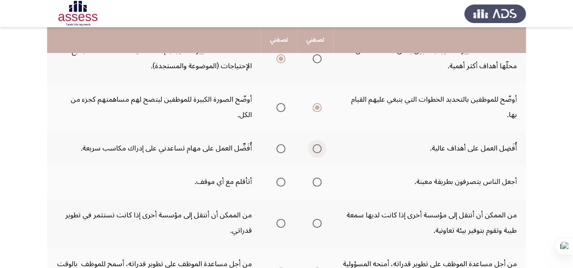
click at [317, 148] on span "Select an option" at bounding box center [316, 148] width 9 height 9
click at [317, 148] on input "Select an option" at bounding box center [316, 148] width 9 height 9
click at [315, 182] on span "Select an option" at bounding box center [316, 182] width 9 height 9
click at [315, 182] on input "Select an option" at bounding box center [316, 182] width 9 height 9
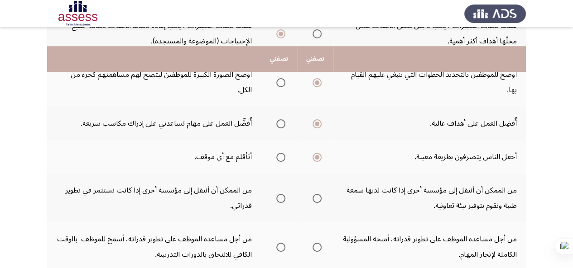
scroll to position [407, 0]
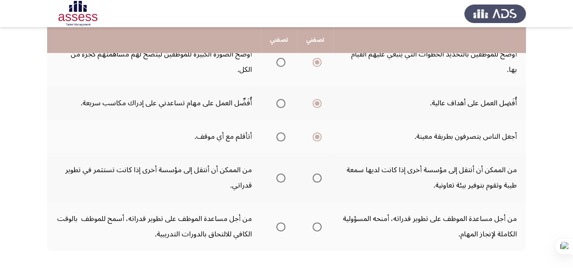
click at [281, 177] on span "Select an option" at bounding box center [280, 178] width 9 height 9
click at [281, 177] on input "Select an option" at bounding box center [280, 178] width 9 height 9
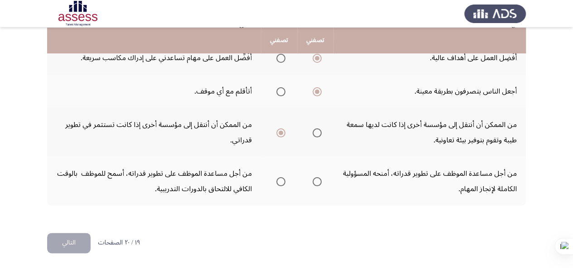
scroll to position [453, 0]
click at [316, 181] on span "Select an option" at bounding box center [316, 181] width 9 height 9
click at [316, 181] on input "Select an option" at bounding box center [316, 181] width 9 height 9
click at [72, 246] on button "التالي" at bounding box center [68, 243] width 43 height 20
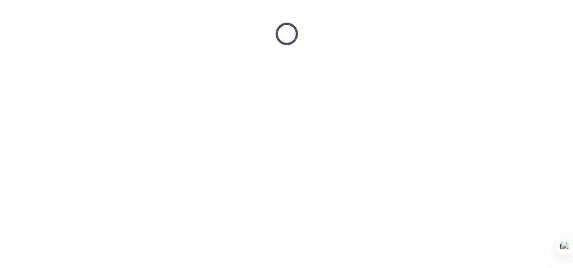
scroll to position [0, 0]
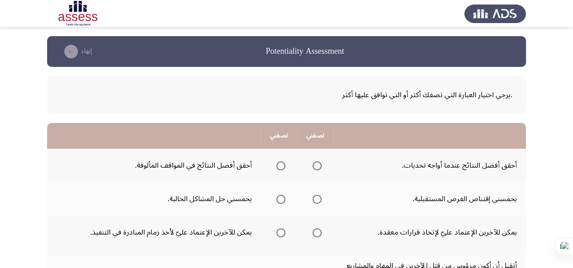
click at [316, 170] on span "Select an option" at bounding box center [316, 166] width 9 height 9
click at [316, 170] on input "Select an option" at bounding box center [316, 166] width 9 height 9
click at [316, 198] on span "Select an option" at bounding box center [316, 199] width 9 height 9
click at [316, 198] on input "Select an option" at bounding box center [316, 199] width 9 height 9
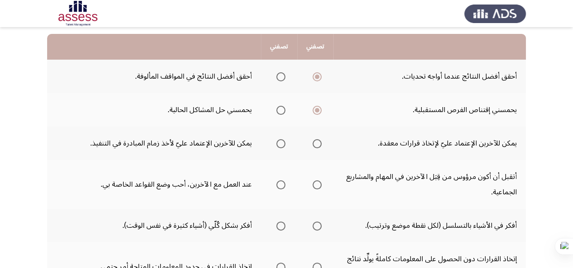
scroll to position [91, 0]
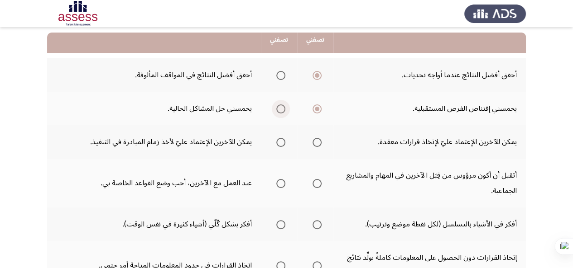
click at [279, 105] on span "Select an option" at bounding box center [280, 109] width 9 height 9
click at [279, 105] on input "Select an option" at bounding box center [280, 109] width 9 height 9
click at [277, 145] on span "Select an option" at bounding box center [280, 142] width 9 height 9
click at [277, 145] on input "Select an option" at bounding box center [280, 142] width 9 height 9
click at [312, 187] on span "Select an option" at bounding box center [316, 183] width 9 height 9
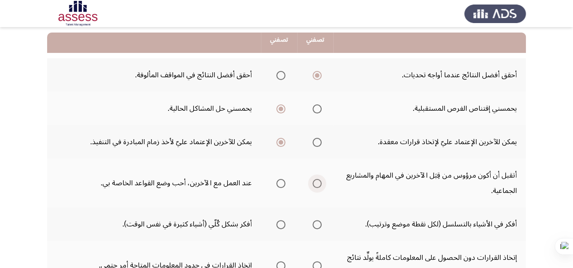
click at [312, 187] on input "Select an option" at bounding box center [316, 183] width 9 height 9
click at [312, 187] on span "Select an option" at bounding box center [316, 183] width 9 height 9
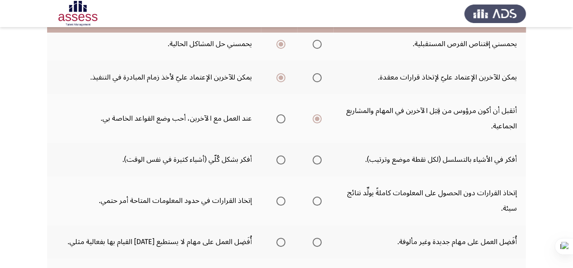
scroll to position [181, 0]
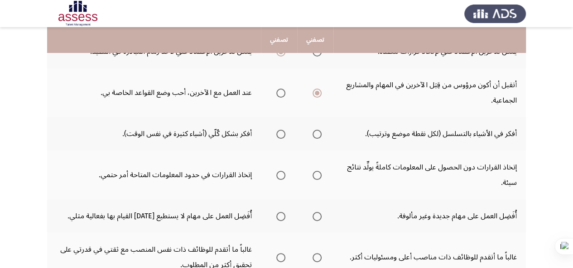
click at [280, 95] on span "Select an option" at bounding box center [280, 93] width 9 height 9
click at [280, 95] on input "Select an option" at bounding box center [280, 93] width 9 height 9
click at [320, 96] on span "Select an option" at bounding box center [316, 93] width 9 height 9
click at [320, 96] on input "Select an option" at bounding box center [316, 93] width 9 height 9
click at [314, 134] on span "Select an option" at bounding box center [316, 134] width 9 height 9
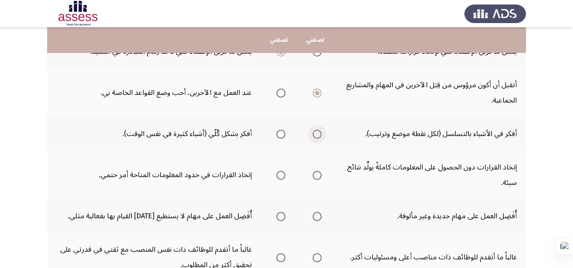
click at [314, 134] on input "Select an option" at bounding box center [316, 134] width 9 height 9
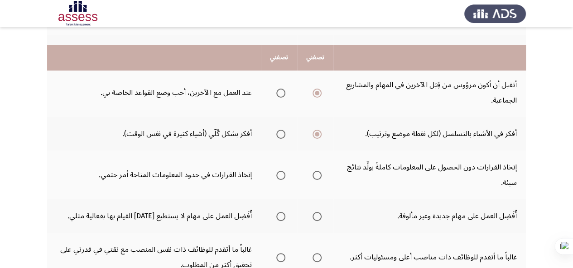
scroll to position [226, 0]
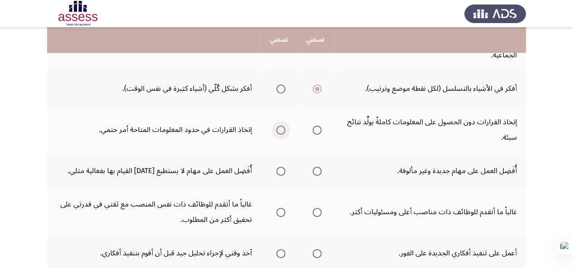
click at [282, 128] on span "Select an option" at bounding box center [280, 130] width 9 height 9
click at [282, 128] on input "Select an option" at bounding box center [280, 130] width 9 height 9
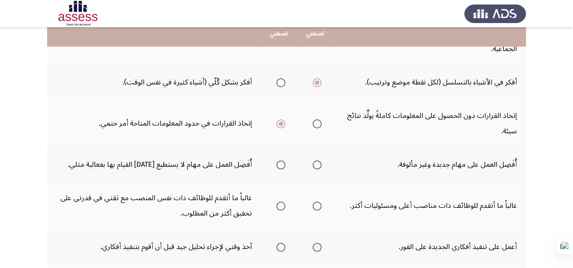
scroll to position [272, 0]
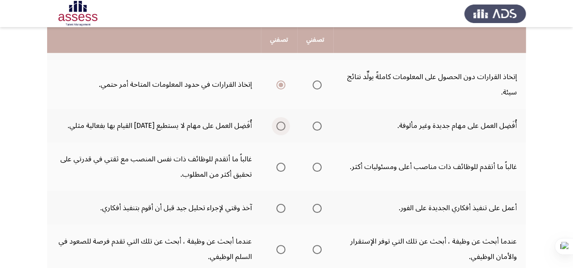
click at [282, 128] on span "Select an option" at bounding box center [280, 126] width 9 height 9
click at [282, 128] on input "Select an option" at bounding box center [280, 126] width 9 height 9
click at [315, 127] on span "Select an option" at bounding box center [316, 126] width 9 height 9
click at [315, 127] on input "Select an option" at bounding box center [316, 126] width 9 height 9
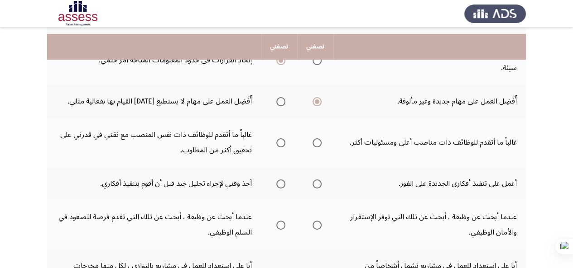
scroll to position [317, 0]
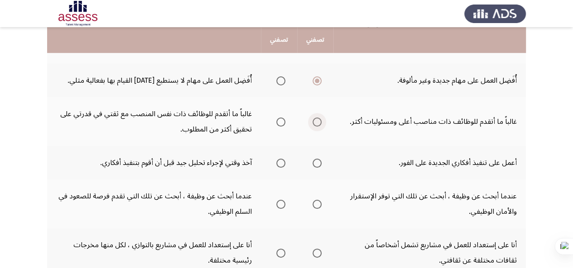
click at [314, 124] on span "Select an option" at bounding box center [316, 122] width 9 height 9
click at [314, 124] on input "Select an option" at bounding box center [316, 122] width 9 height 9
click at [317, 165] on span "Select an option" at bounding box center [316, 163] width 9 height 9
click at [317, 165] on input "Select an option" at bounding box center [316, 163] width 9 height 9
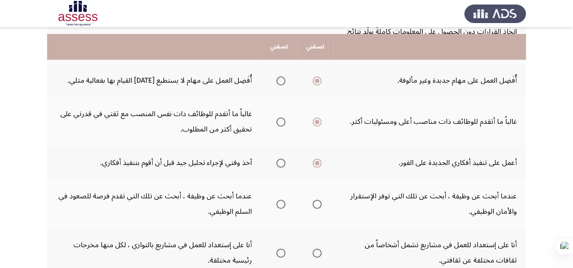
scroll to position [362, 0]
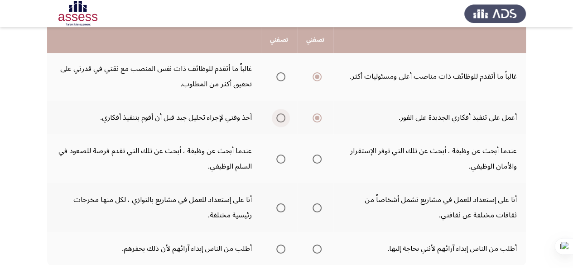
click at [284, 119] on span "Select an option" at bounding box center [280, 118] width 9 height 9
click at [284, 119] on input "Select an option" at bounding box center [280, 118] width 9 height 9
click at [281, 157] on span "Select an option" at bounding box center [280, 159] width 9 height 9
click at [281, 157] on input "Select an option" at bounding box center [280, 159] width 9 height 9
click at [320, 211] on span "Select an option" at bounding box center [316, 208] width 9 height 9
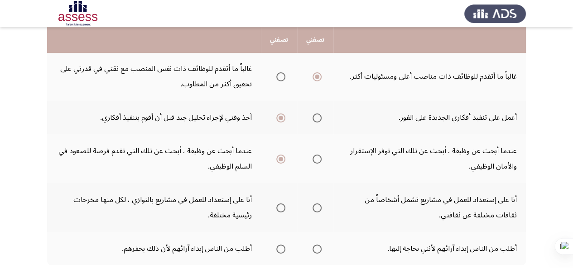
click at [320, 211] on input "Select an option" at bounding box center [316, 208] width 9 height 9
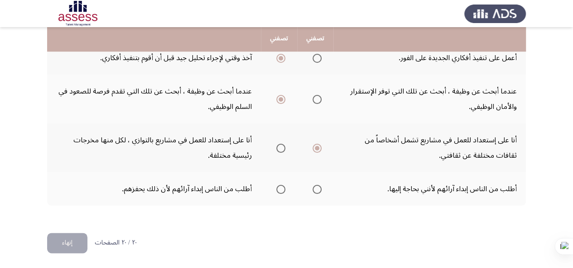
scroll to position [422, 0]
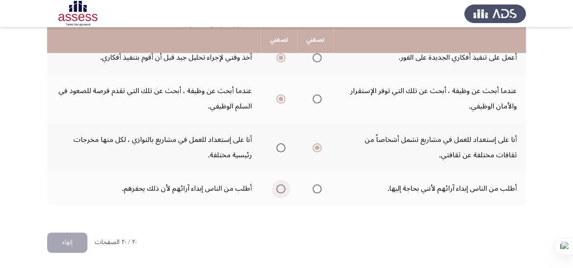
click at [280, 186] on span "Select an option" at bounding box center [280, 189] width 9 height 9
click at [280, 186] on input "Select an option" at bounding box center [280, 189] width 9 height 9
click at [71, 243] on button "إنهاء" at bounding box center [67, 243] width 40 height 20
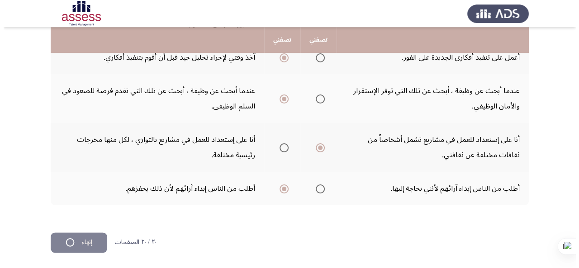
scroll to position [0, 0]
